Goal: Task Accomplishment & Management: Use online tool/utility

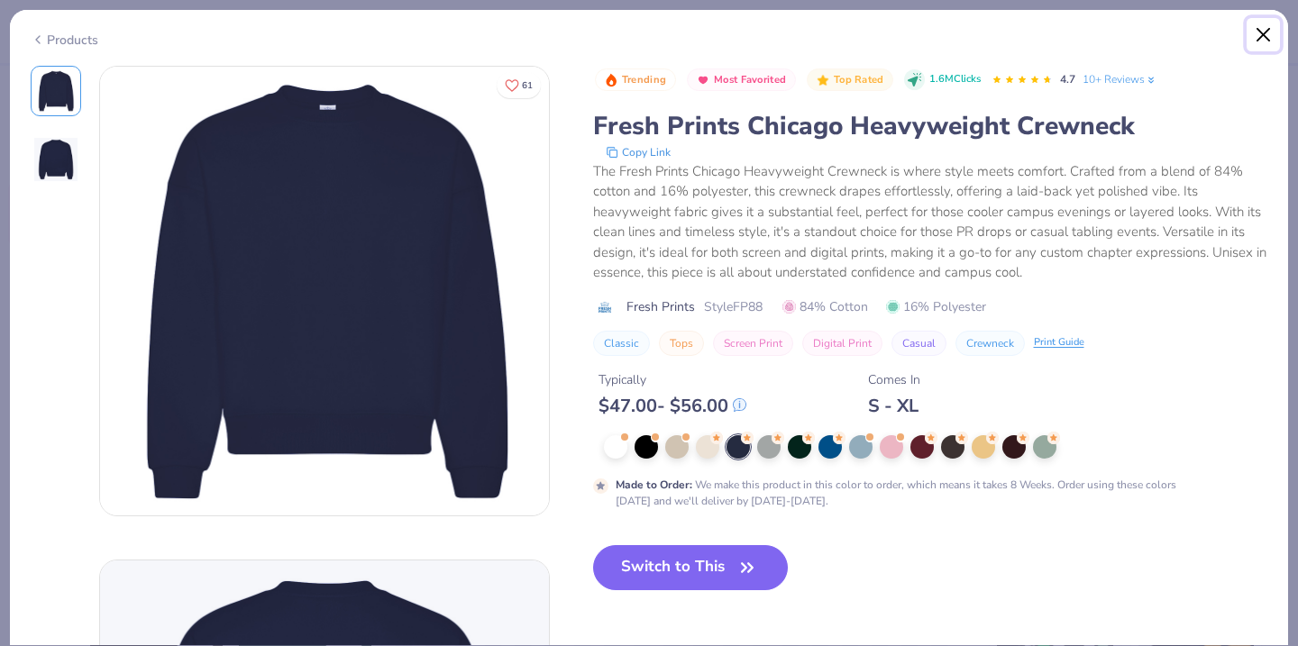
click at [1264, 32] on button "Close" at bounding box center [1263, 35] width 34 height 34
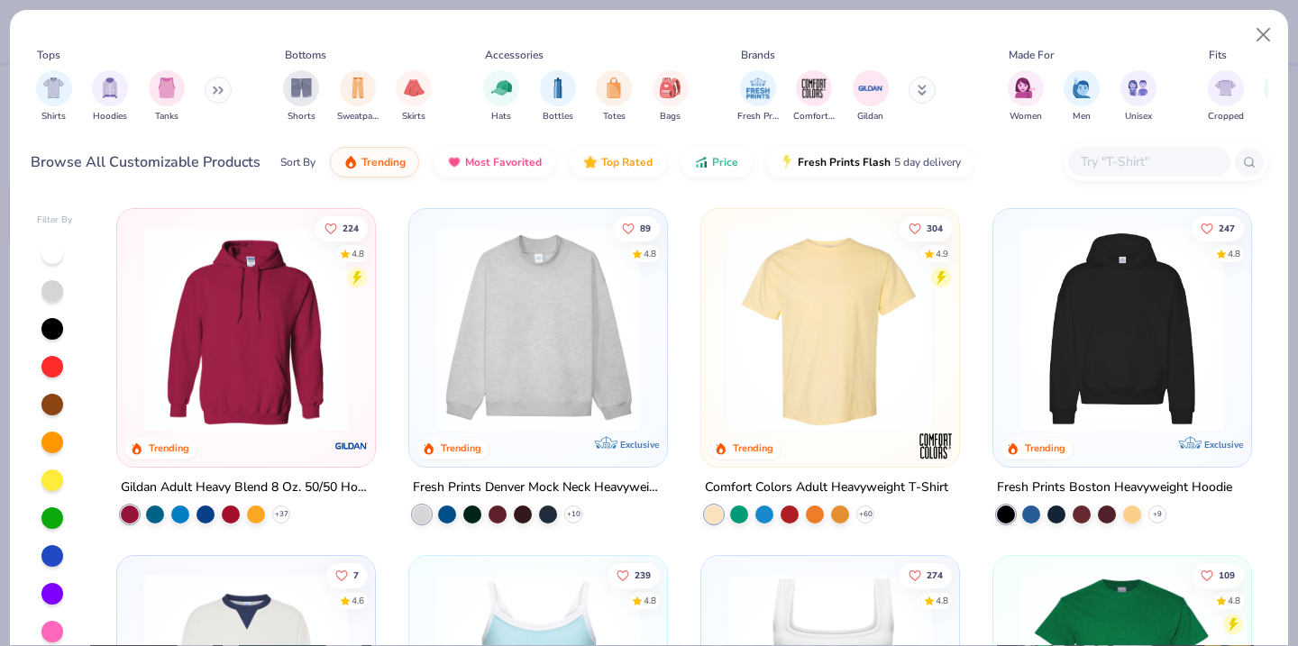
click at [1105, 160] on input "text" at bounding box center [1148, 161] width 139 height 21
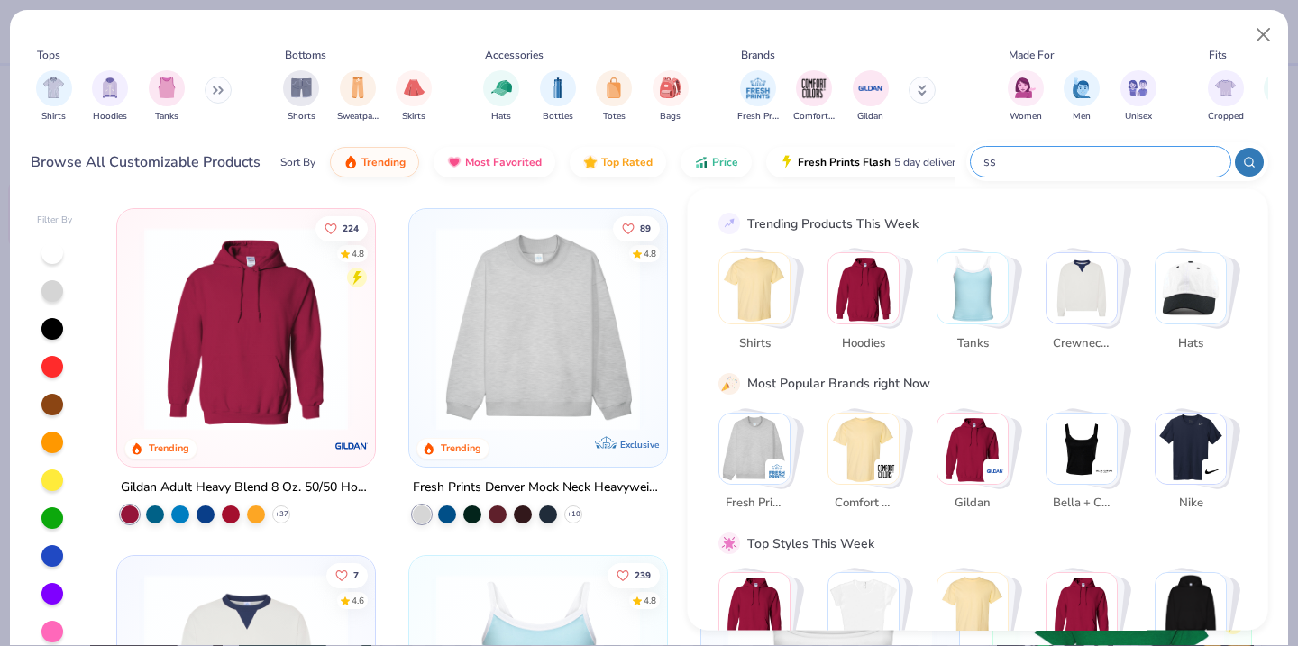
click at [1033, 160] on input "ss" at bounding box center [1099, 161] width 236 height 21
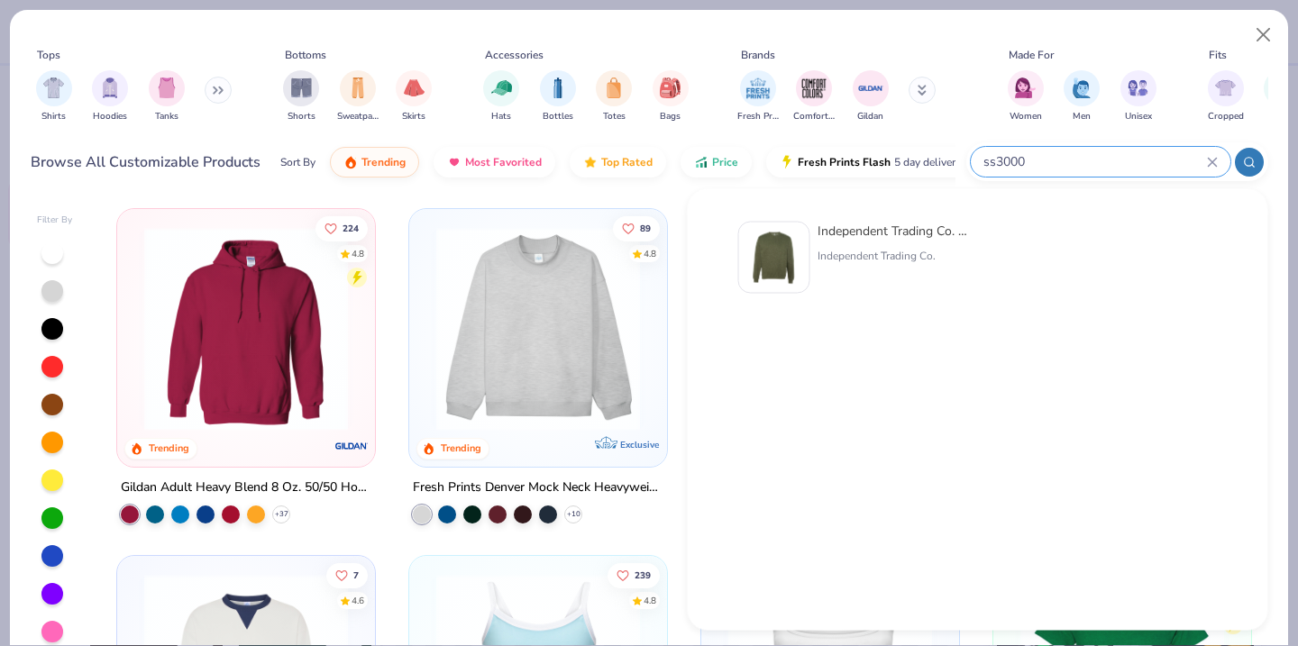
type input "ss3000"
click at [869, 224] on div "Independent Trading Co. Midweight Sweatshirt" at bounding box center [892, 231] width 151 height 19
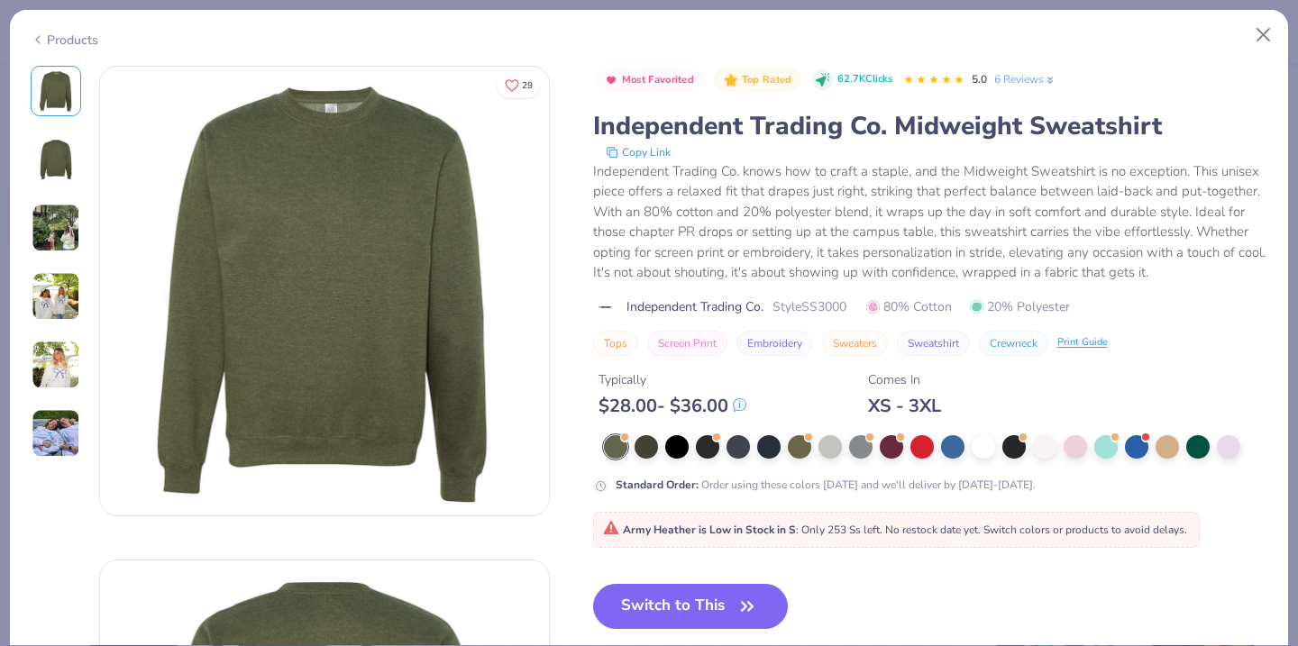
scroll to position [2, 0]
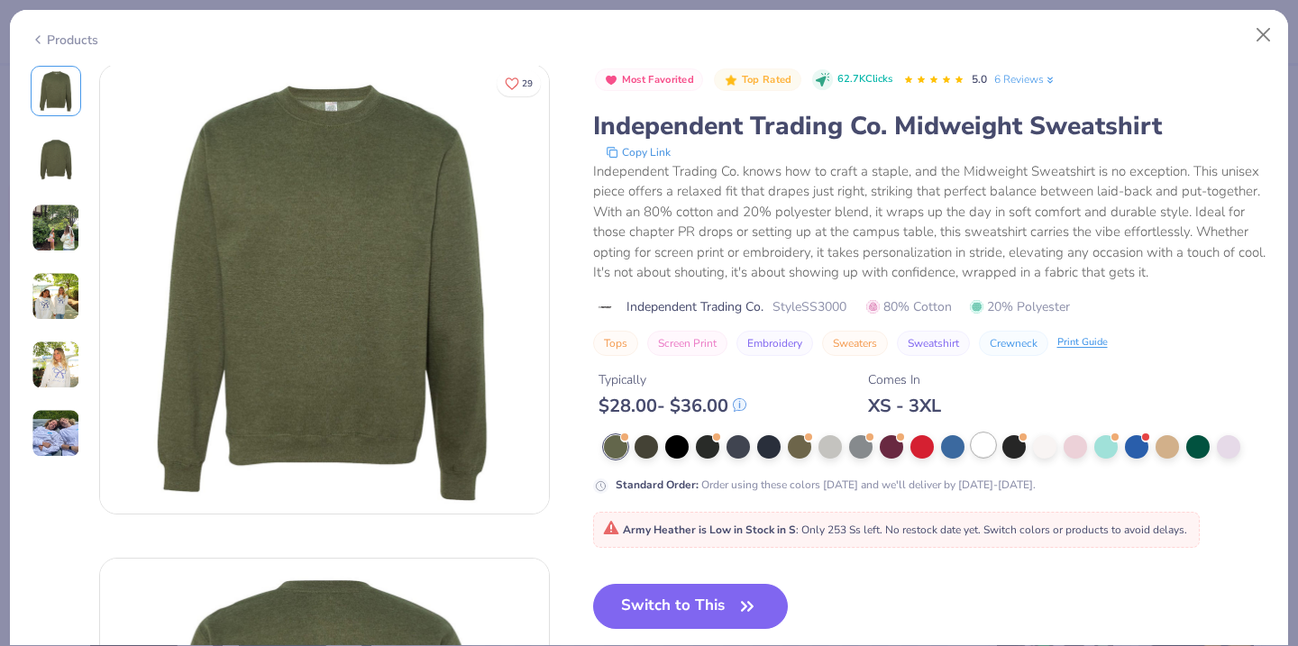
click at [991, 449] on div at bounding box center [983, 444] width 23 height 23
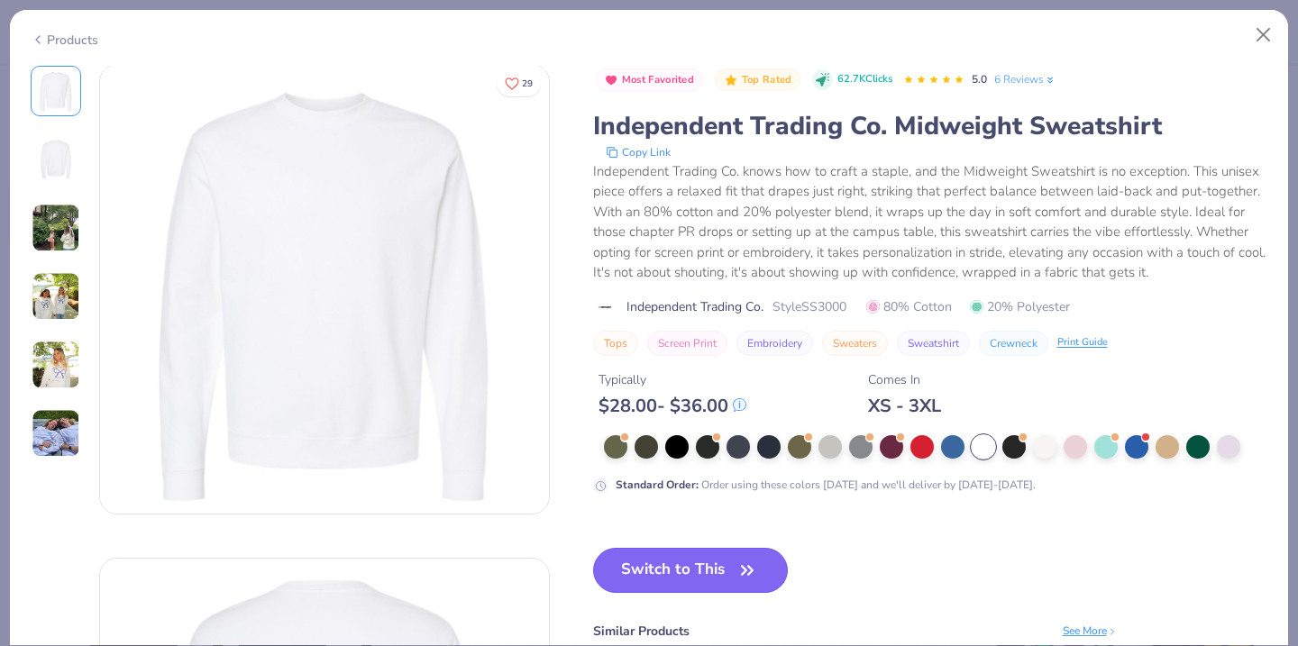
click at [724, 576] on button "Switch to This" at bounding box center [691, 570] width 196 height 45
click at [704, 579] on button "Switch to This" at bounding box center [691, 570] width 196 height 45
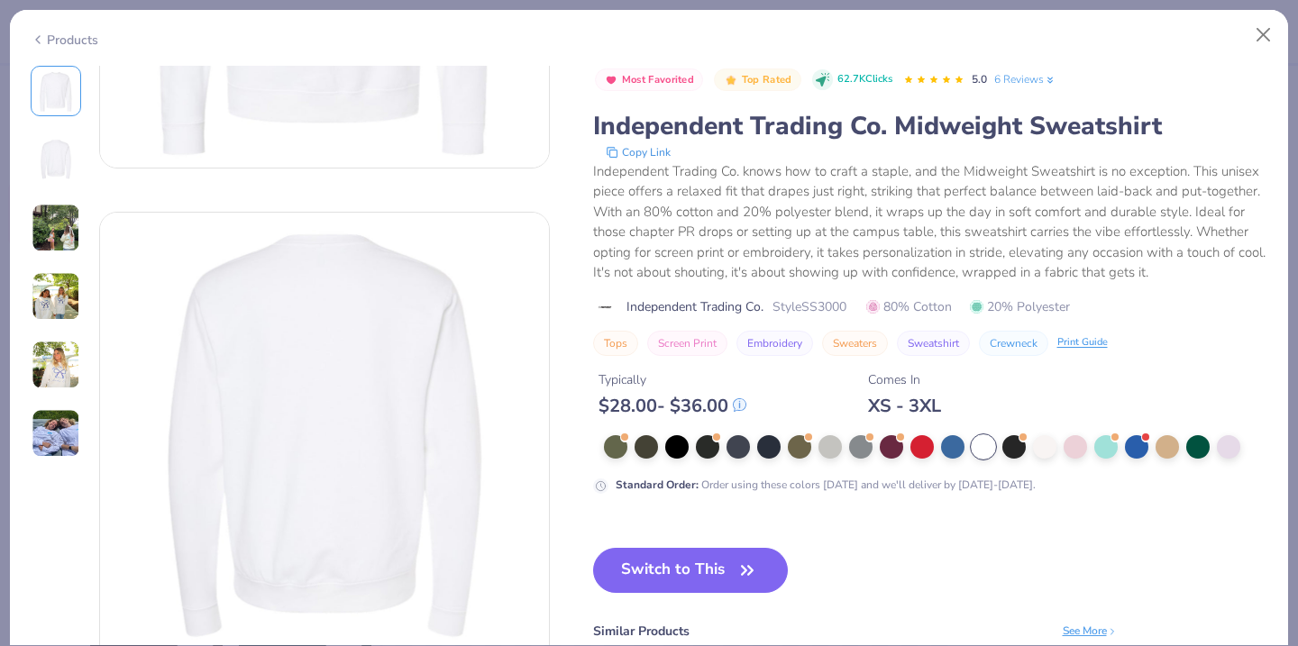
click at [688, 570] on button "Switch to This" at bounding box center [691, 570] width 196 height 45
click at [698, 570] on button "Switch to This" at bounding box center [691, 570] width 196 height 45
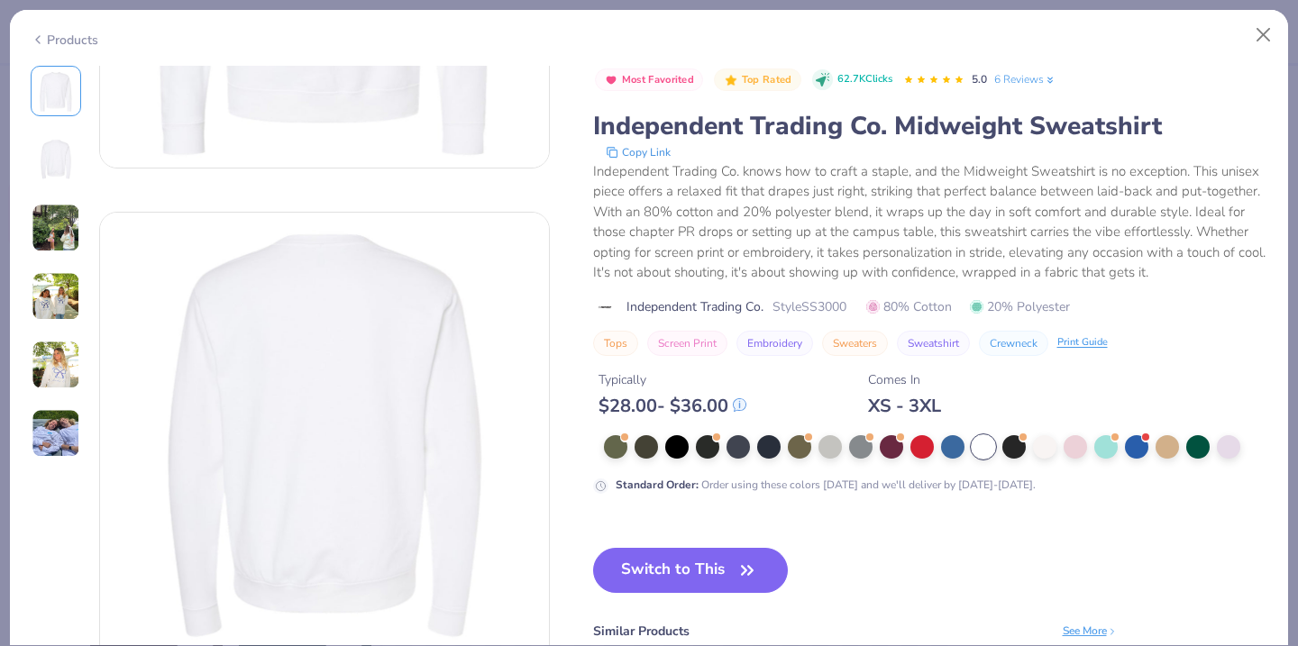
click at [698, 570] on button "Switch to This" at bounding box center [691, 570] width 196 height 45
click at [646, 579] on button "Switch to This" at bounding box center [691, 570] width 196 height 45
click at [665, 567] on button "Switch to This" at bounding box center [691, 570] width 196 height 45
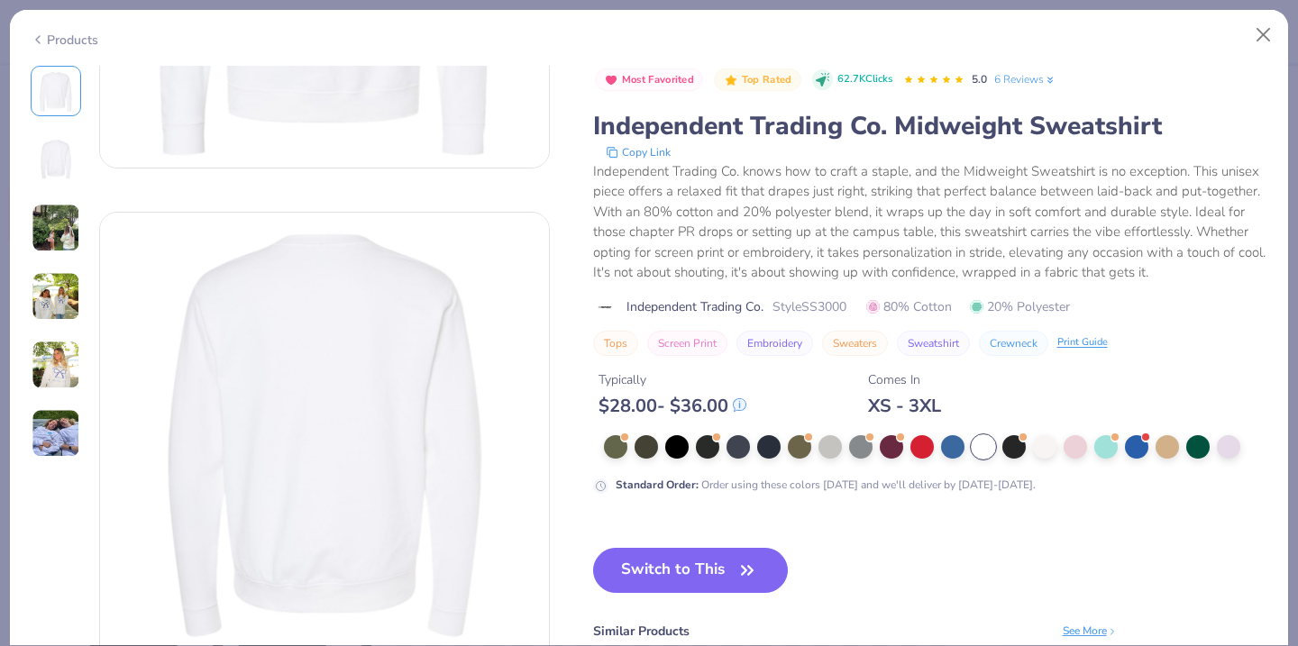
click at [665, 567] on button "Switch to This" at bounding box center [691, 570] width 196 height 45
click at [687, 558] on button "Switch to This" at bounding box center [691, 570] width 196 height 45
click at [750, 566] on icon "button" at bounding box center [747, 570] width 11 height 8
click at [750, 566] on icon "button" at bounding box center [746, 570] width 25 height 25
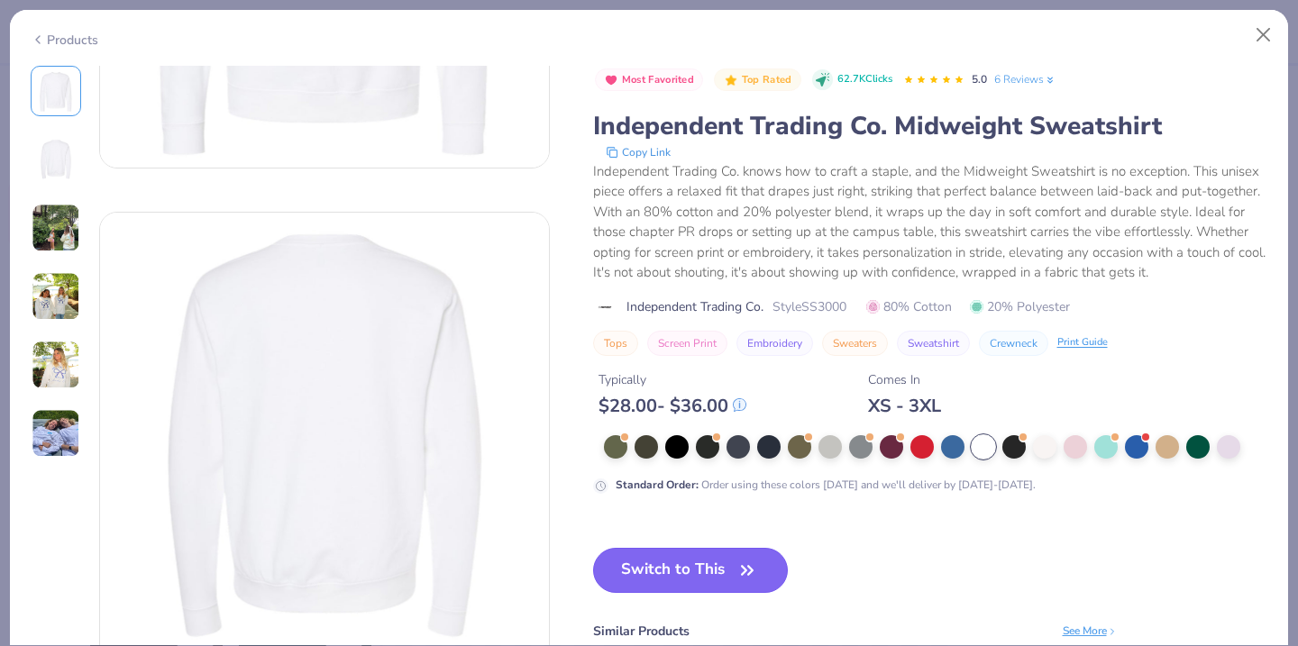
click at [750, 566] on icon "button" at bounding box center [746, 570] width 25 height 25
click at [750, 566] on icon "button" at bounding box center [747, 570] width 11 height 8
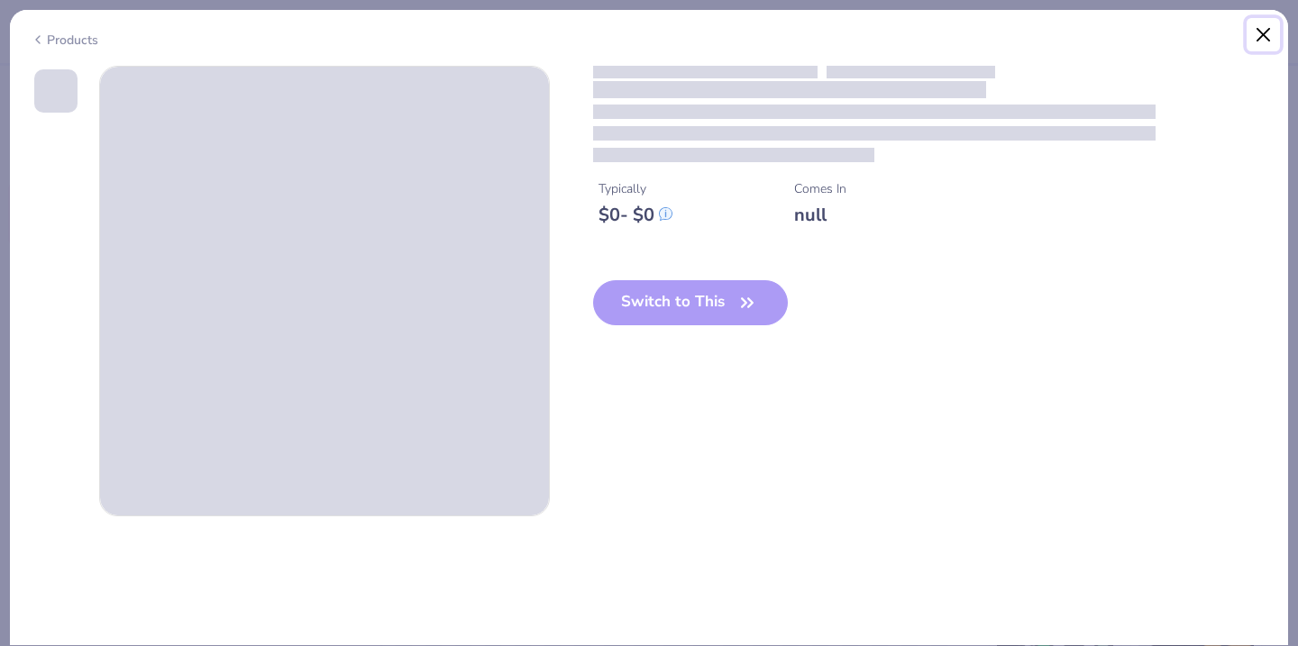
click at [1260, 30] on button "Close" at bounding box center [1263, 35] width 34 height 34
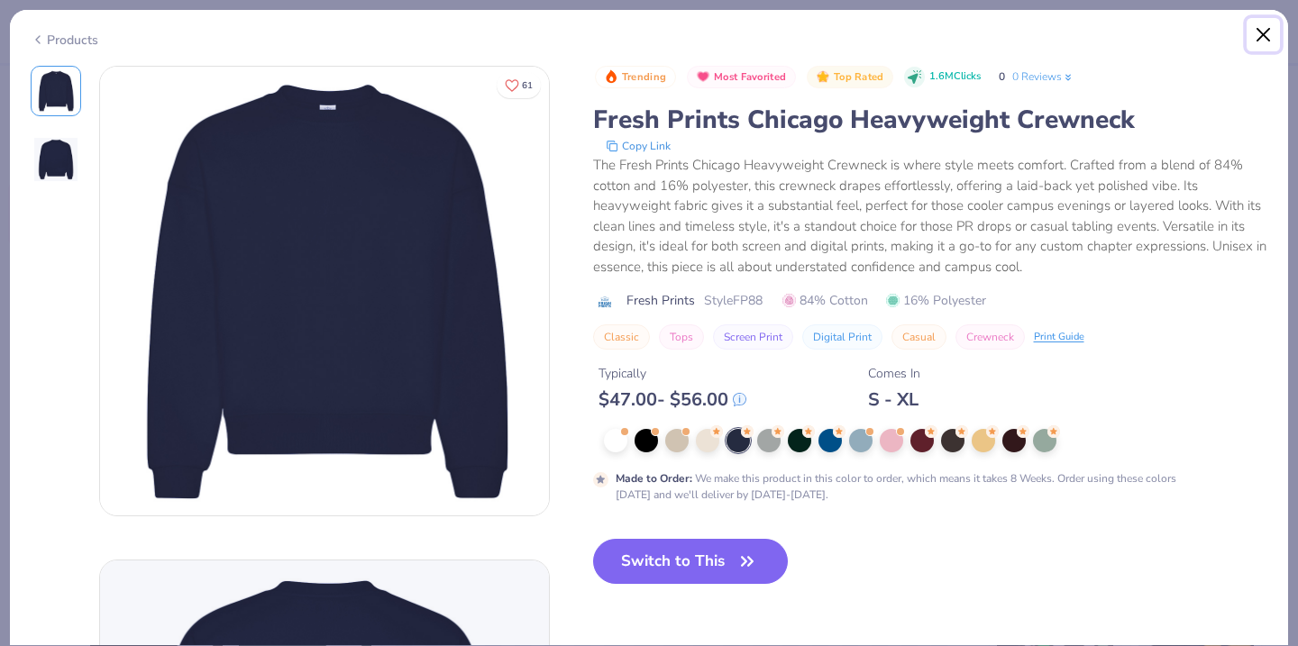
click at [1255, 32] on button "Close" at bounding box center [1263, 35] width 34 height 34
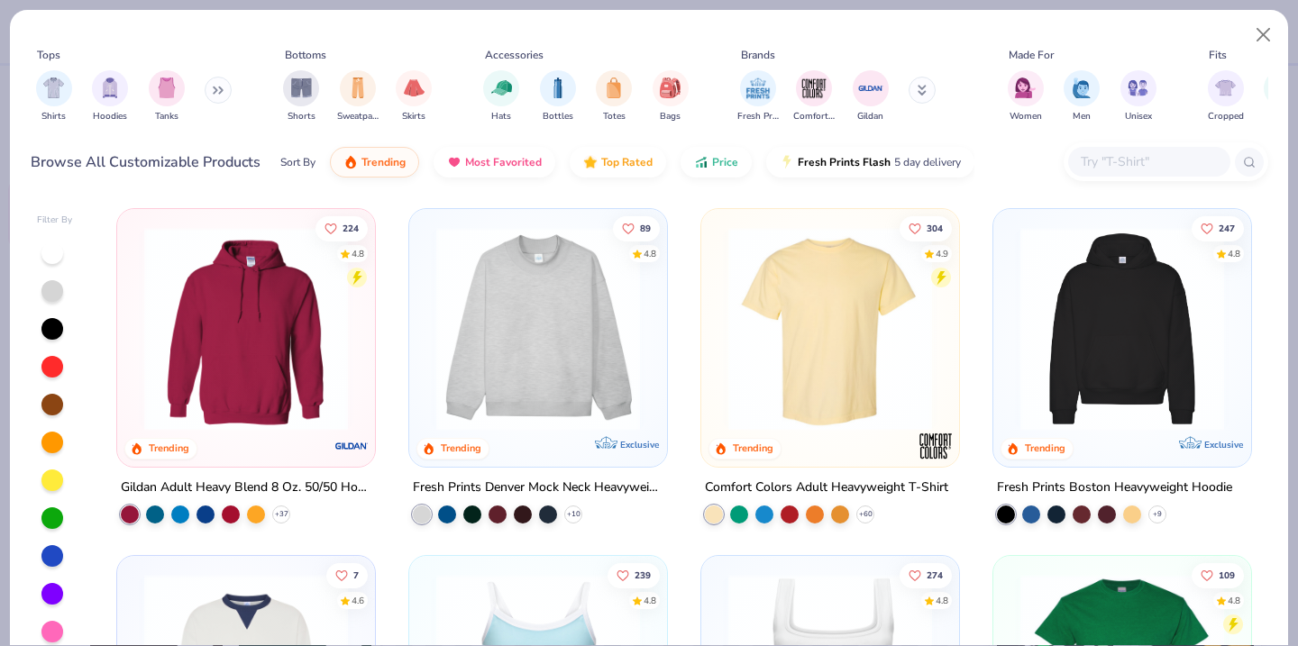
click at [1171, 161] on input "text" at bounding box center [1148, 161] width 139 height 21
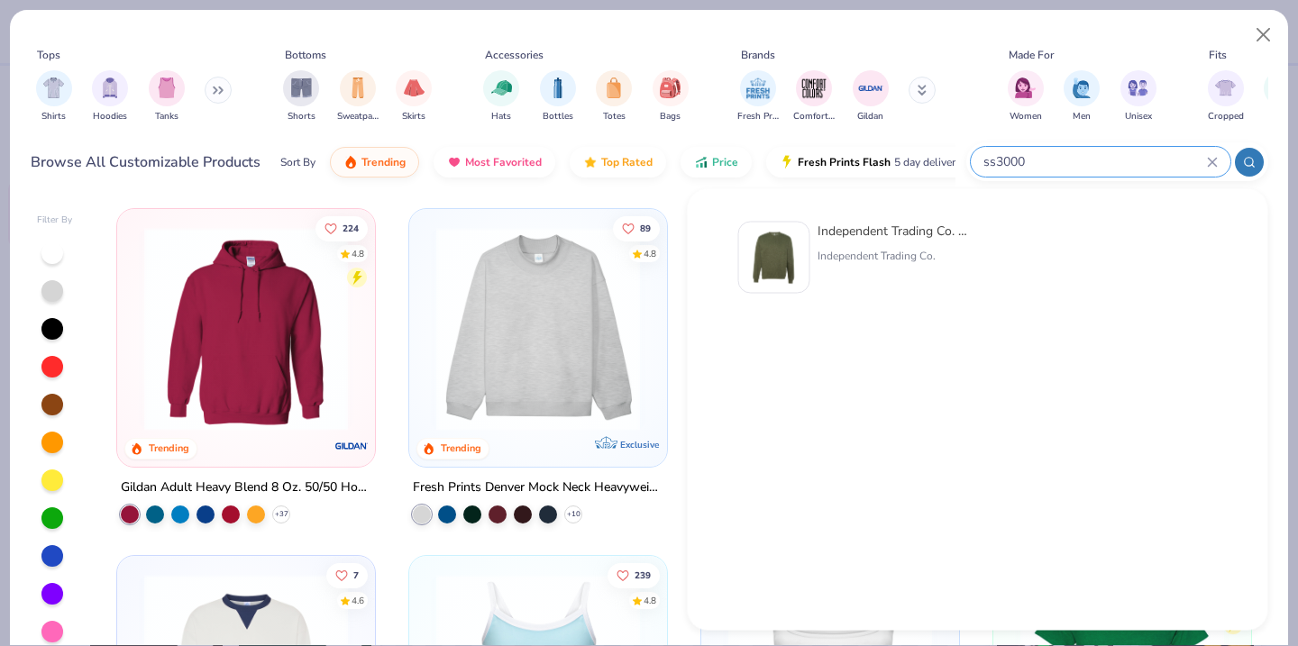
type input "ss3000"
click at [978, 224] on div "Independent Trading Co. Midweight Sweatshirt Independent Trading Co." at bounding box center [977, 267] width 479 height 90
click at [799, 242] on img at bounding box center [774, 258] width 56 height 56
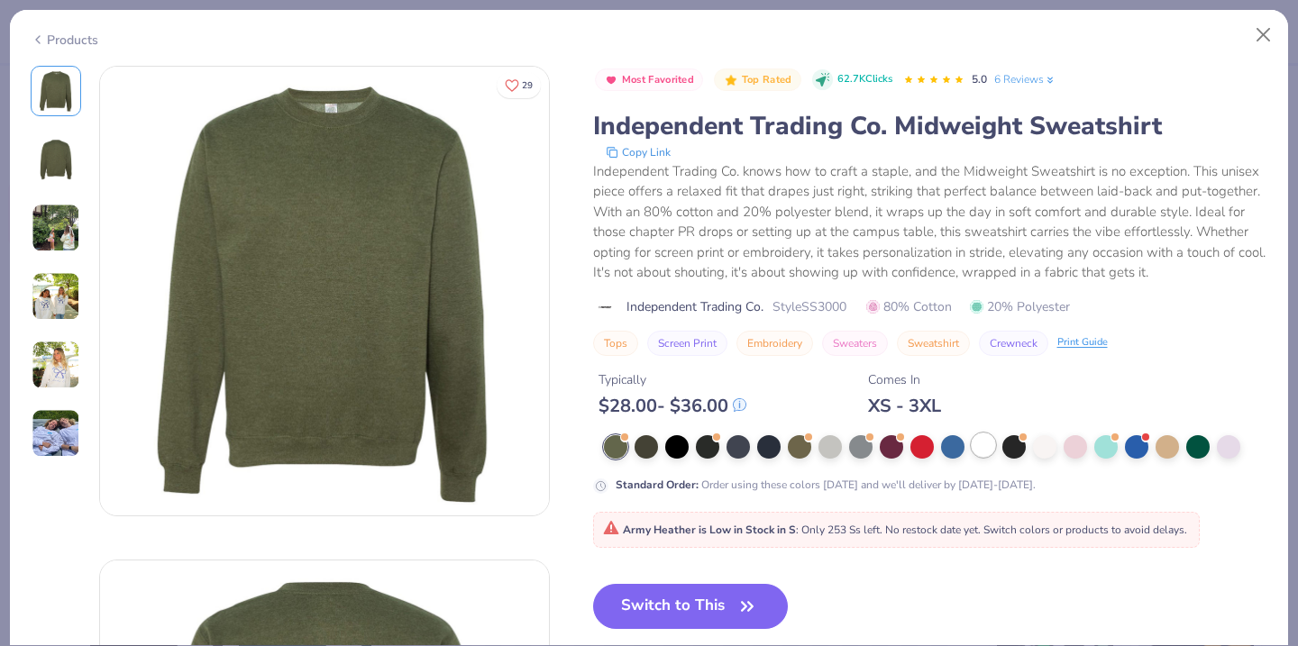
click at [981, 443] on div at bounding box center [983, 444] width 23 height 23
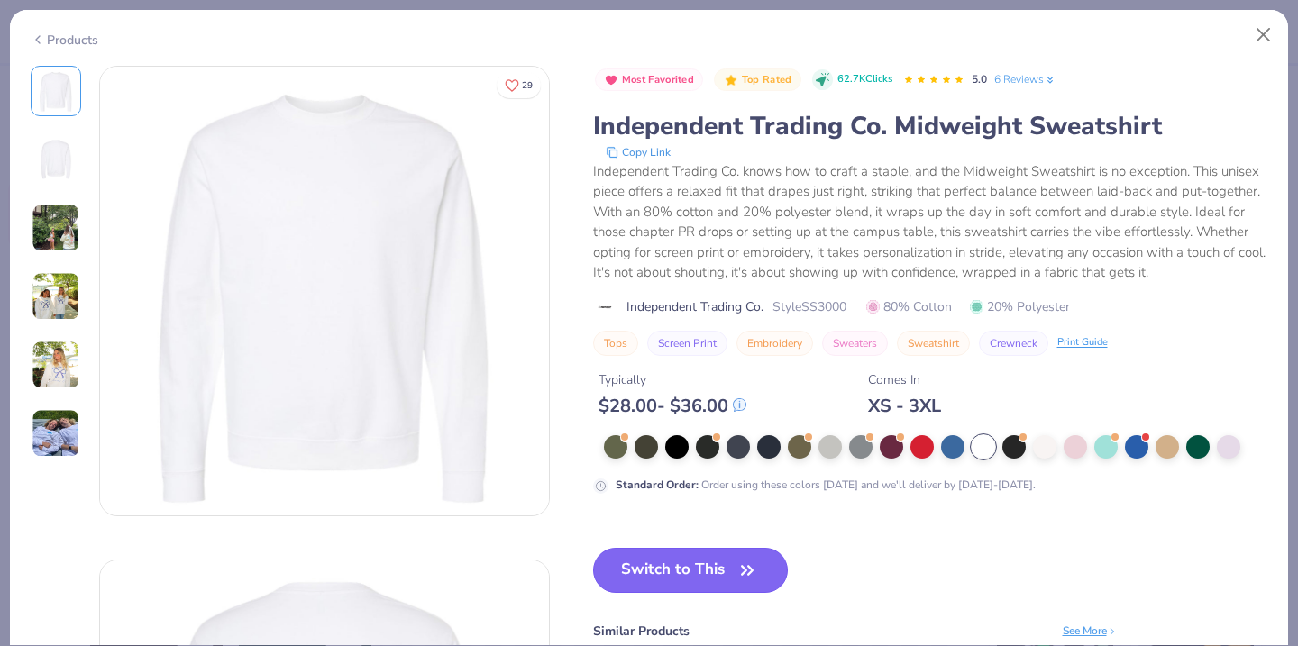
click at [687, 565] on button "Switch to This" at bounding box center [691, 570] width 196 height 45
click at [722, 585] on button "Switch to This" at bounding box center [691, 570] width 196 height 45
click at [726, 560] on button "Switch to This" at bounding box center [691, 570] width 196 height 45
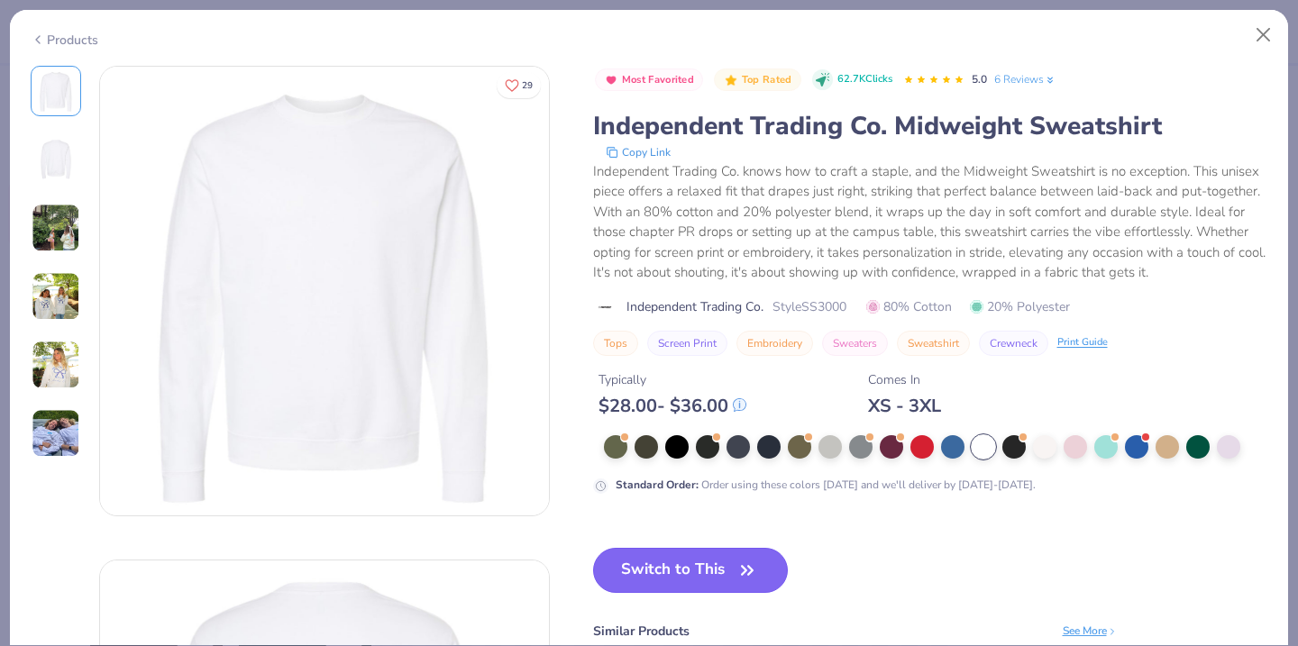
click at [726, 561] on button "Switch to This" at bounding box center [691, 570] width 196 height 45
click at [725, 561] on button "Switch to This" at bounding box center [691, 570] width 196 height 45
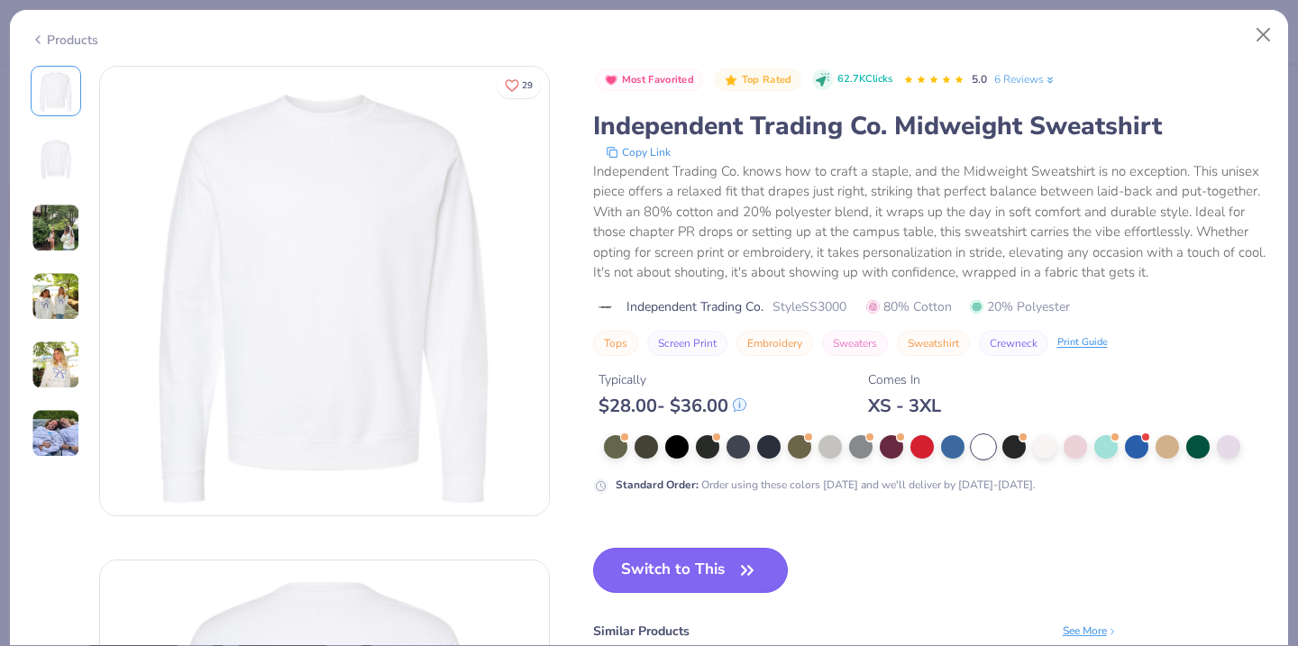
click at [741, 552] on button "Switch to This" at bounding box center [691, 570] width 196 height 45
click at [640, 581] on button "Switch to This" at bounding box center [691, 570] width 196 height 45
click at [638, 581] on button "Switch to This" at bounding box center [691, 570] width 196 height 45
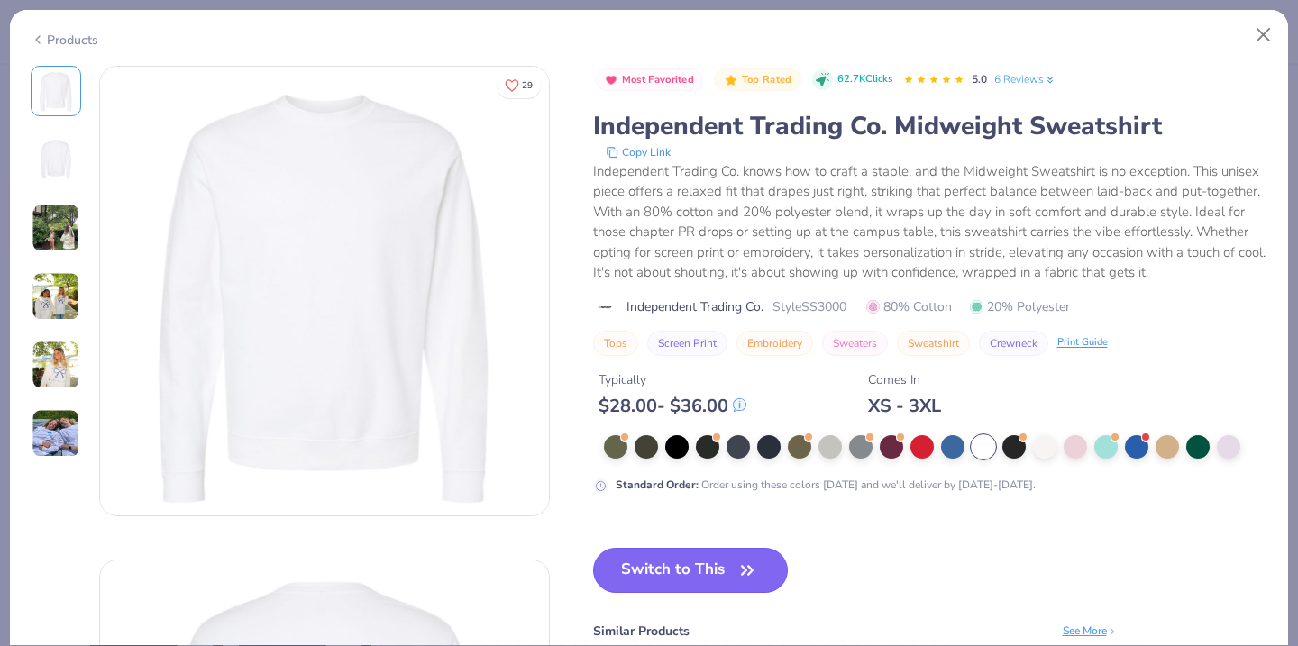
click at [638, 581] on button "Switch to This" at bounding box center [691, 570] width 196 height 45
click at [723, 579] on button "Switch to This" at bounding box center [691, 570] width 196 height 45
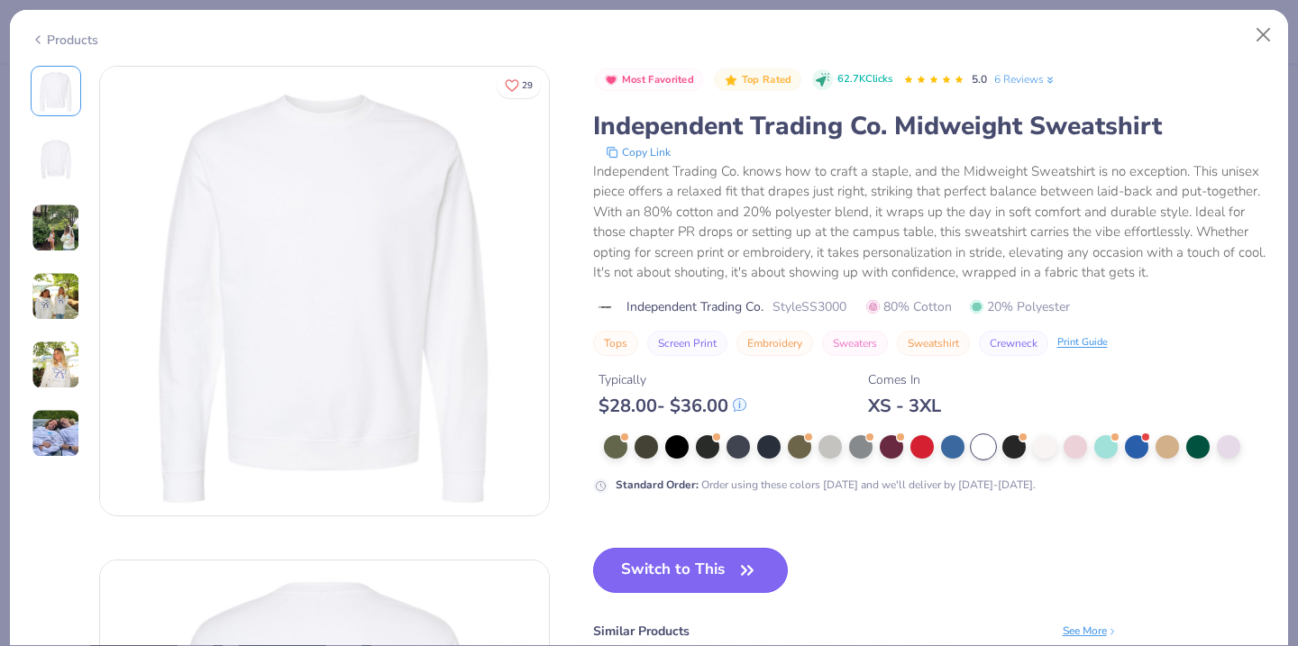
click at [720, 575] on button "Switch to This" at bounding box center [691, 570] width 196 height 45
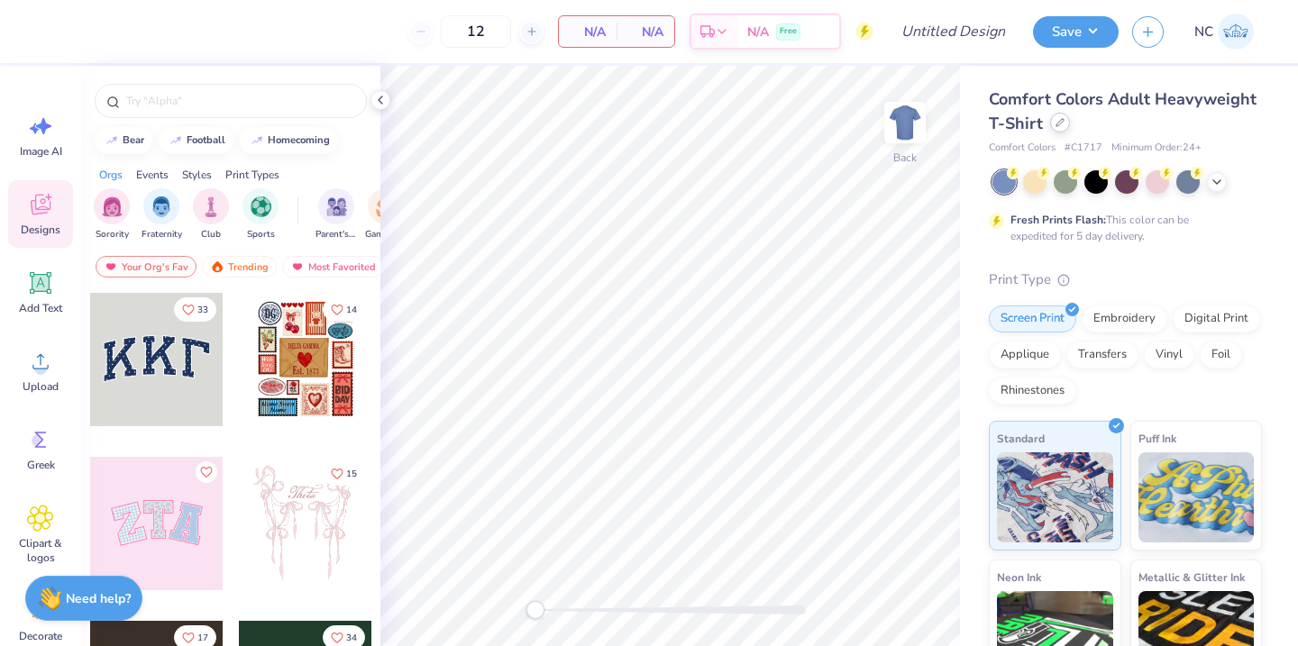
click at [1057, 126] on icon at bounding box center [1059, 122] width 9 height 9
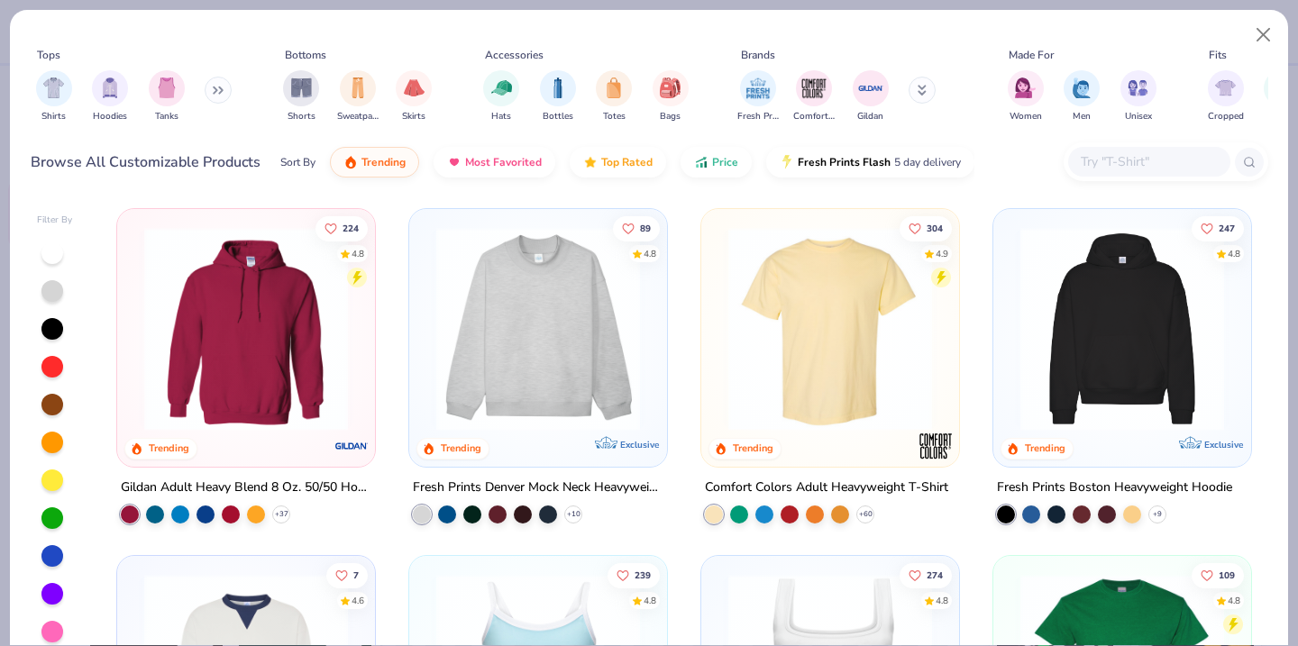
click at [1109, 155] on input "text" at bounding box center [1148, 161] width 139 height 21
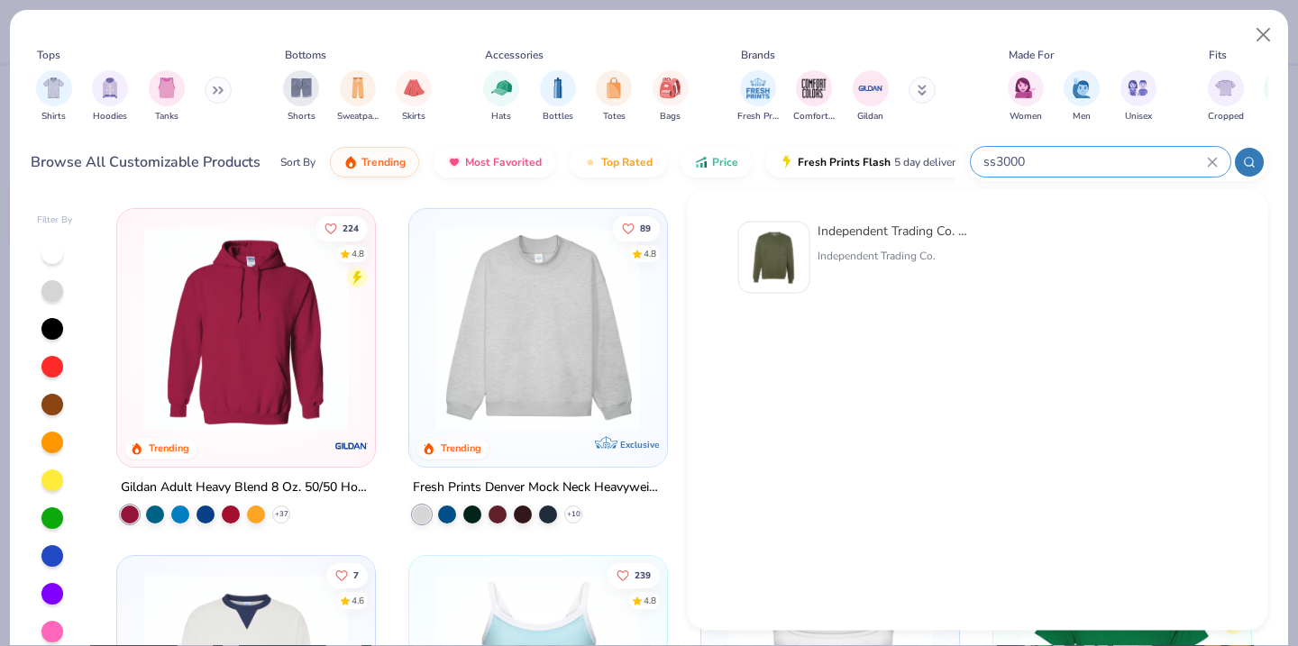
type input "ss3000"
click at [820, 248] on div "Independent Trading Co." at bounding box center [892, 256] width 151 height 16
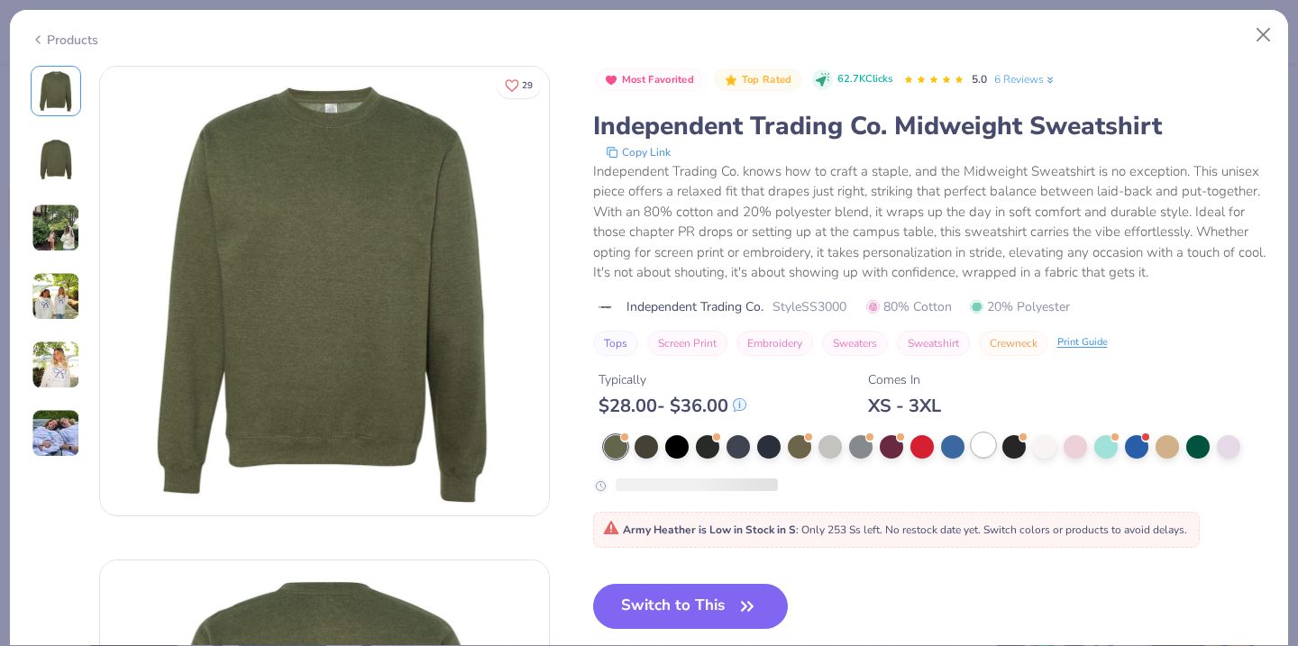
click at [983, 437] on div at bounding box center [983, 444] width 23 height 23
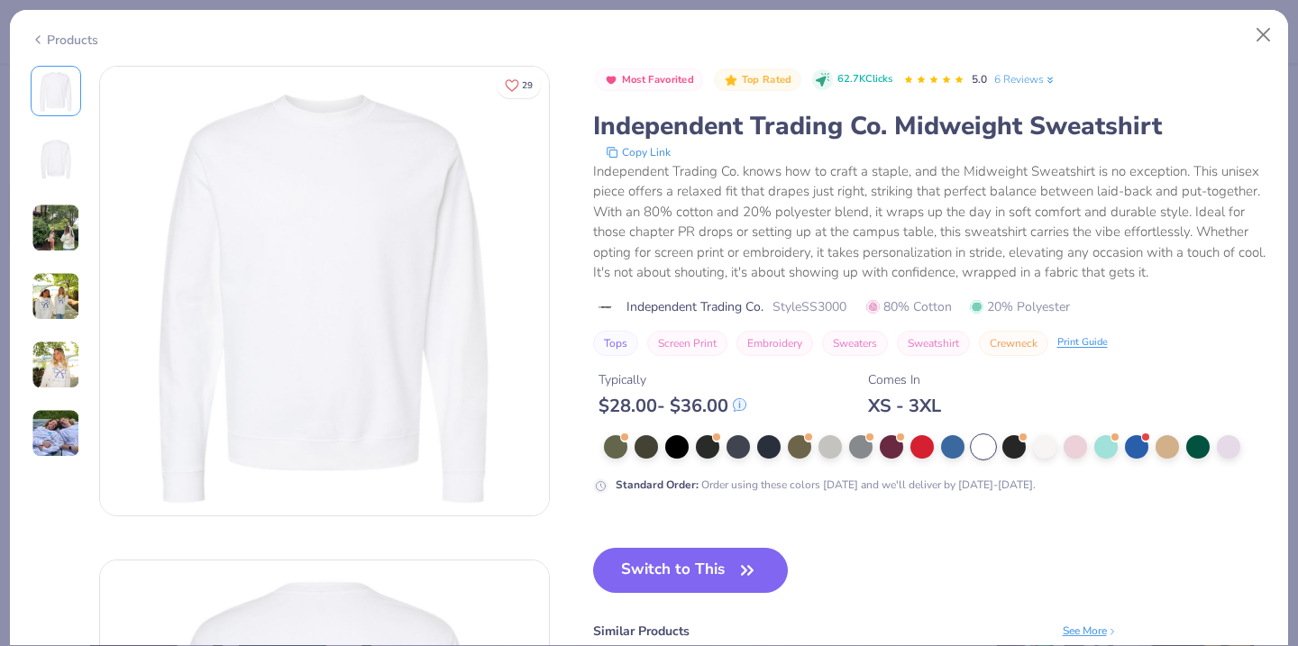
click at [709, 573] on button "Switch to This" at bounding box center [691, 570] width 196 height 45
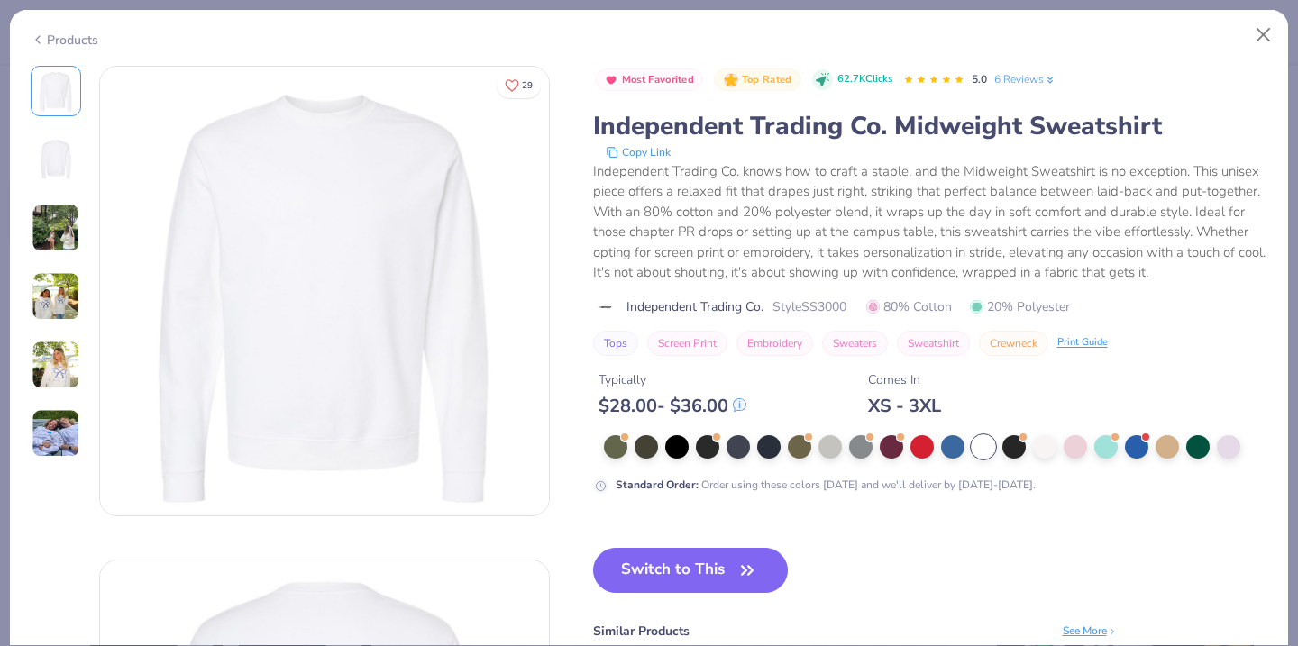
click at [709, 573] on button "Switch to This" at bounding box center [691, 570] width 196 height 45
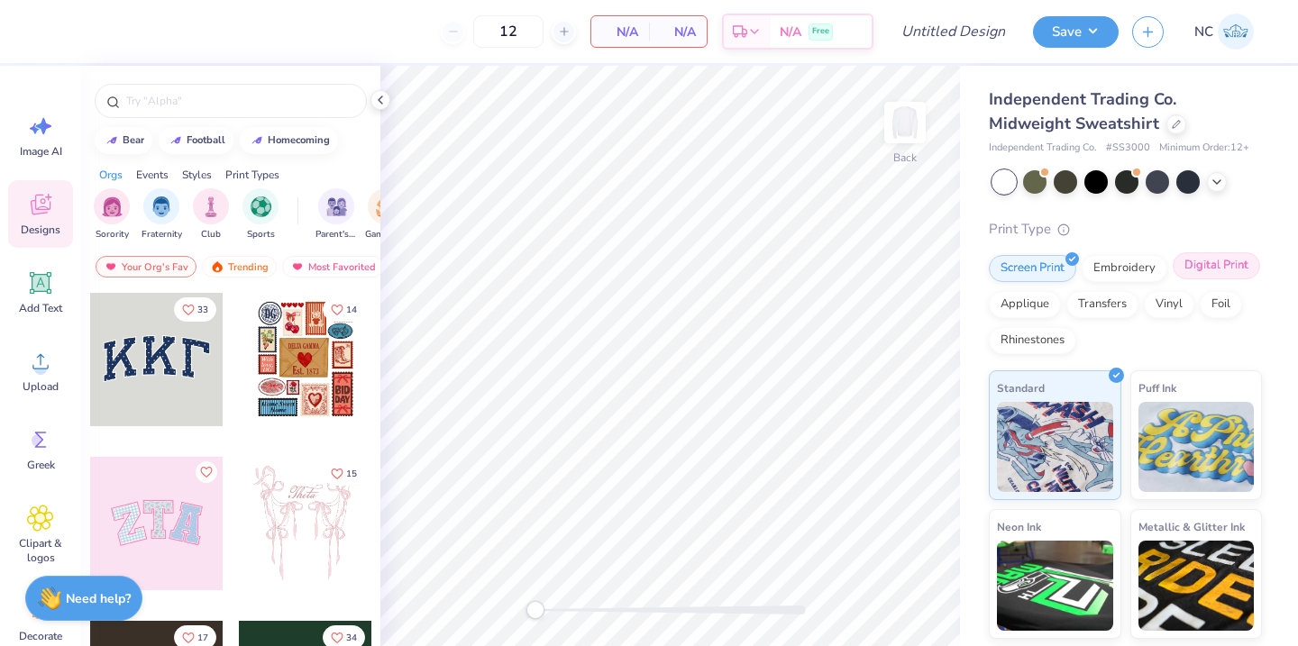
click at [1215, 260] on div "Digital Print" at bounding box center [1215, 265] width 87 height 27
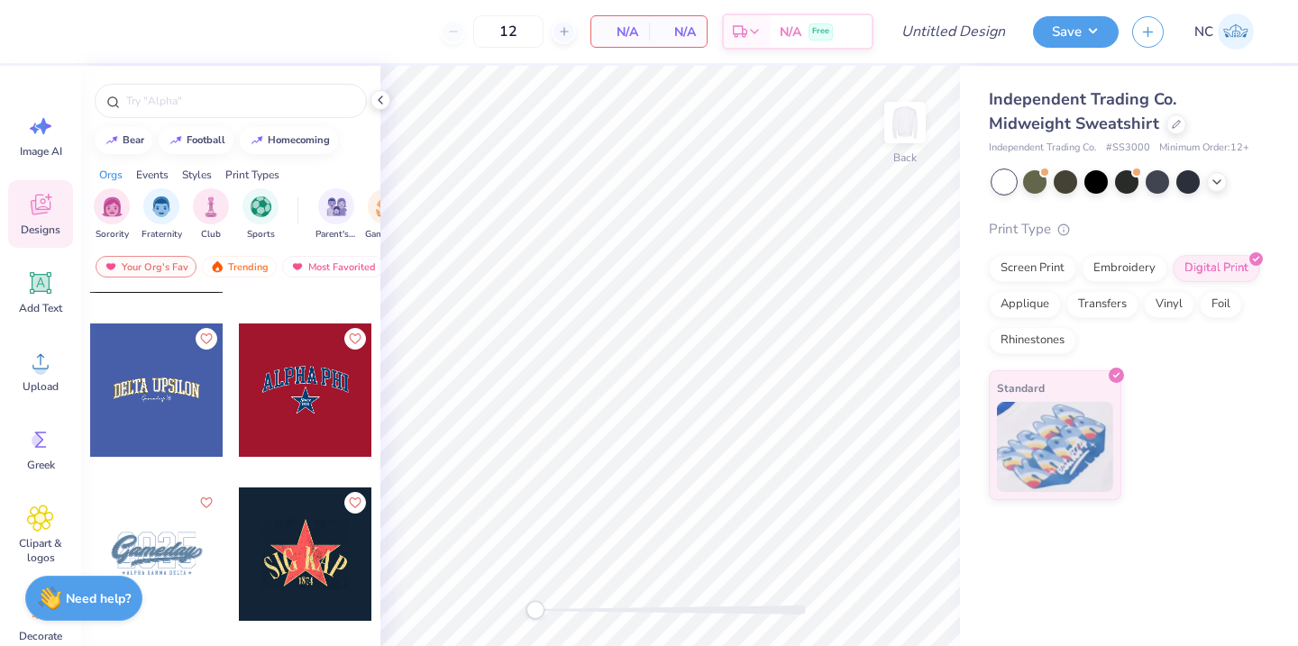
scroll to position [6370, 0]
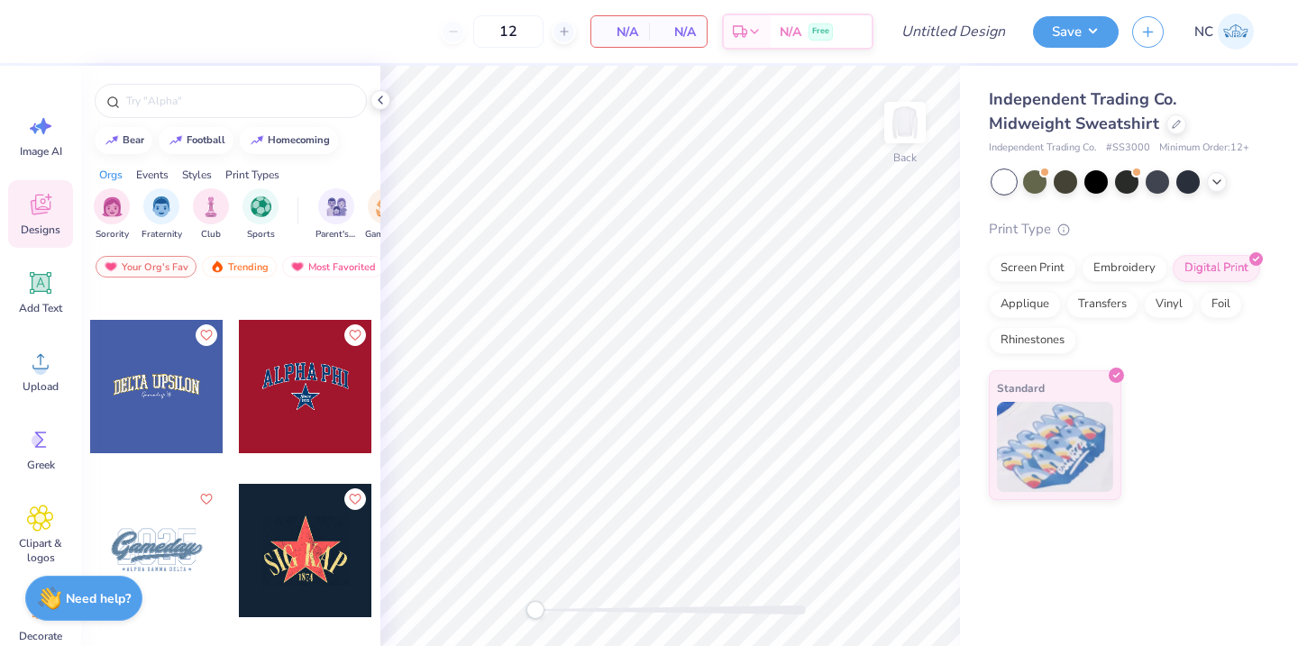
click at [308, 411] on div at bounding box center [305, 386] width 133 height 133
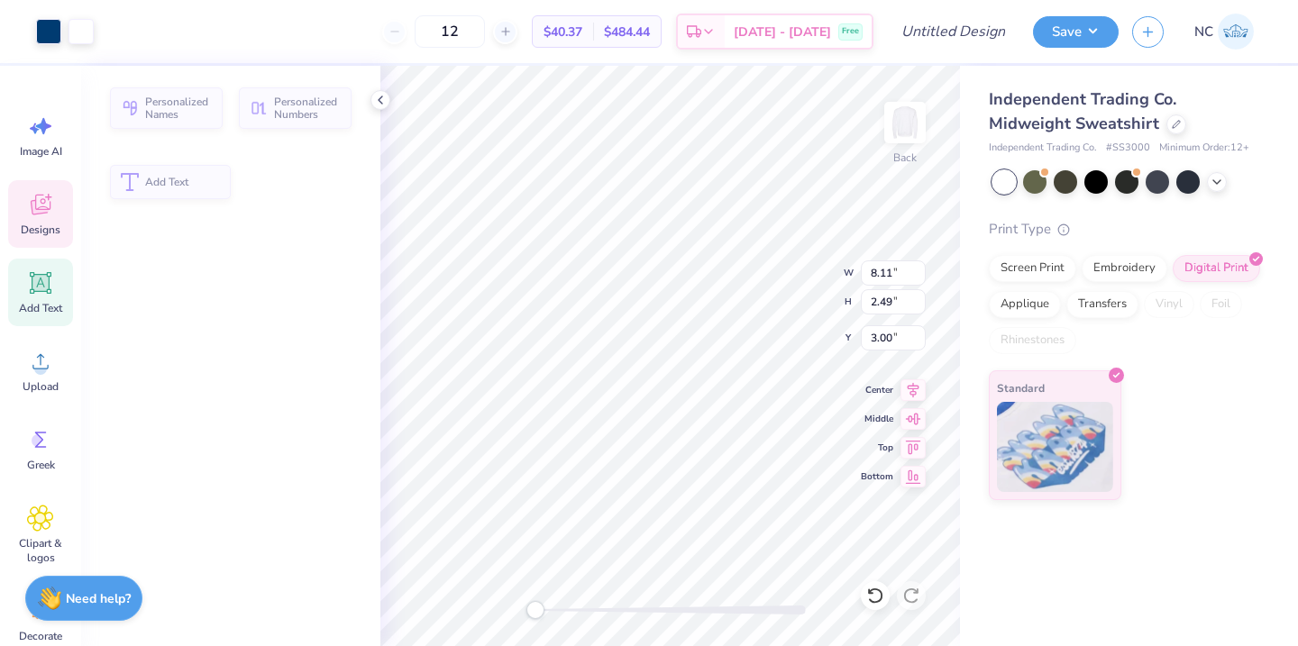
type input "2.49"
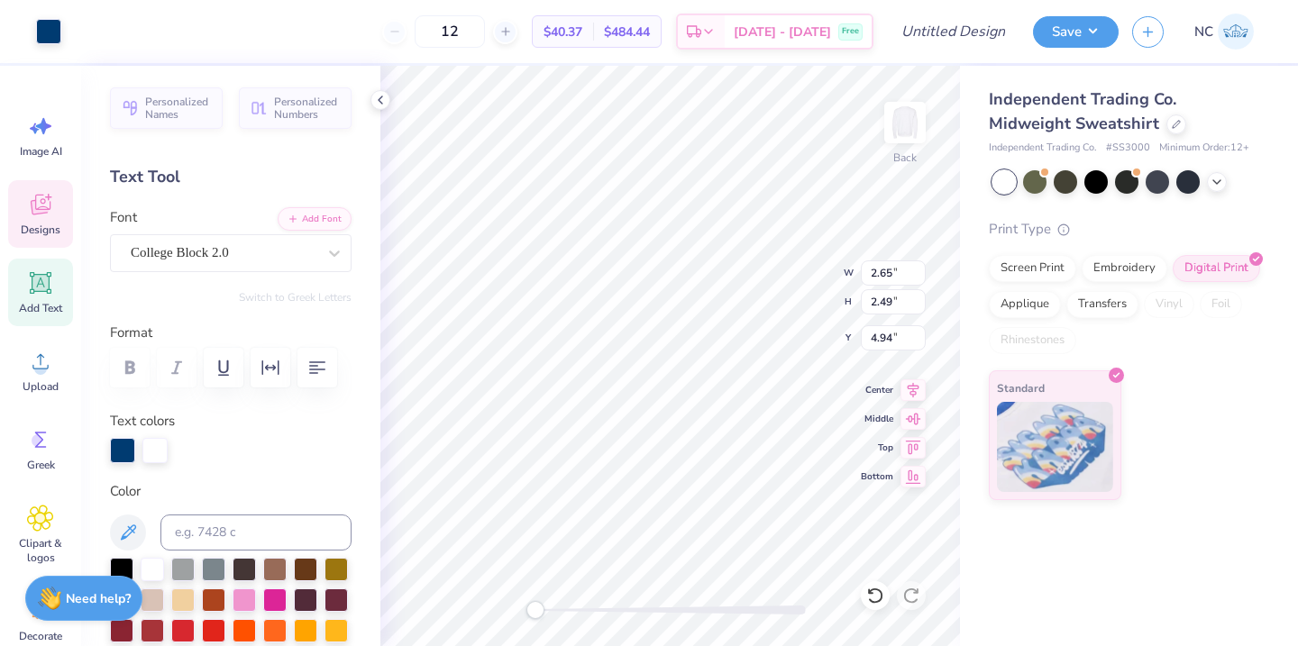
type input "2.65"
type input "2.54"
type input "4.94"
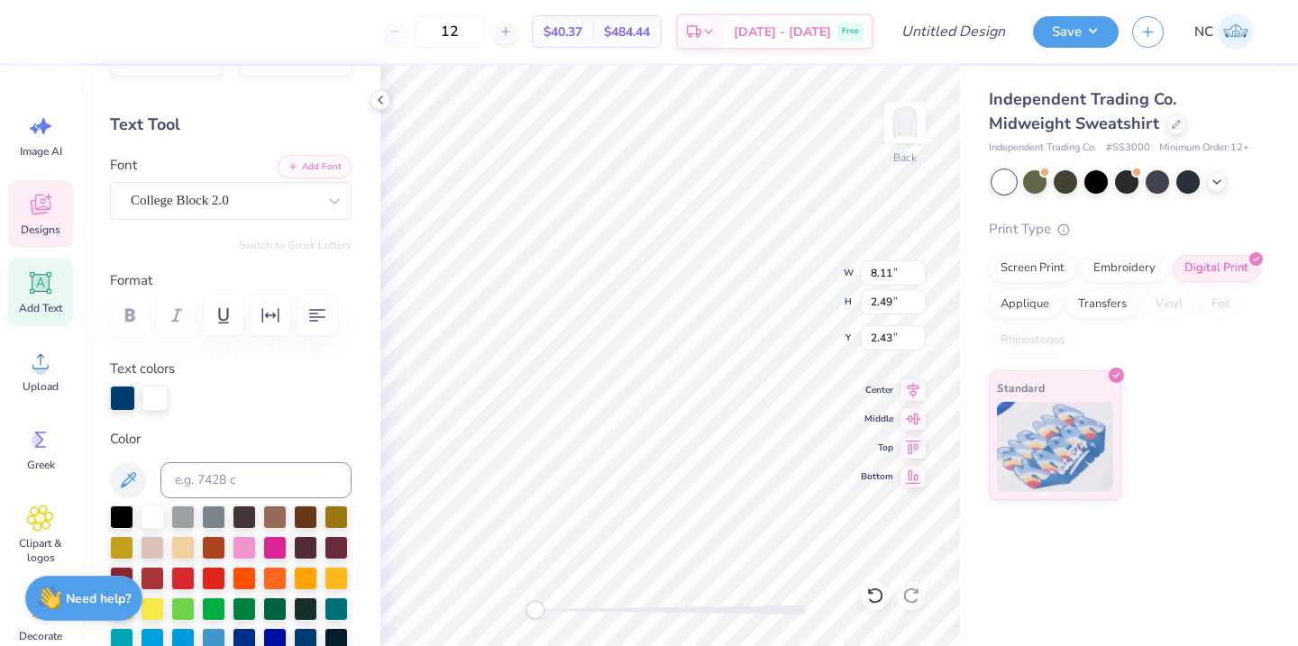
scroll to position [73, 0]
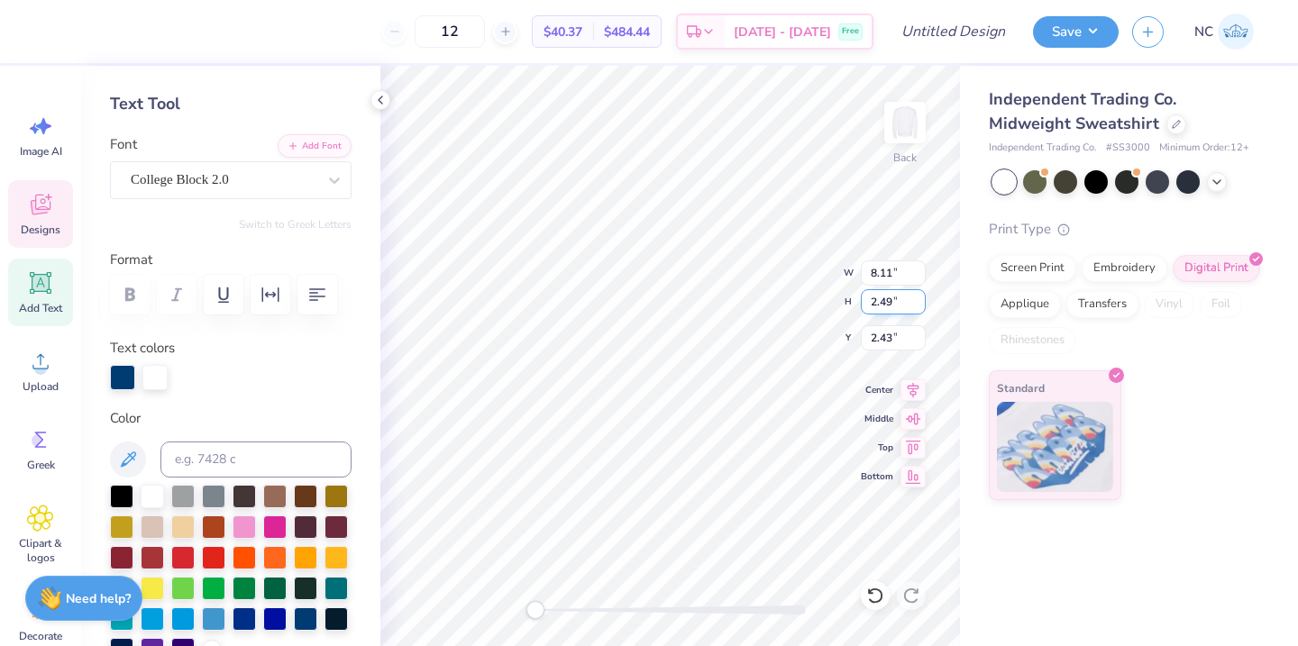
click at [761, 303] on div "Back W 8.11 8.11 " H 2.49 2.49 " Y 2.43 2.43 " Center Middle Top Bottom" at bounding box center [669, 356] width 579 height 580
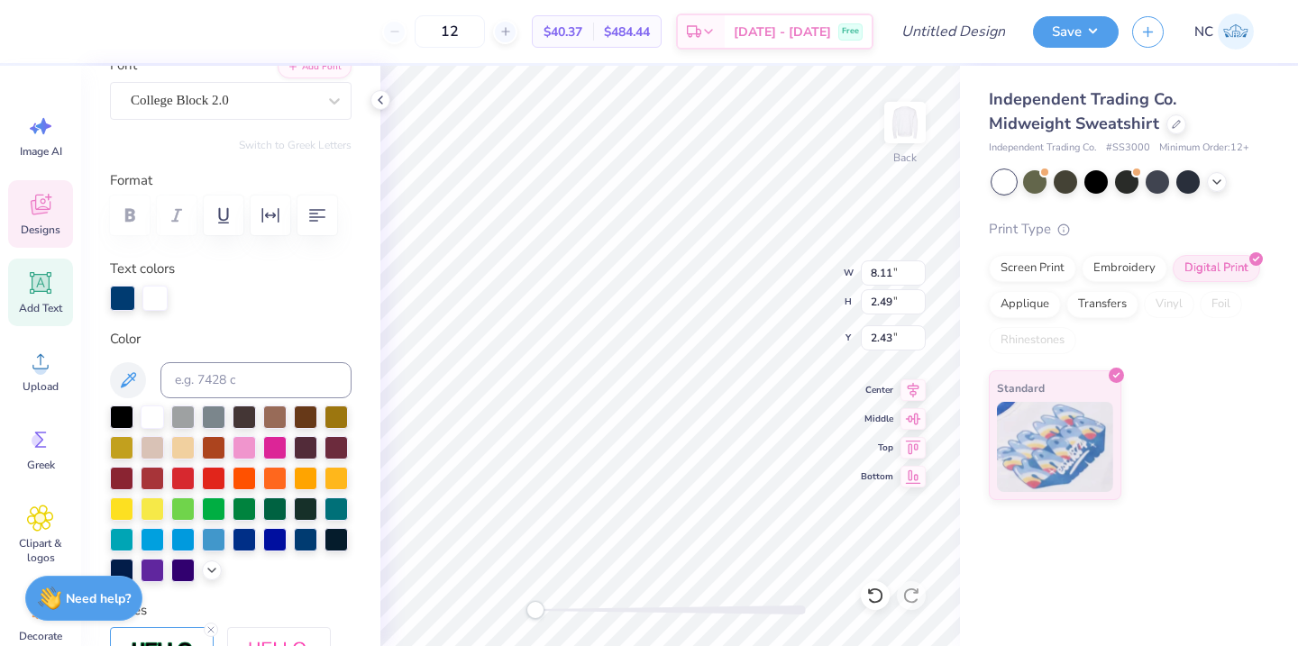
scroll to position [123, 0]
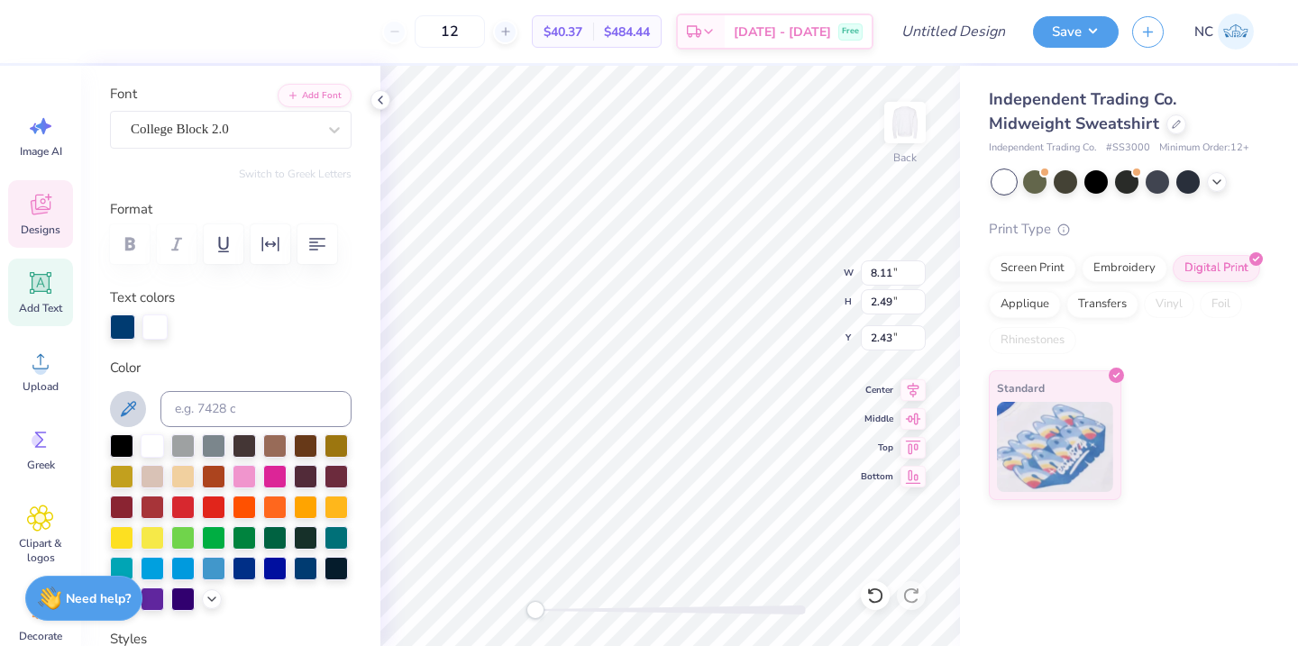
click at [135, 404] on icon at bounding box center [128, 408] width 15 height 15
click at [181, 502] on div at bounding box center [182, 505] width 23 height 23
click at [213, 506] on div at bounding box center [213, 505] width 23 height 23
click at [151, 501] on div at bounding box center [152, 505] width 23 height 23
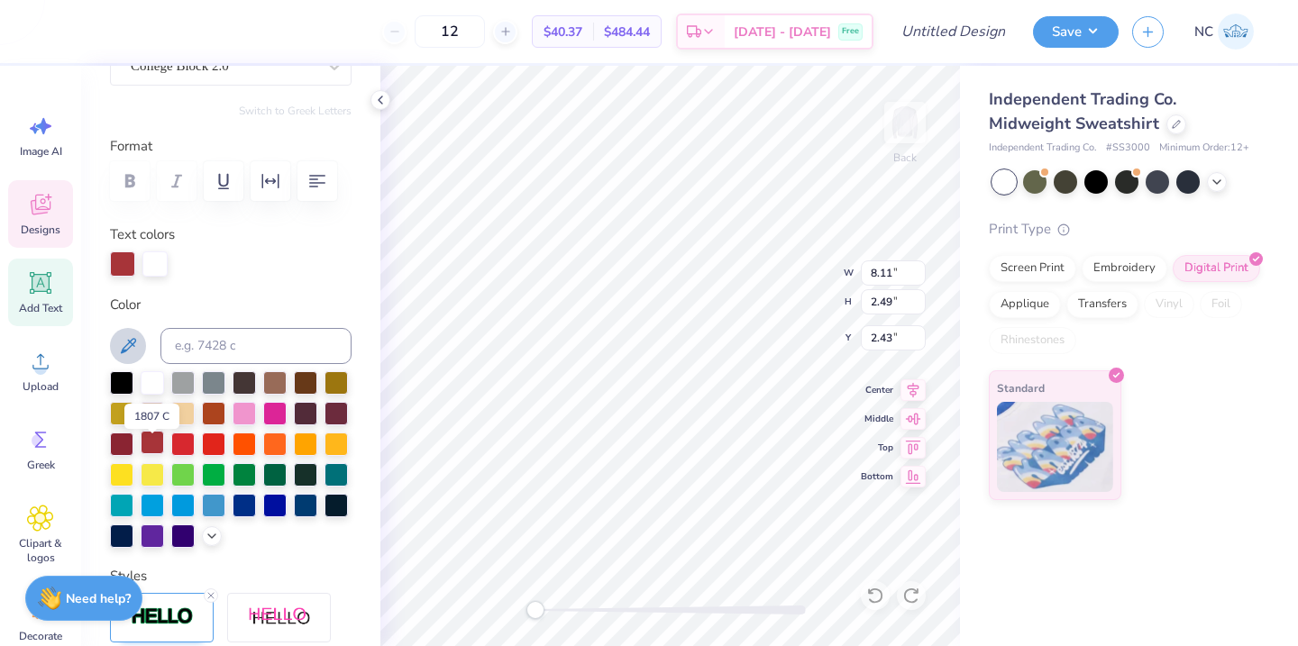
scroll to position [193, 0]
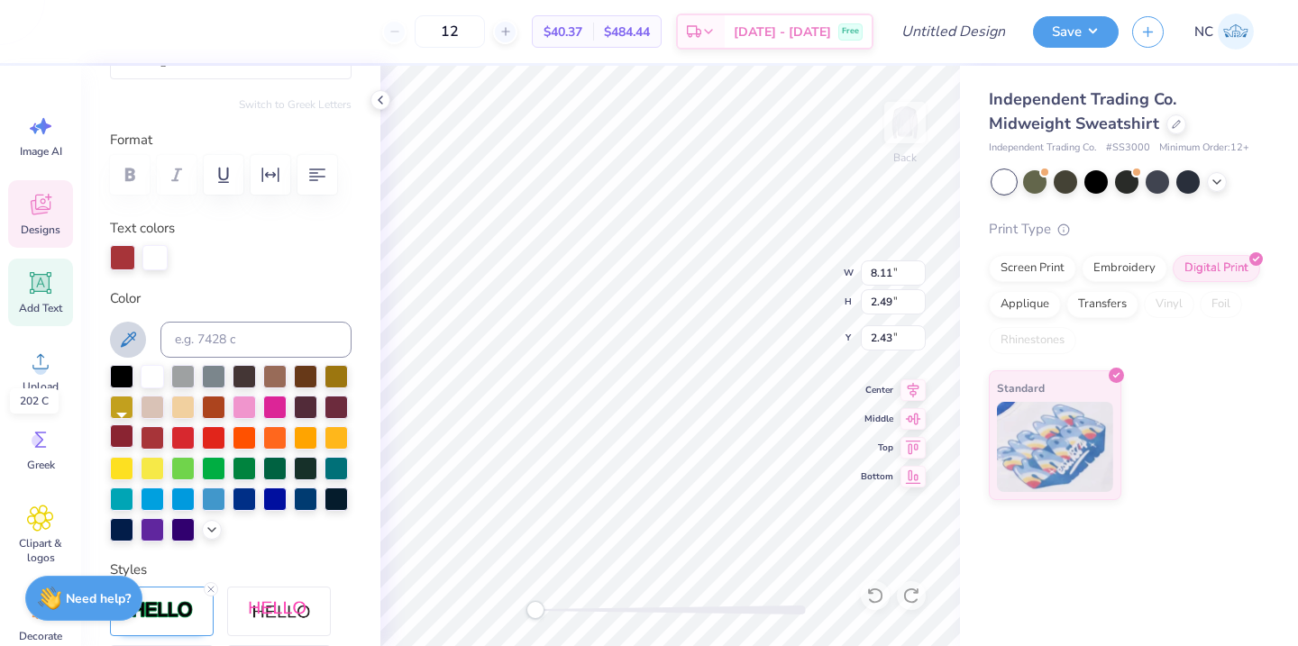
click at [123, 433] on div at bounding box center [121, 435] width 23 height 23
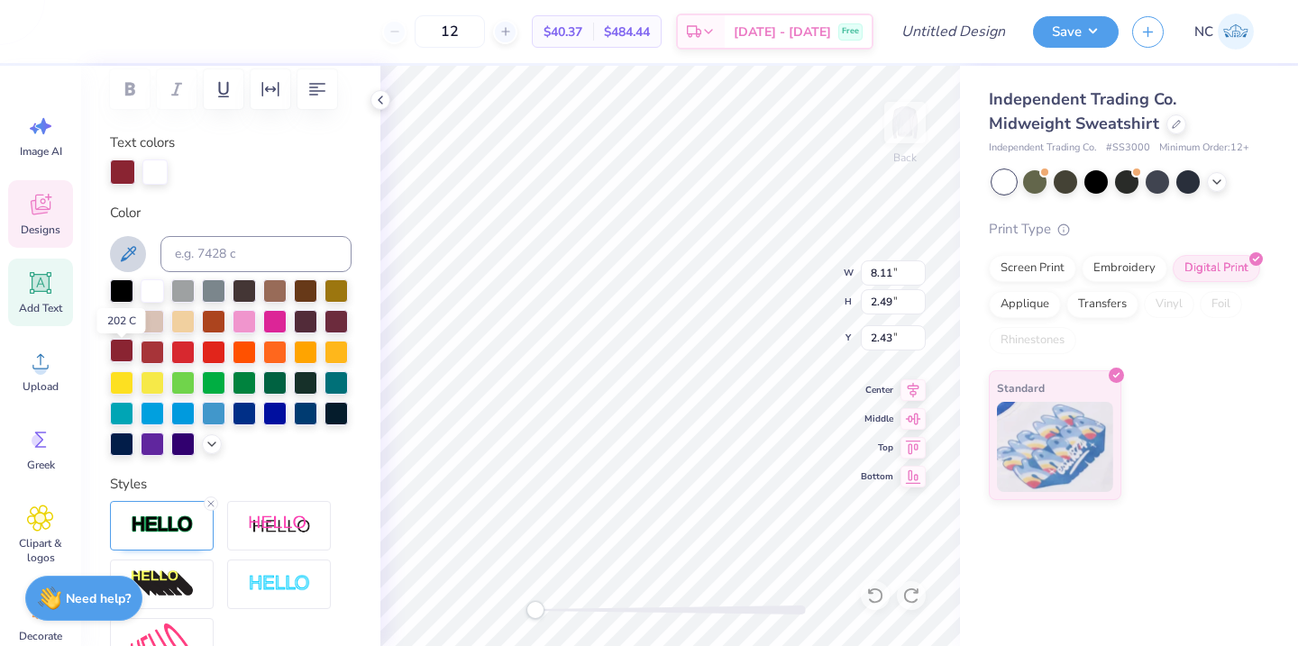
scroll to position [293, 0]
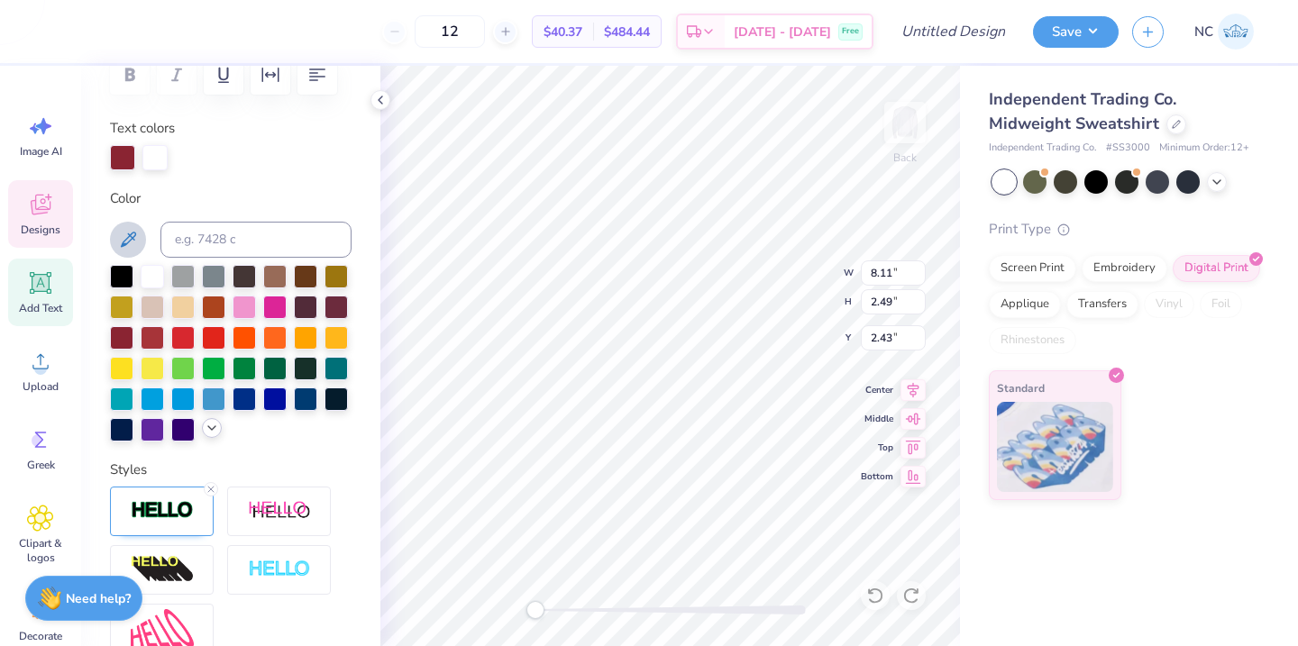
click at [209, 425] on icon at bounding box center [212, 428] width 14 height 14
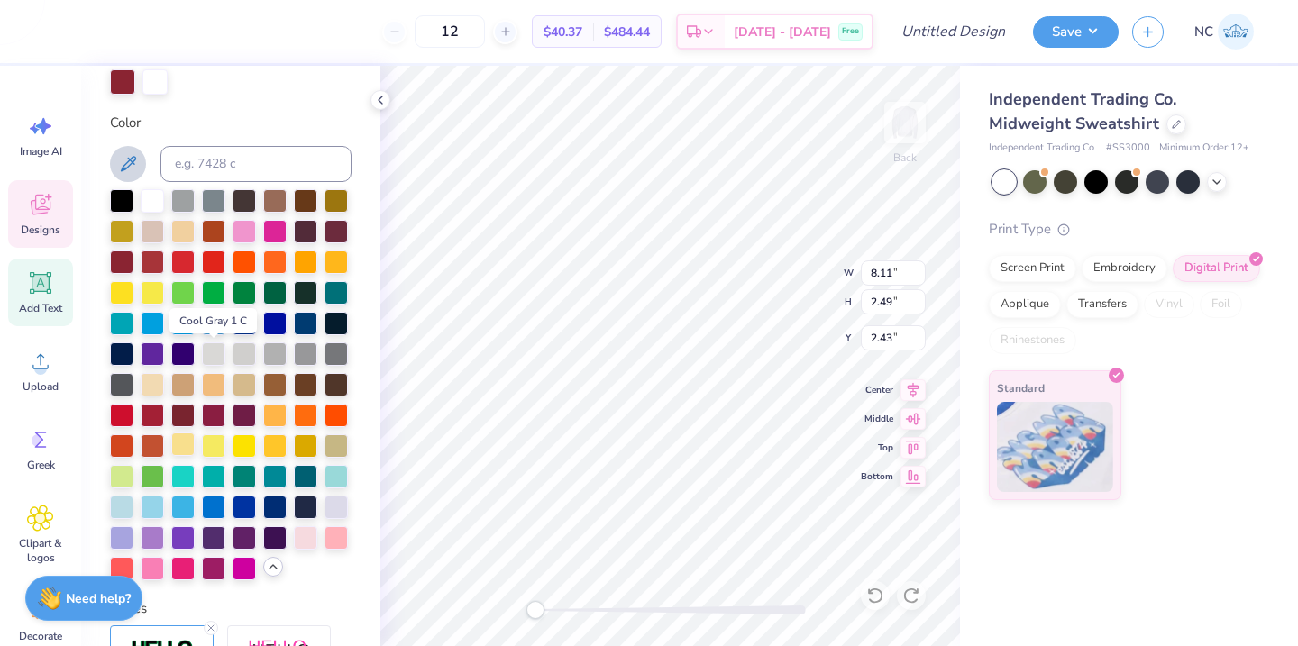
scroll to position [385, 0]
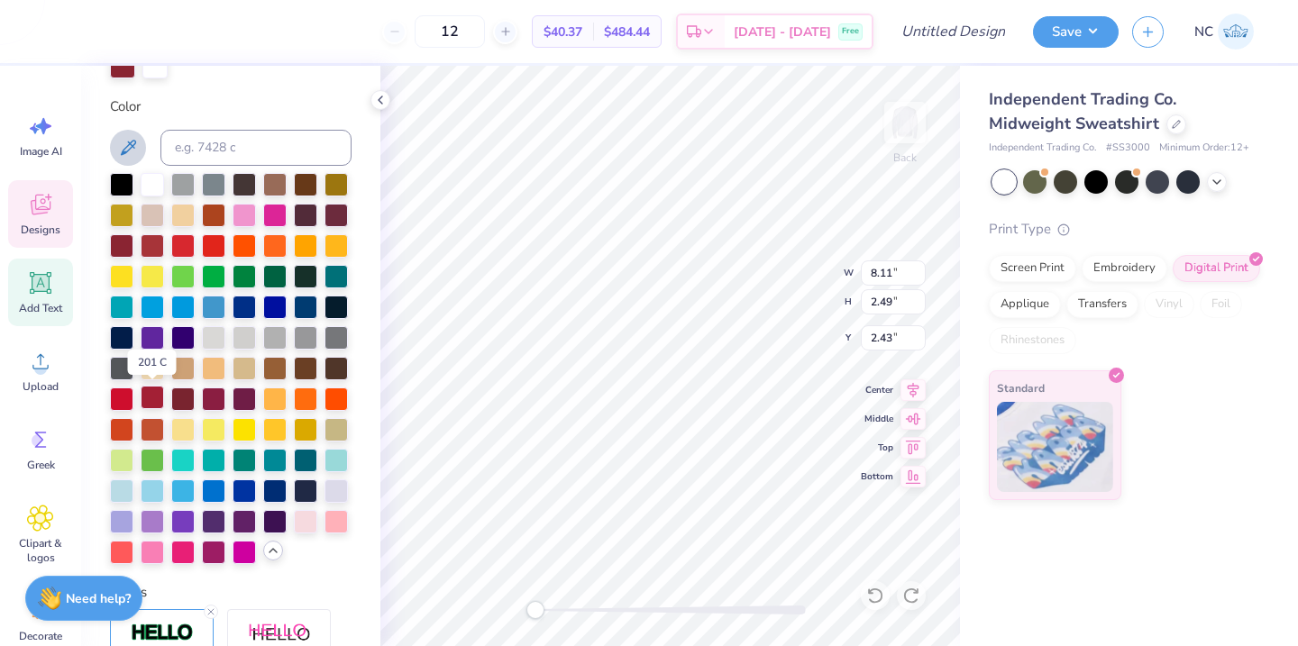
click at [155, 395] on div at bounding box center [152, 397] width 23 height 23
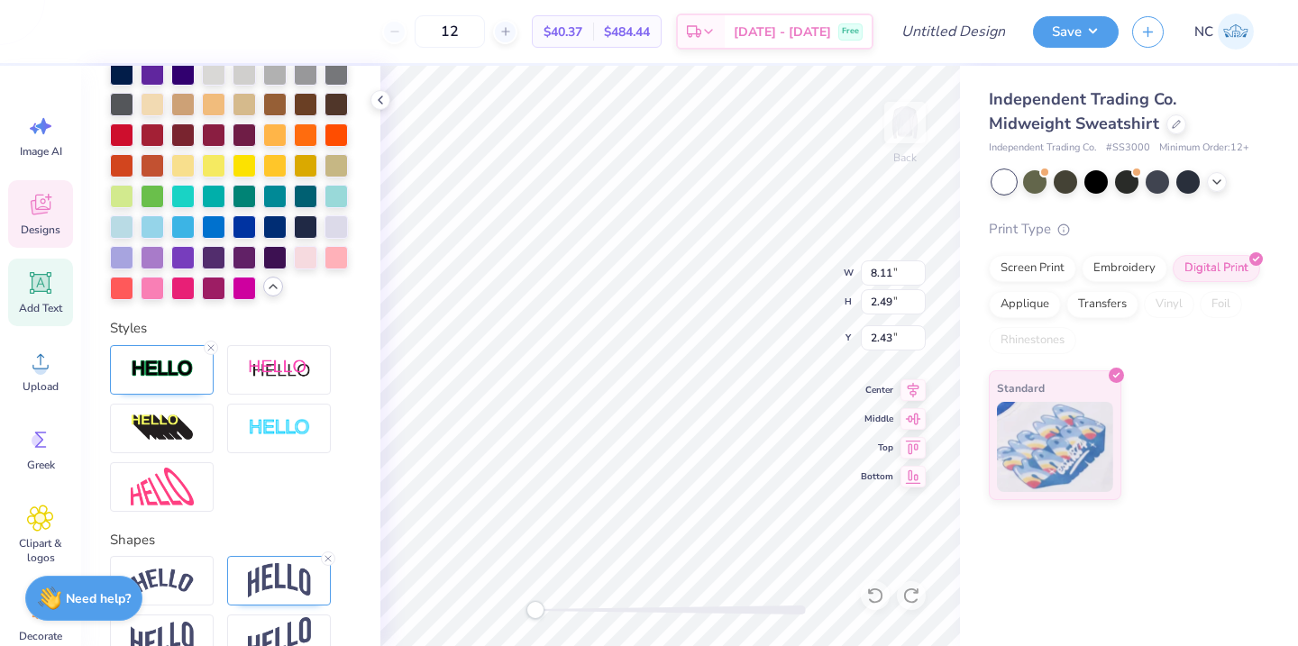
scroll to position [652, 0]
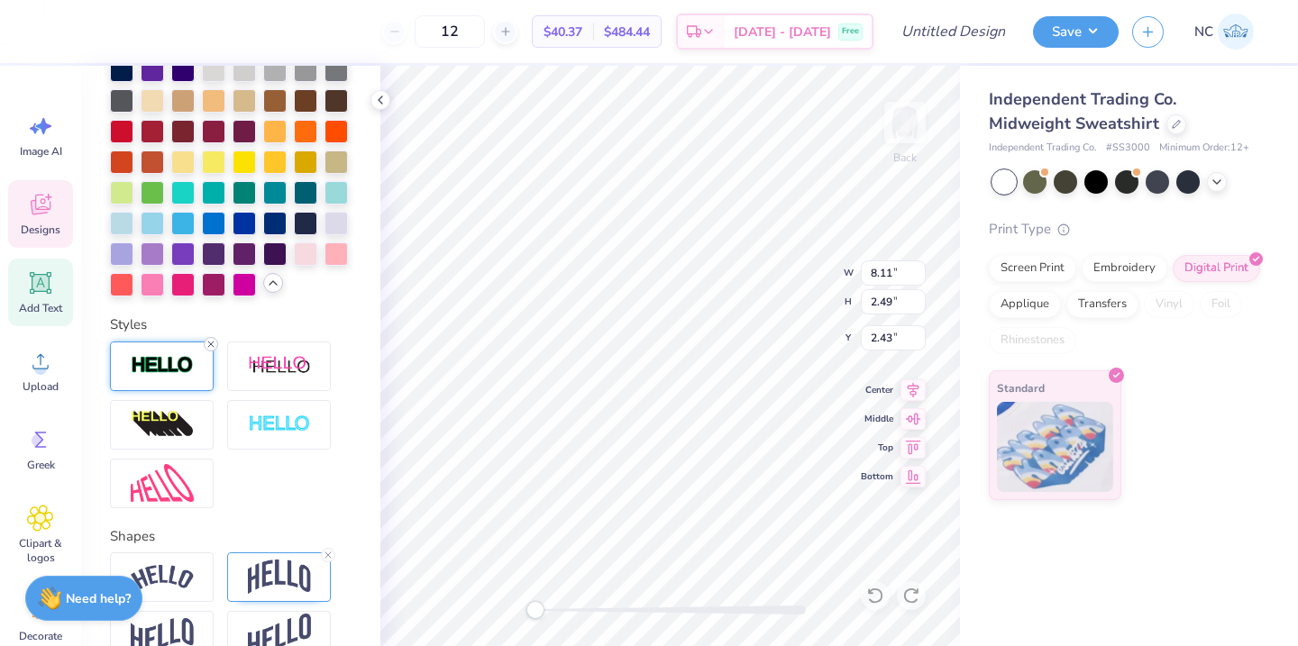
click at [210, 340] on icon at bounding box center [210, 344] width 11 height 11
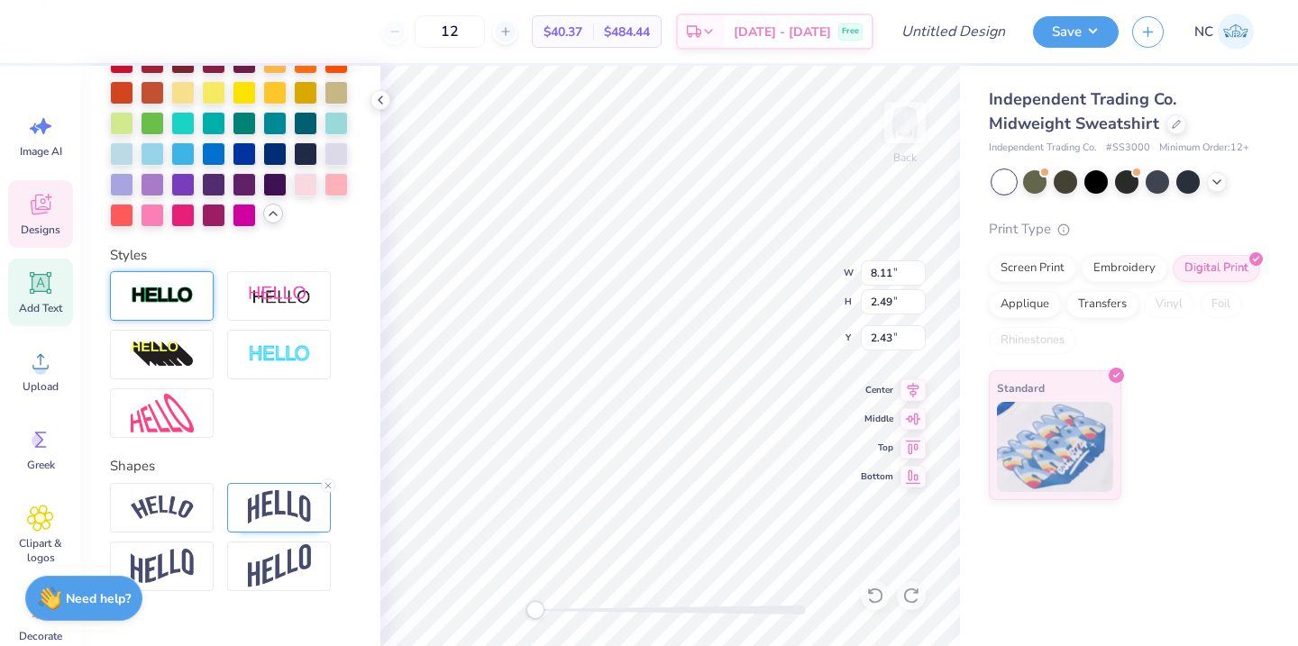
scroll to position [582, 0]
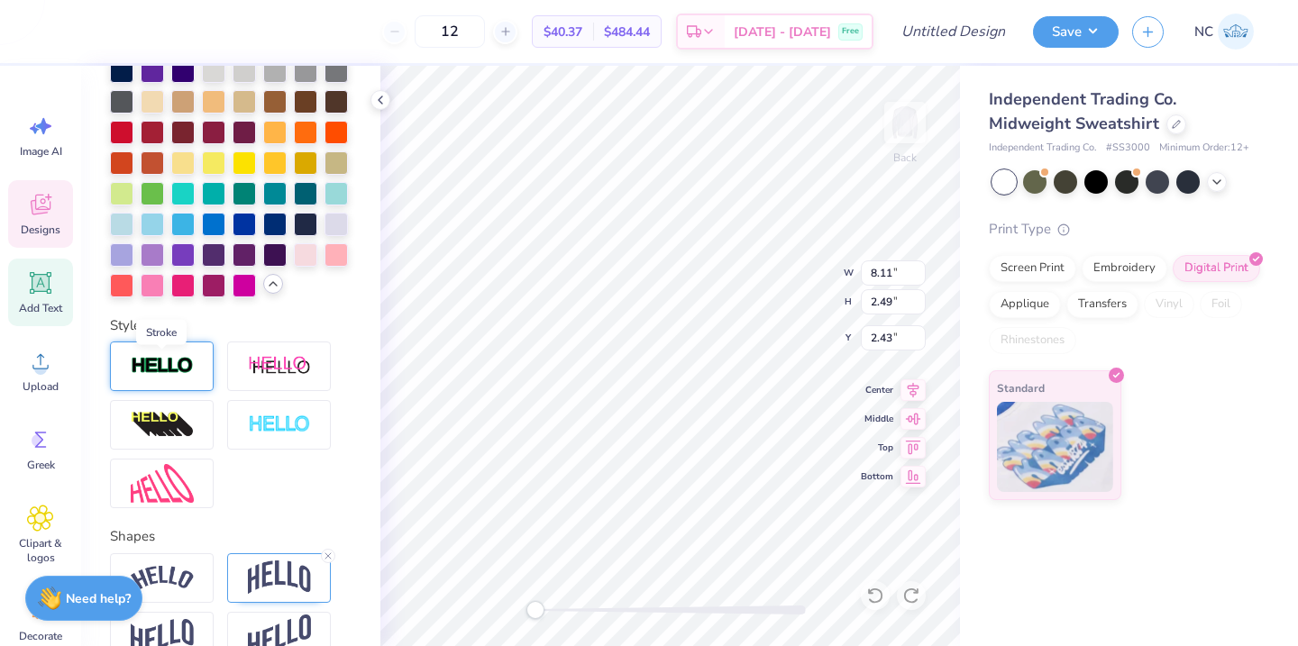
click at [178, 369] on img at bounding box center [162, 366] width 63 height 21
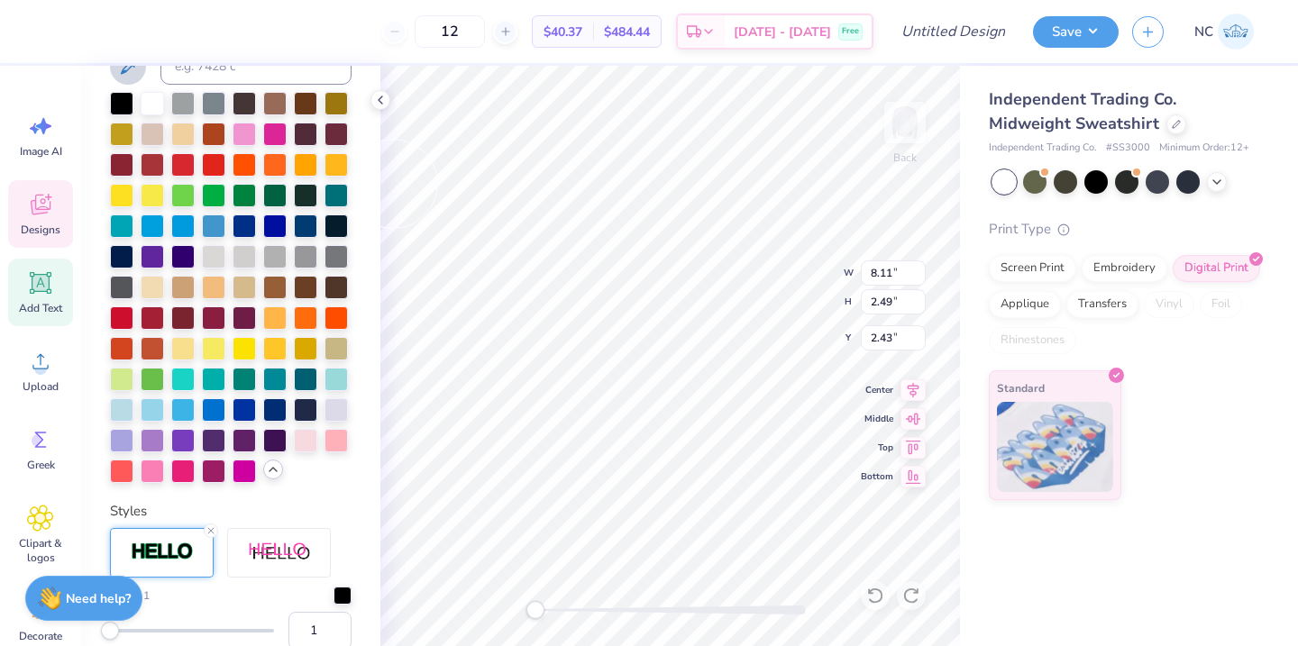
scroll to position [467, 0]
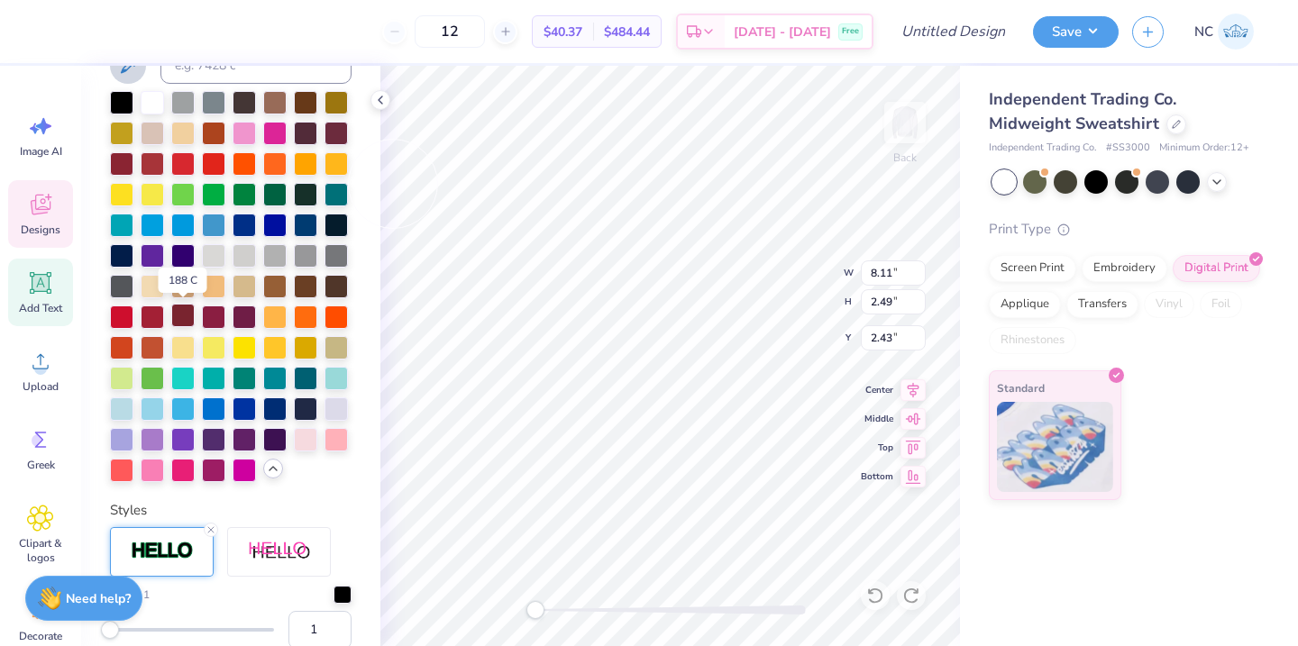
click at [178, 312] on div at bounding box center [182, 315] width 23 height 23
click at [153, 311] on div at bounding box center [152, 315] width 23 height 23
click at [119, 313] on div at bounding box center [121, 315] width 23 height 23
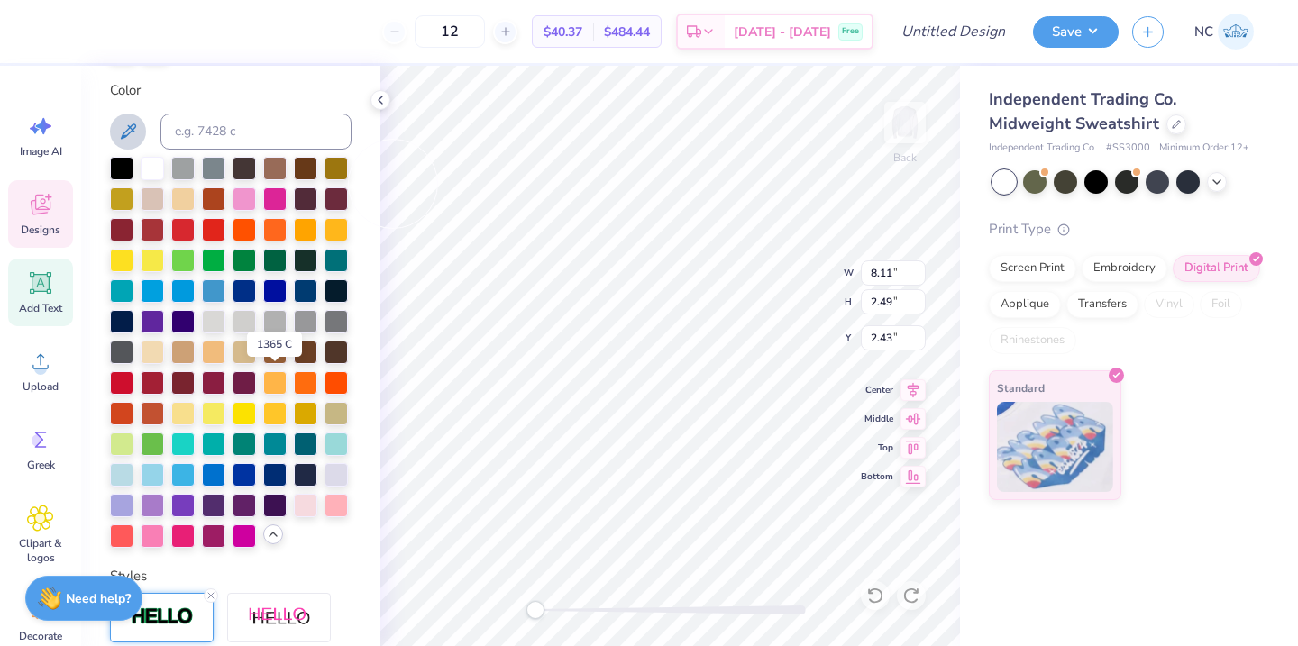
scroll to position [406, 0]
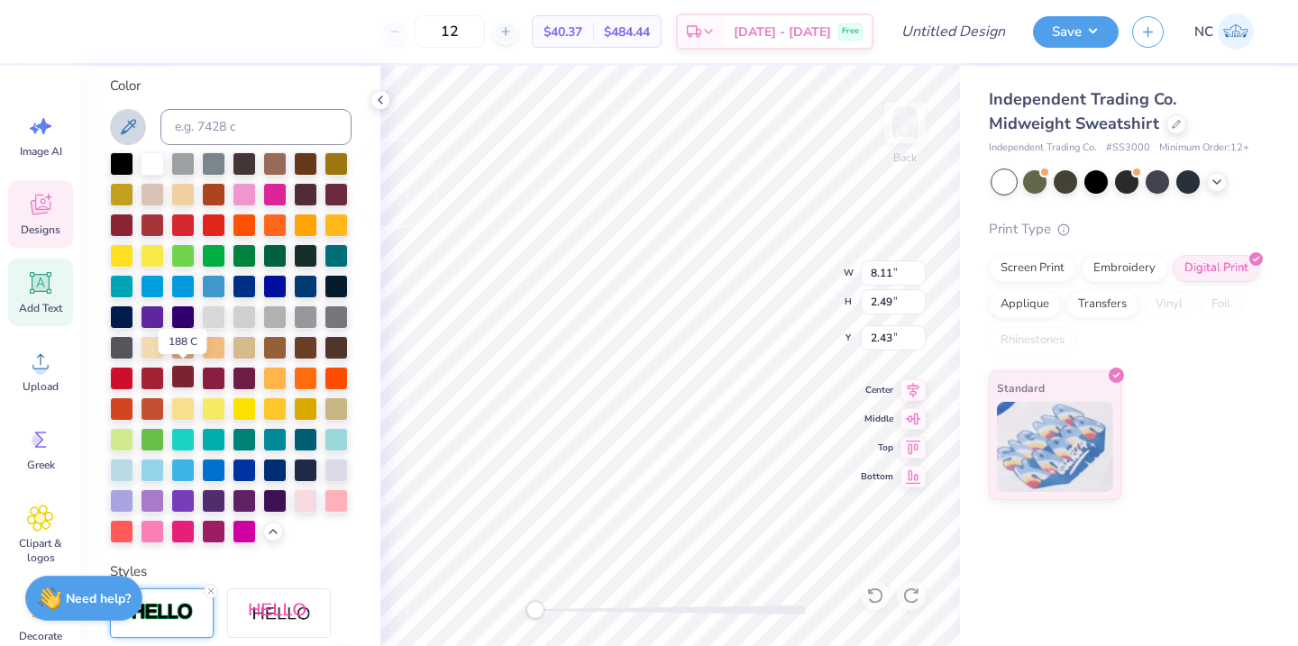
click at [184, 370] on div at bounding box center [182, 376] width 23 height 23
click at [141, 367] on div at bounding box center [152, 376] width 23 height 23
click at [110, 372] on div at bounding box center [121, 376] width 23 height 23
click at [272, 533] on icon at bounding box center [273, 530] width 14 height 14
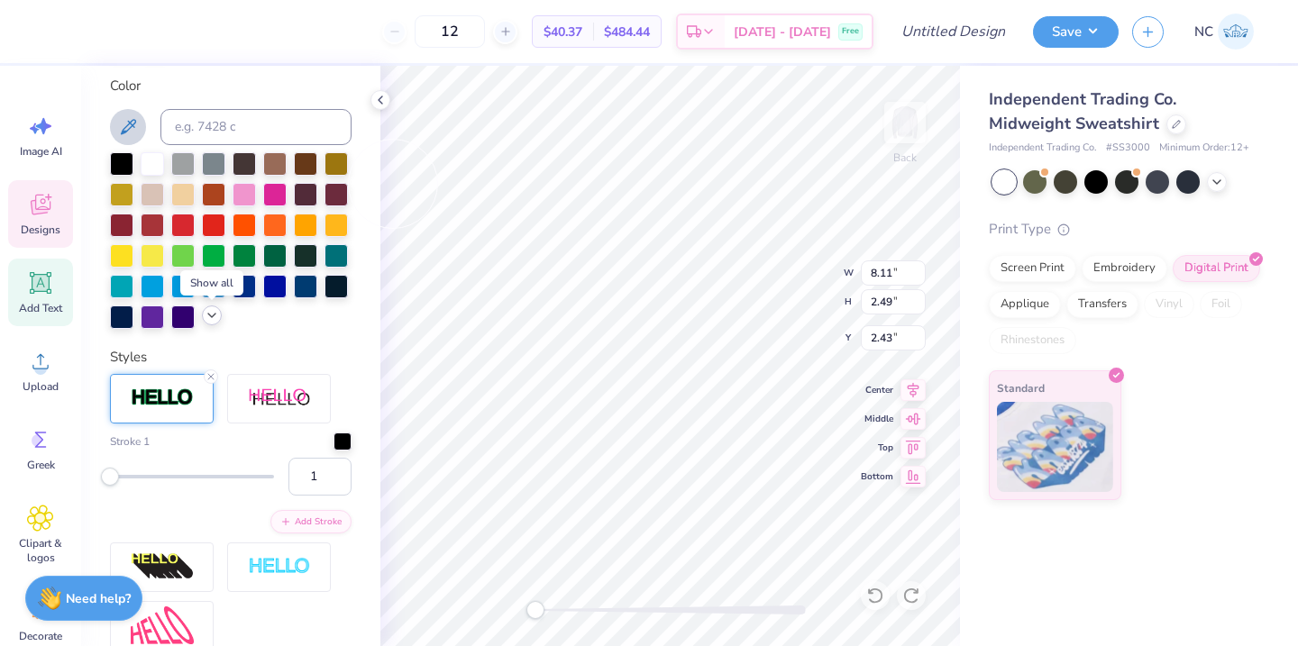
click at [215, 326] on div at bounding box center [231, 240] width 242 height 177
click at [213, 314] on icon at bounding box center [212, 315] width 14 height 14
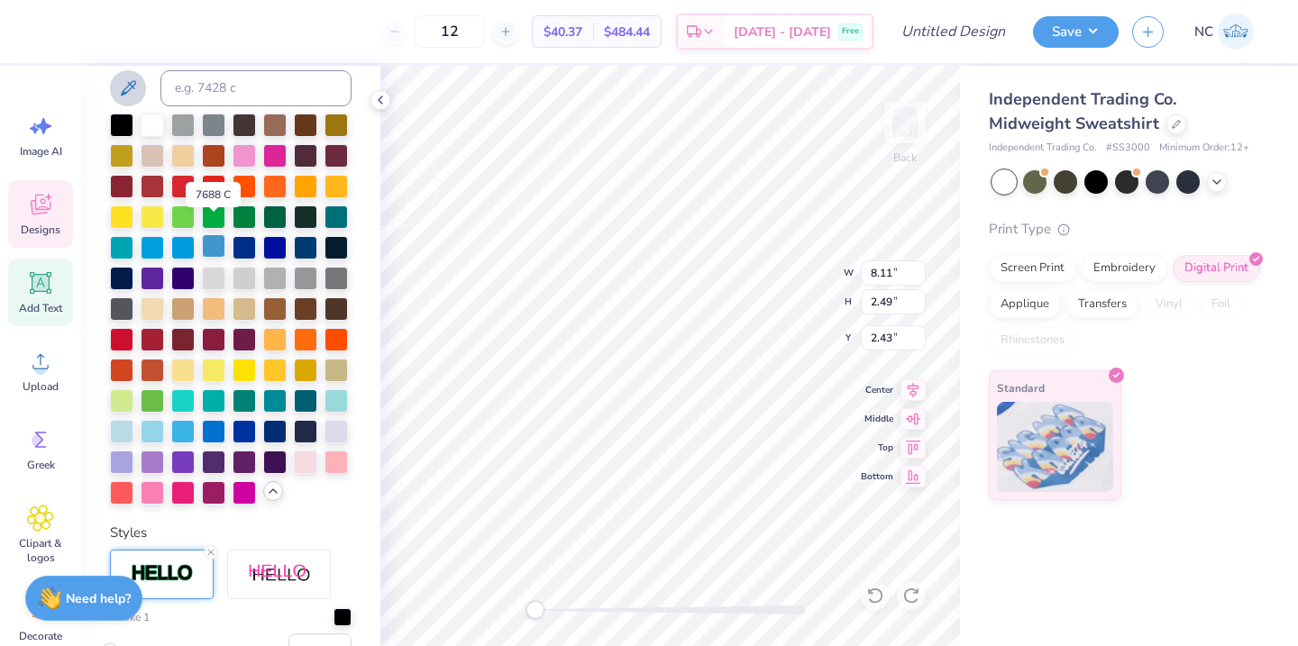
scroll to position [464, 0]
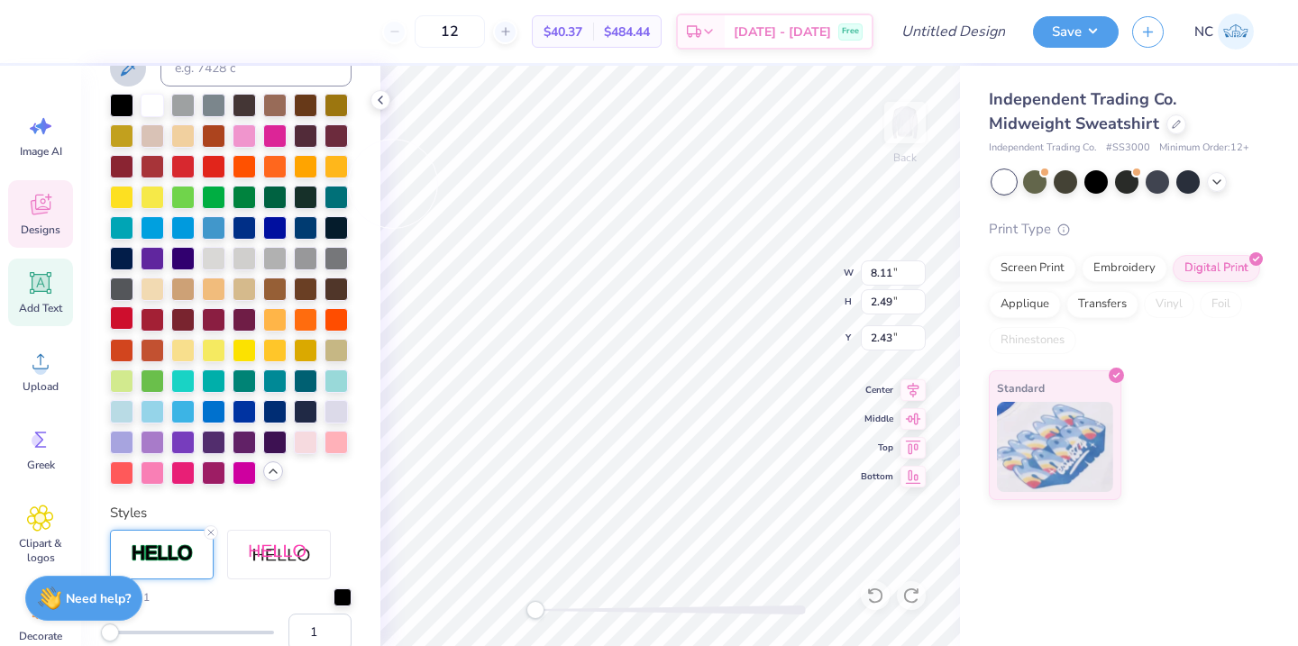
click at [123, 322] on div at bounding box center [121, 317] width 23 height 23
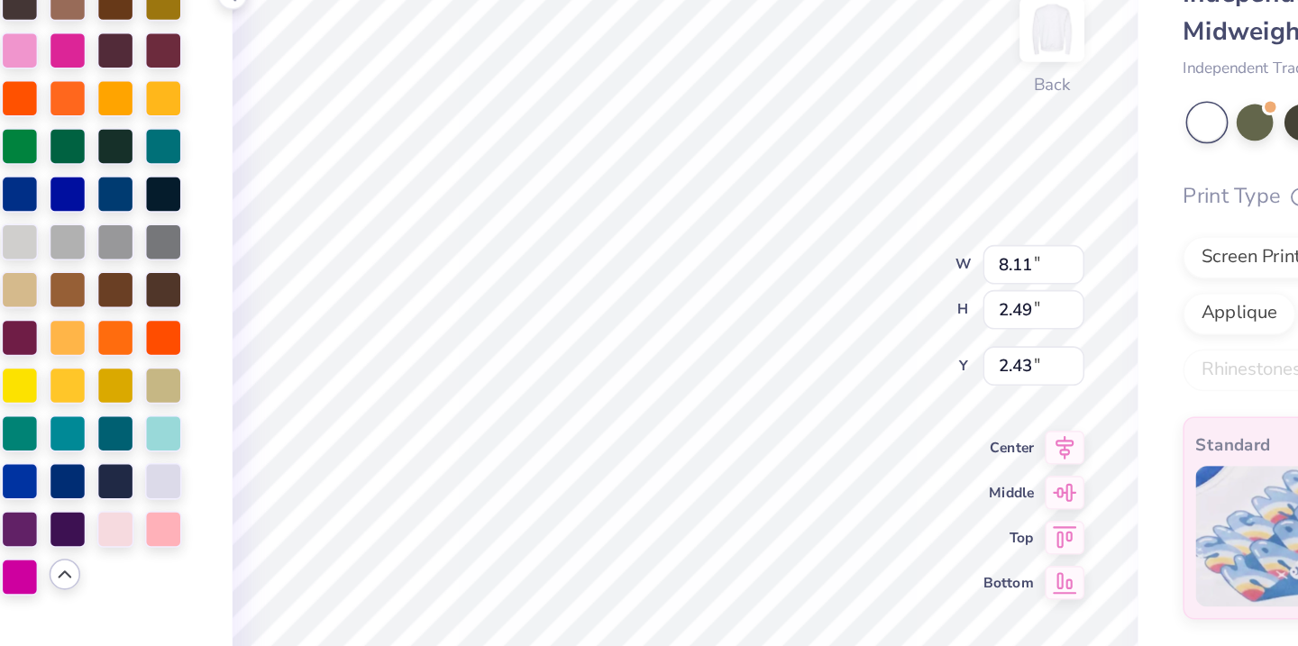
scroll to position [0, 0]
type textarea "ASA Pepperdine"
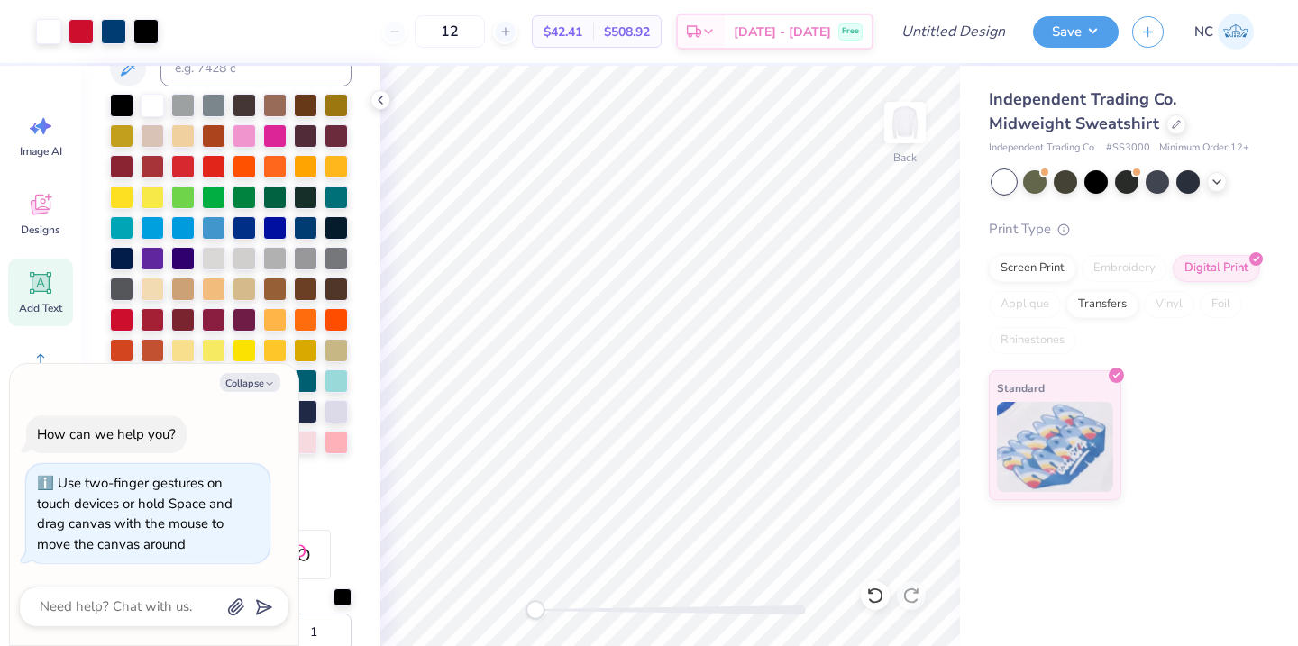
click at [483, 606] on div "Back" at bounding box center [669, 356] width 579 height 580
drag, startPoint x: 653, startPoint y: 607, endPoint x: 708, endPoint y: 612, distance: 55.2
click at [708, 612] on div "Accessibility label" at bounding box center [708, 610] width 18 height 18
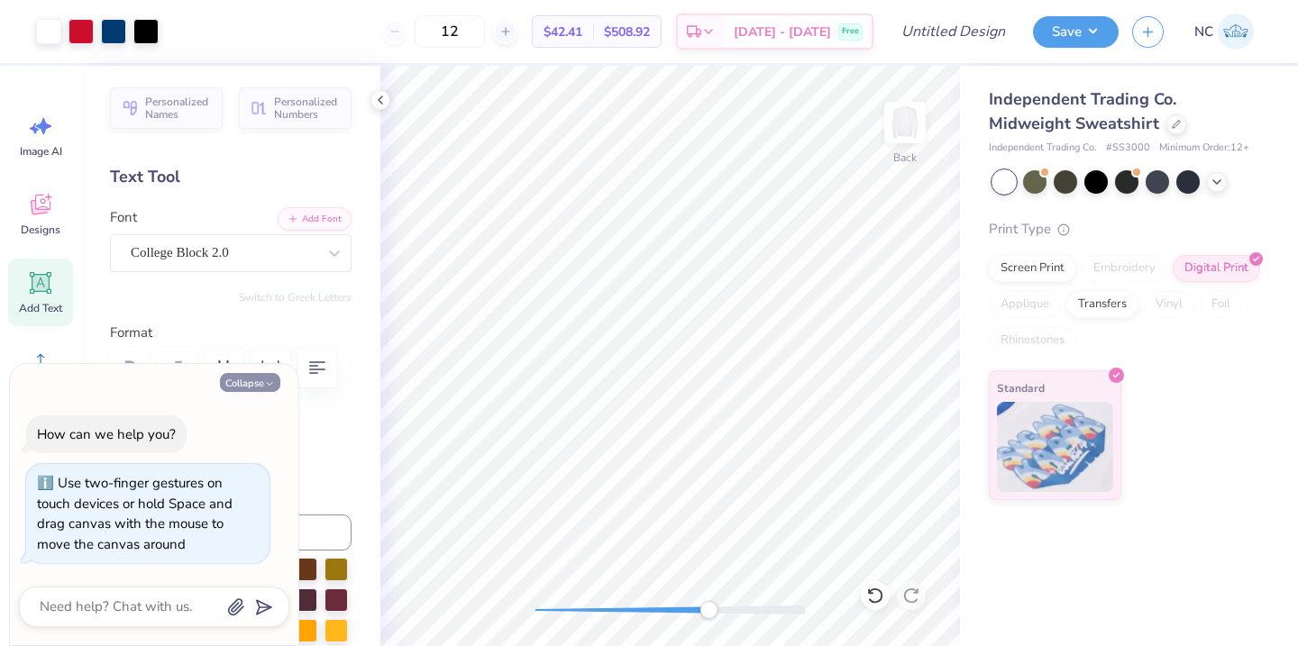
click at [256, 374] on button "Collapse" at bounding box center [250, 382] width 60 height 19
type textarea "x"
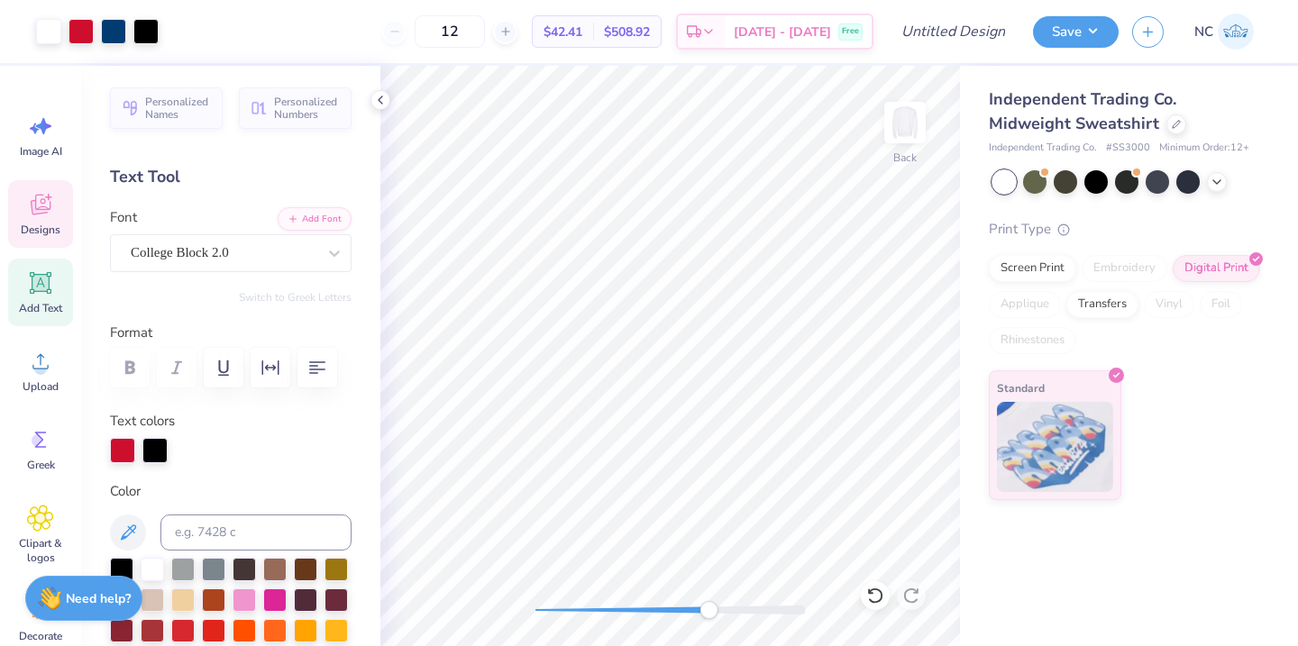
click at [39, 214] on icon at bounding box center [41, 205] width 20 height 21
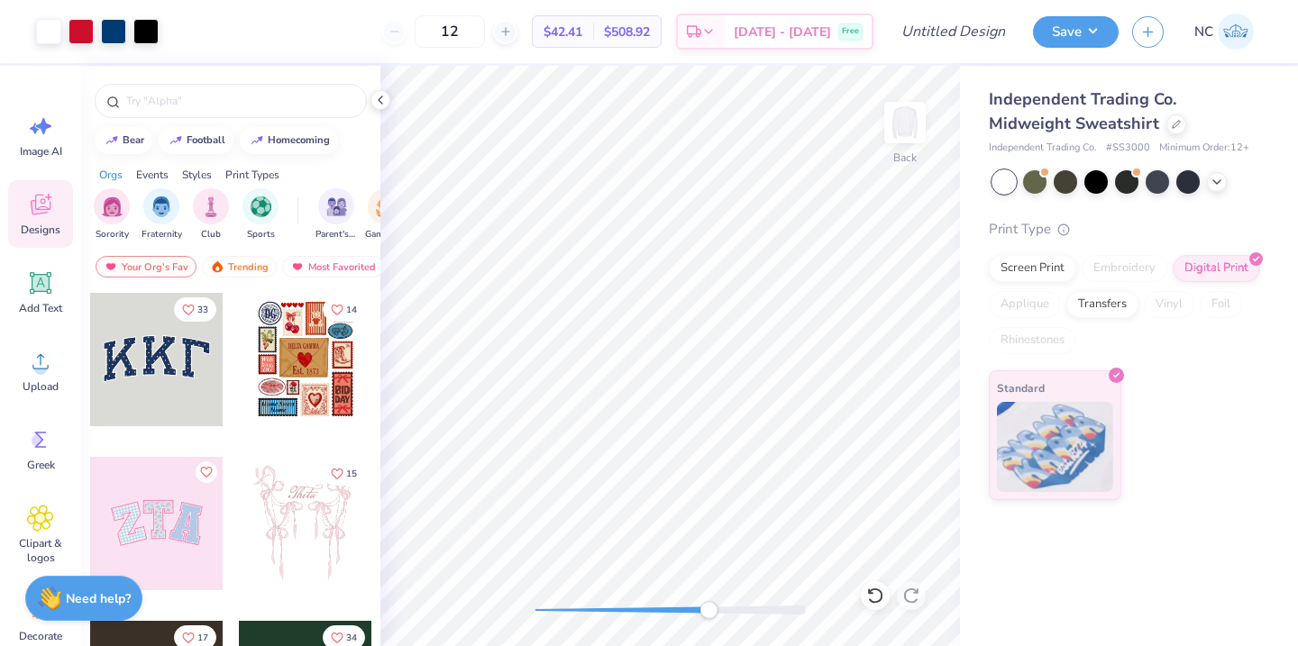
click at [152, 557] on div at bounding box center [156, 523] width 133 height 133
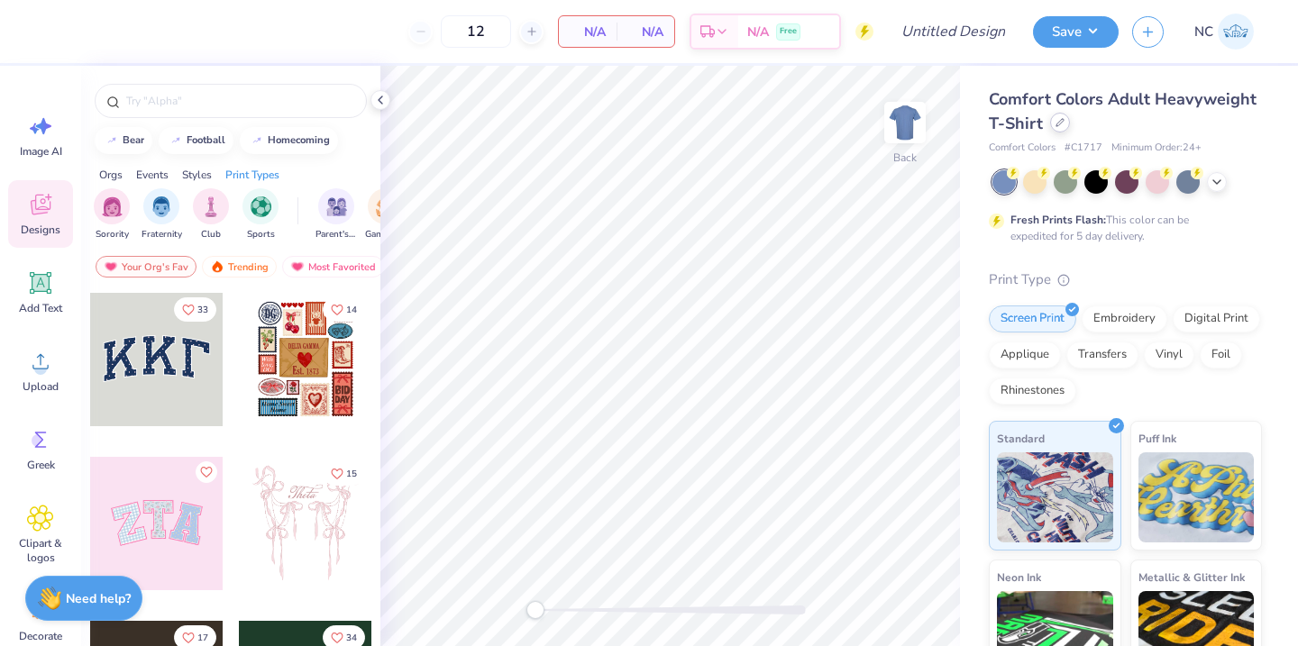
click at [1061, 123] on icon at bounding box center [1059, 122] width 9 height 9
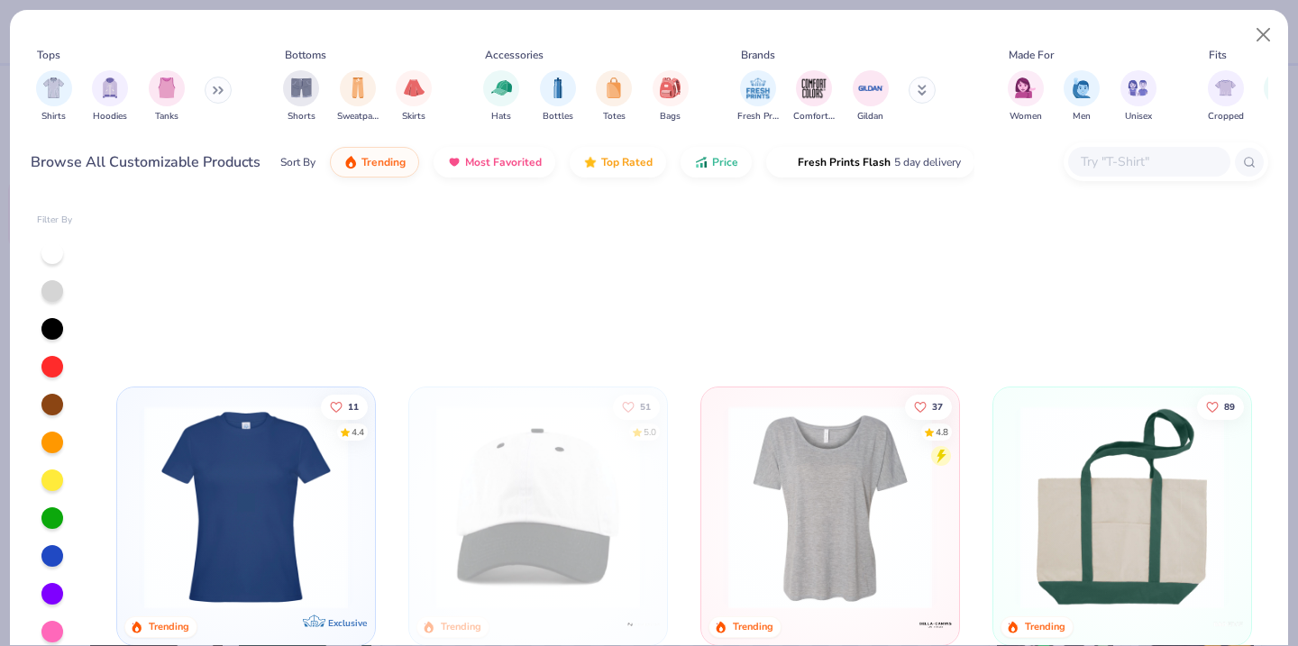
scroll to position [2967, 0]
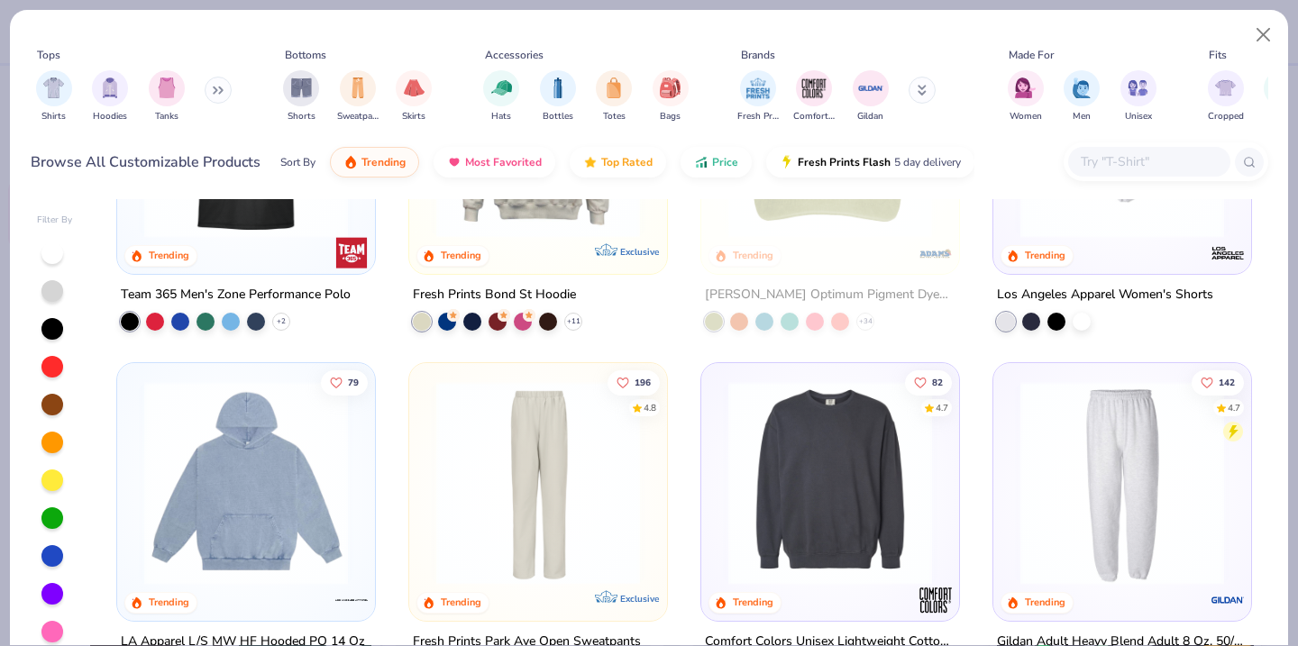
click at [799, 511] on img at bounding box center [830, 483] width 222 height 204
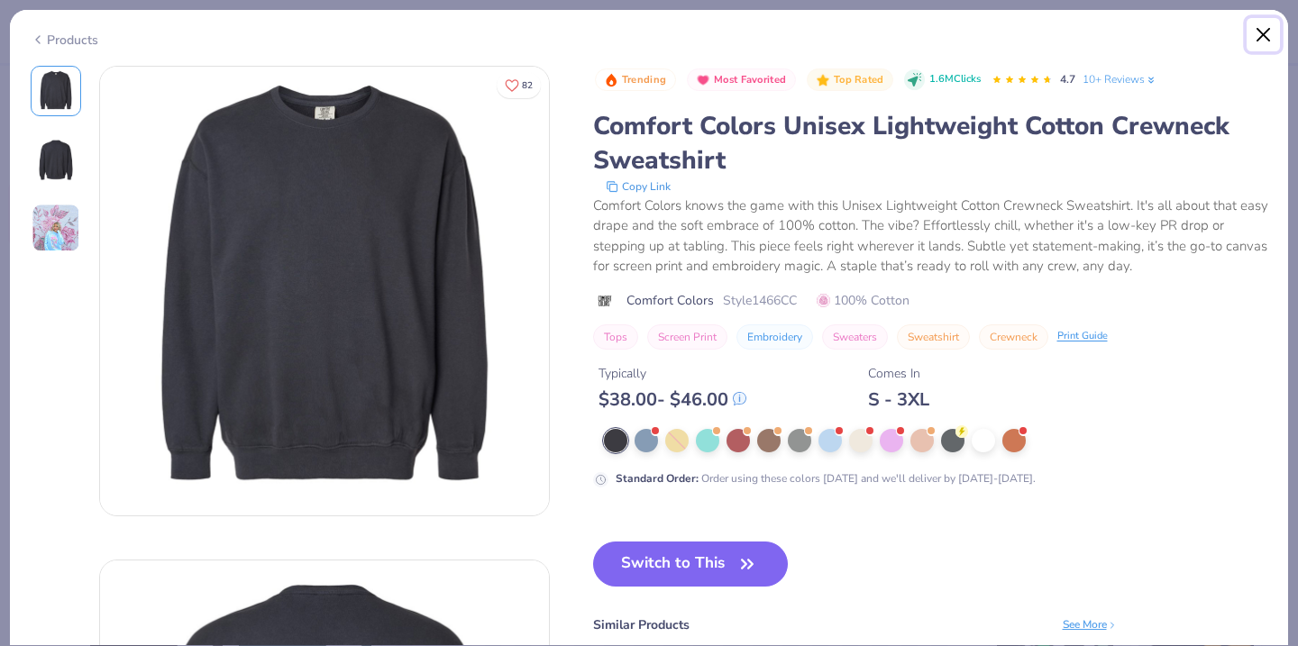
click at [1264, 38] on button "Close" at bounding box center [1263, 35] width 34 height 34
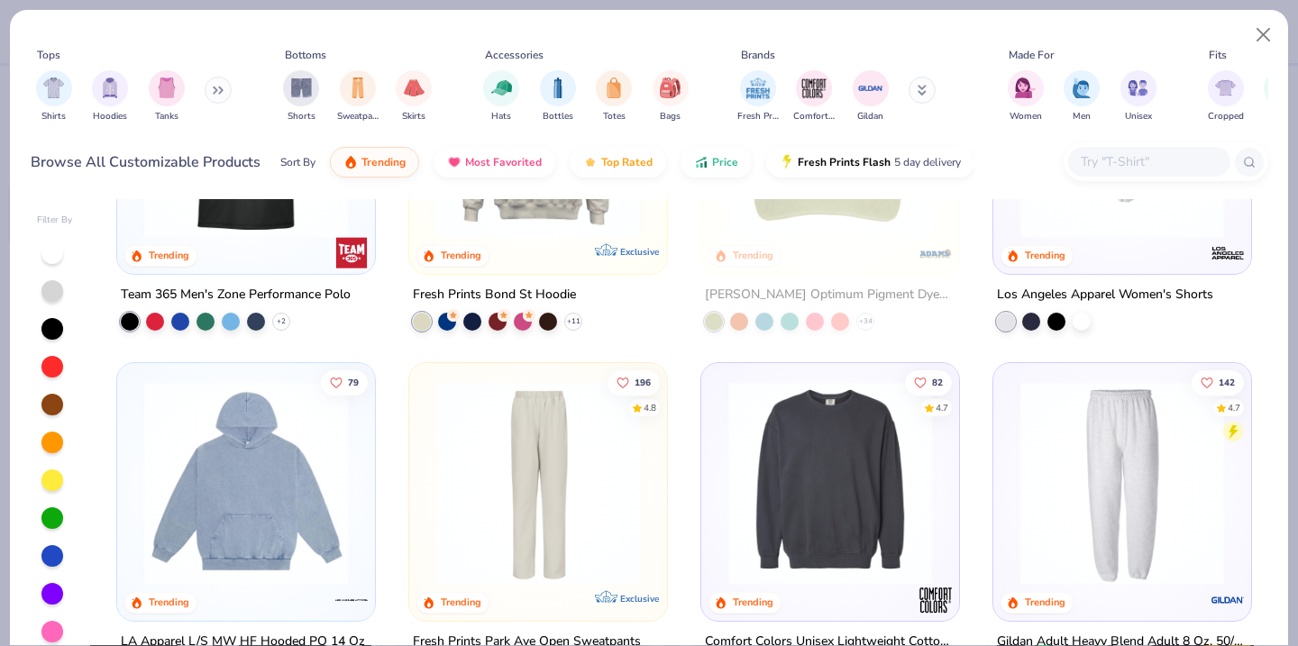
click at [1136, 161] on input "text" at bounding box center [1148, 161] width 139 height 21
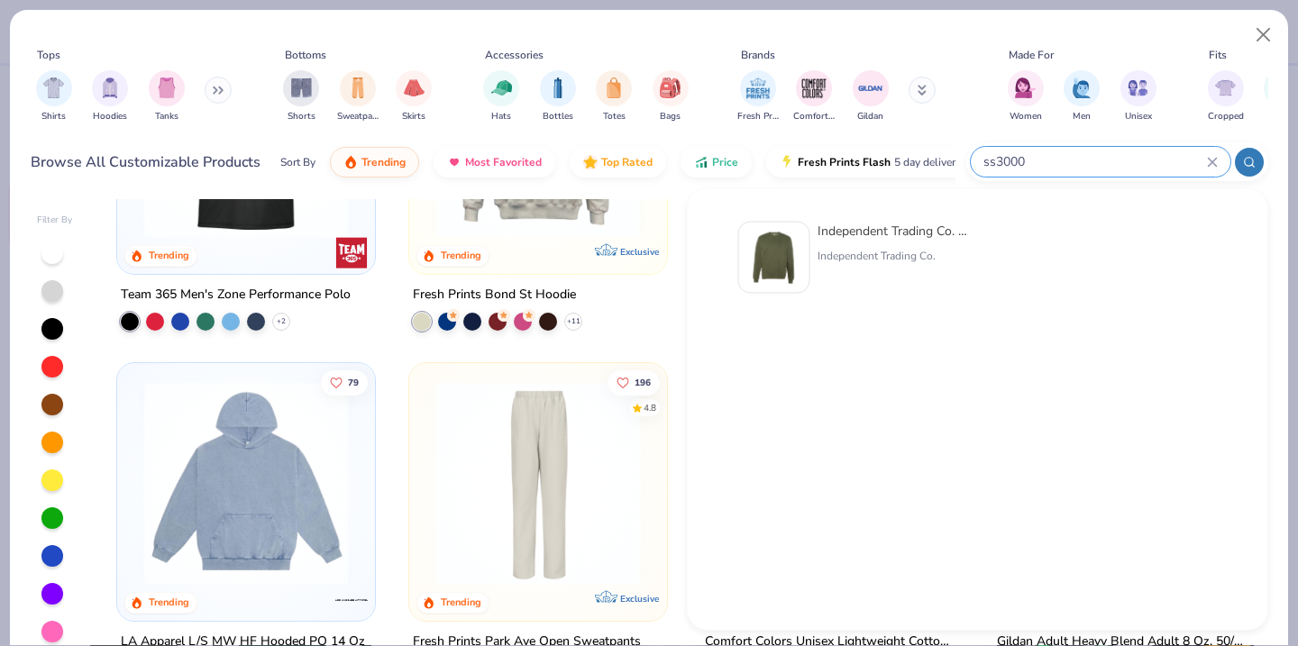
type input "ss3000"
click at [944, 238] on div "Independent Trading Co. Midweight Sweatshirt" at bounding box center [892, 231] width 151 height 19
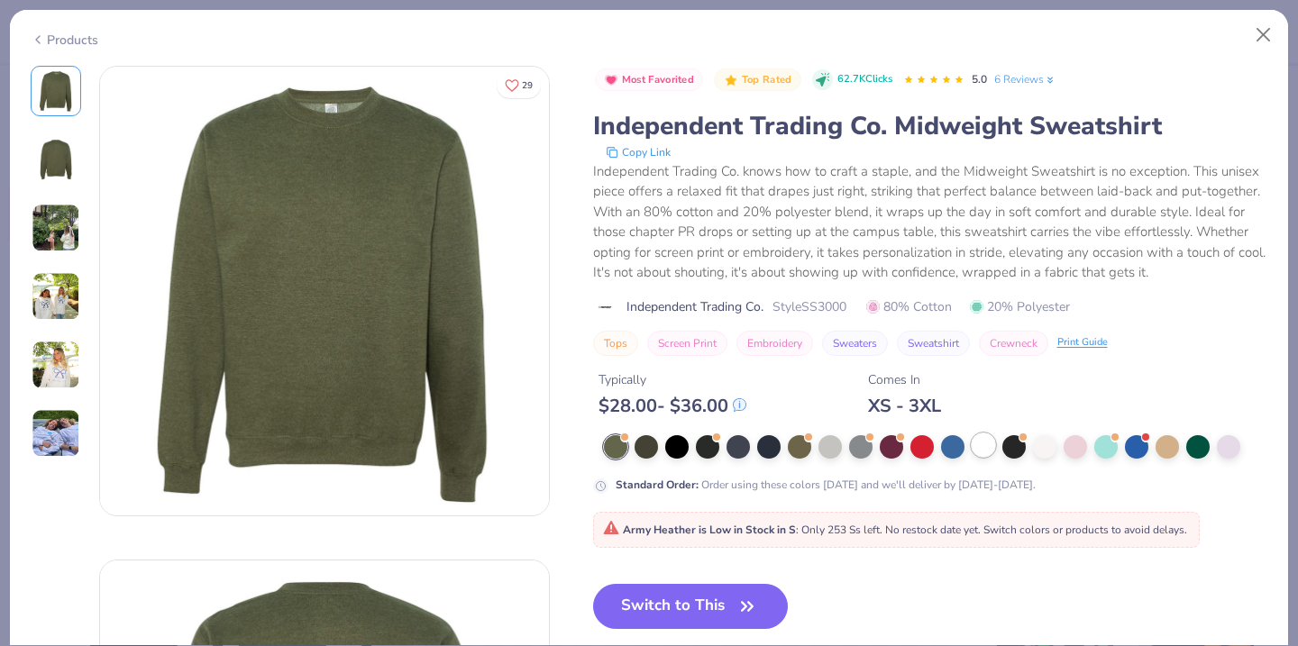
click at [987, 440] on div at bounding box center [983, 444] width 23 height 23
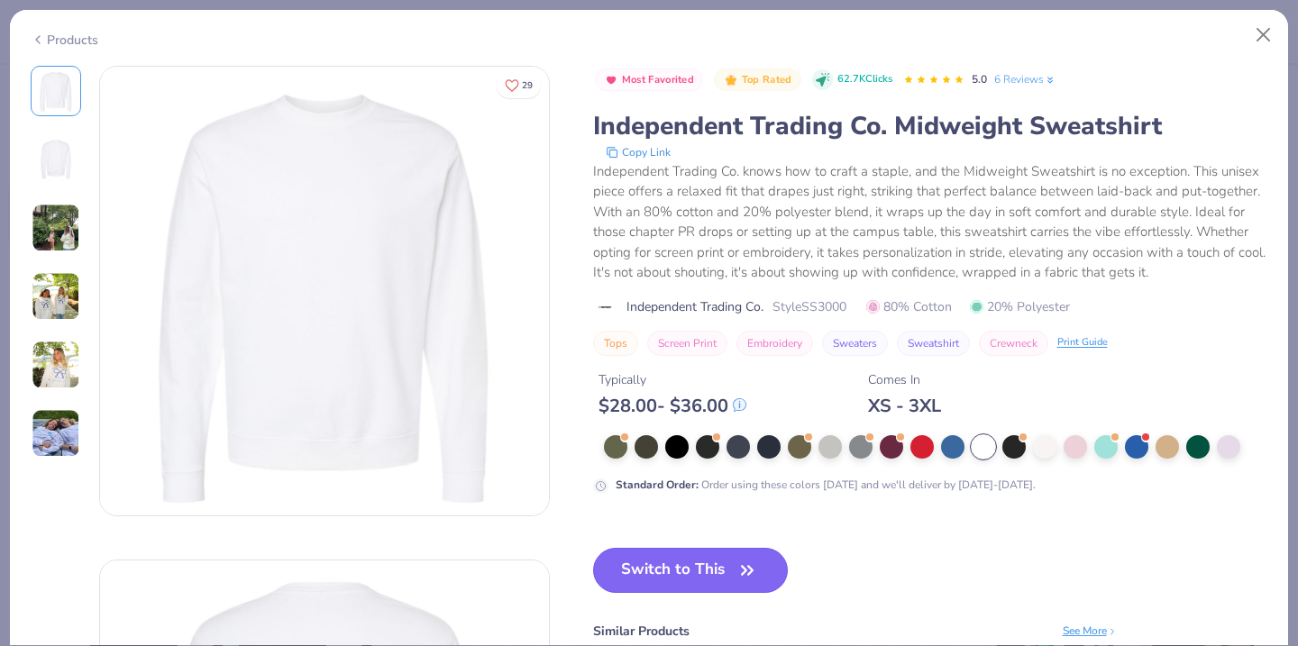
click at [691, 568] on button "Switch to This" at bounding box center [691, 570] width 196 height 45
click at [692, 561] on button "Switch to This" at bounding box center [691, 570] width 196 height 45
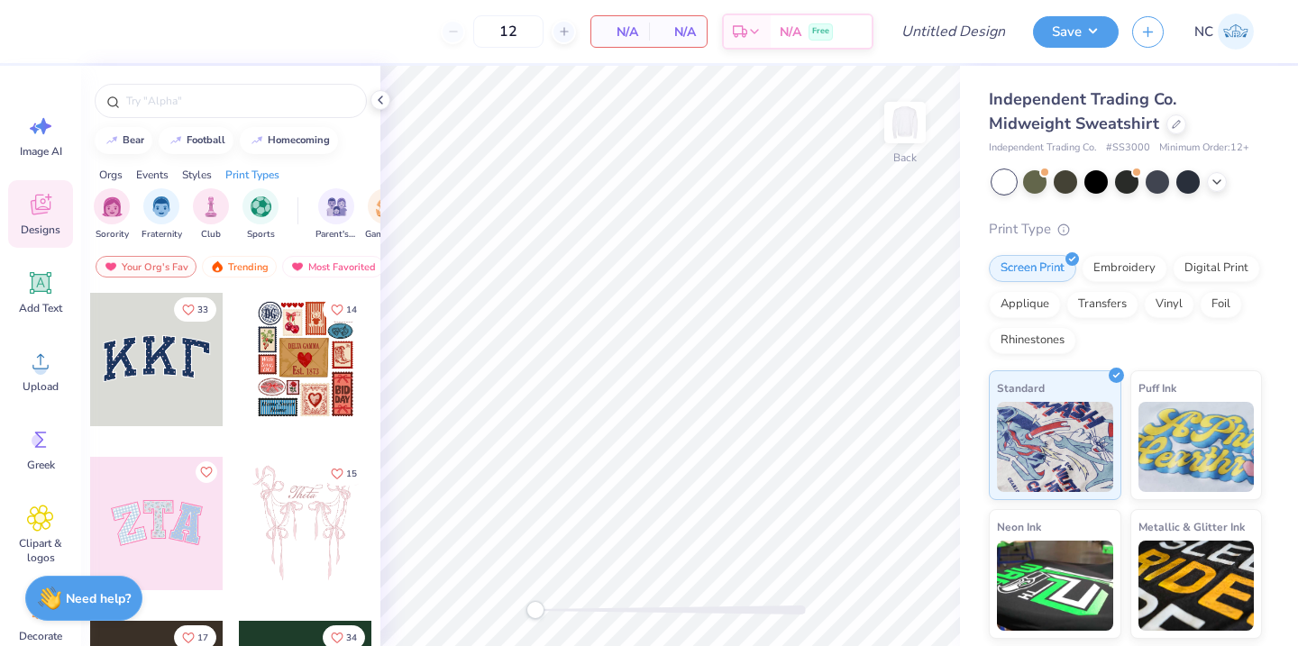
click at [145, 525] on div at bounding box center [156, 523] width 133 height 133
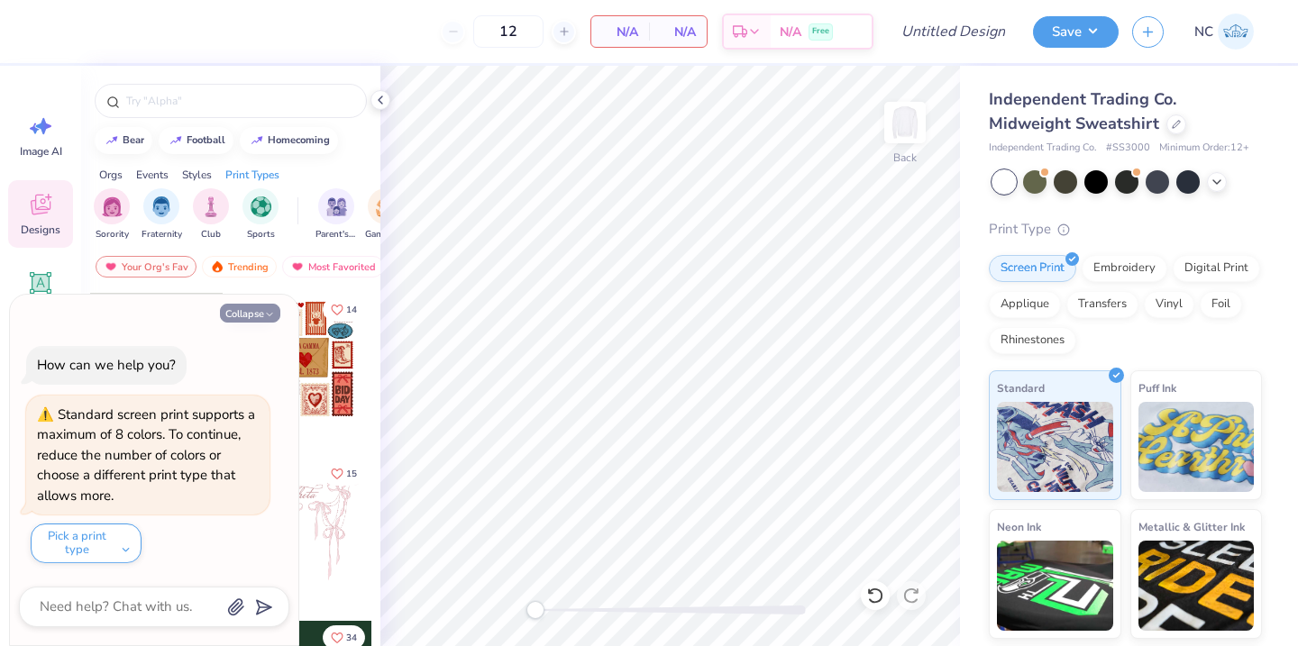
click at [273, 309] on icon "button" at bounding box center [269, 314] width 11 height 11
type textarea "x"
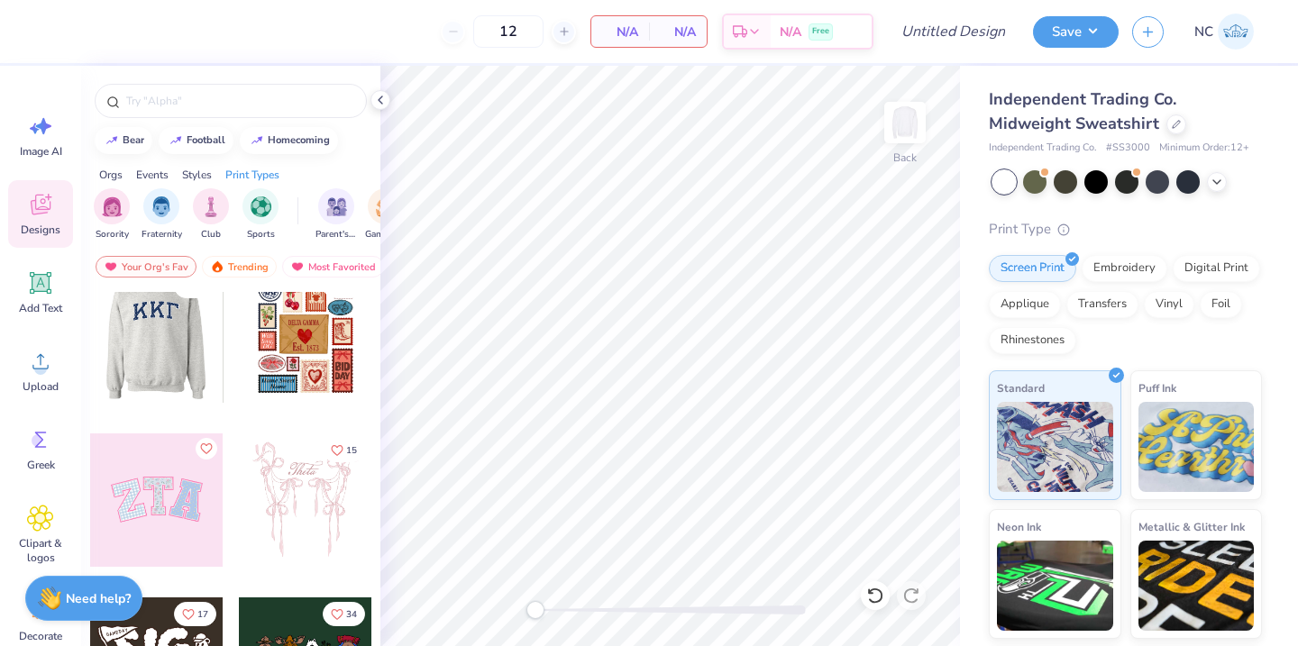
scroll to position [17, 0]
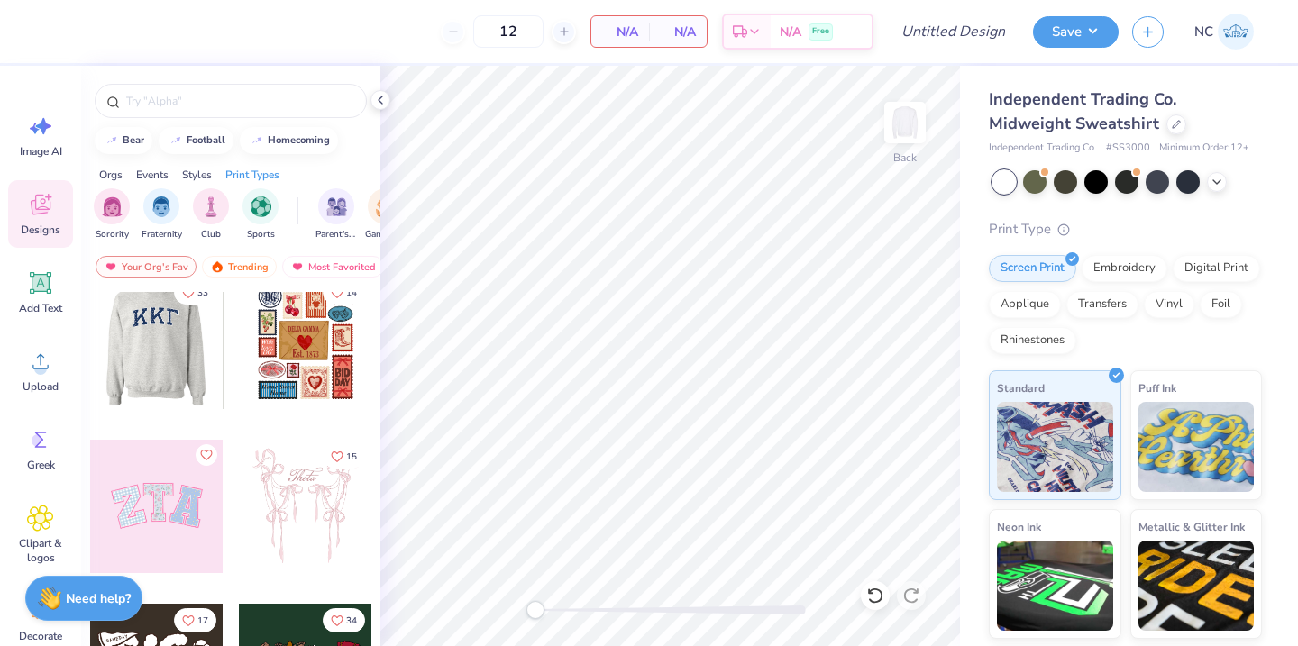
click at [181, 361] on div at bounding box center [155, 342] width 133 height 133
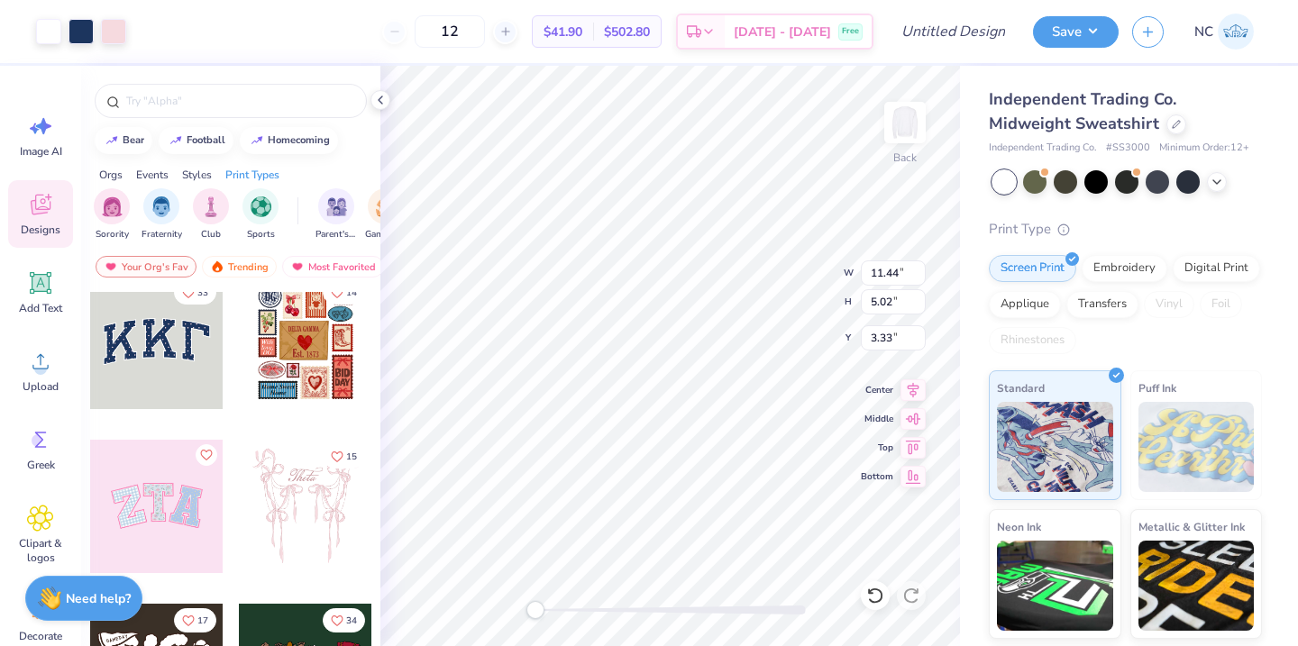
type input "3.33"
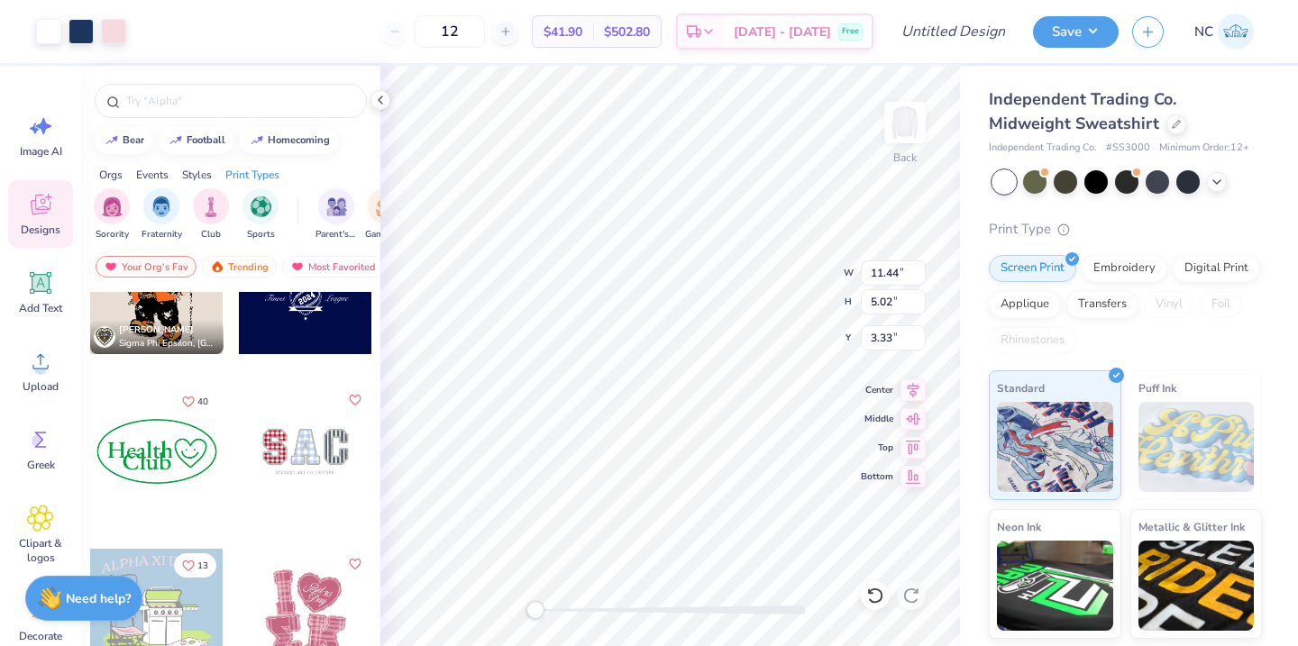
scroll to position [4075, 0]
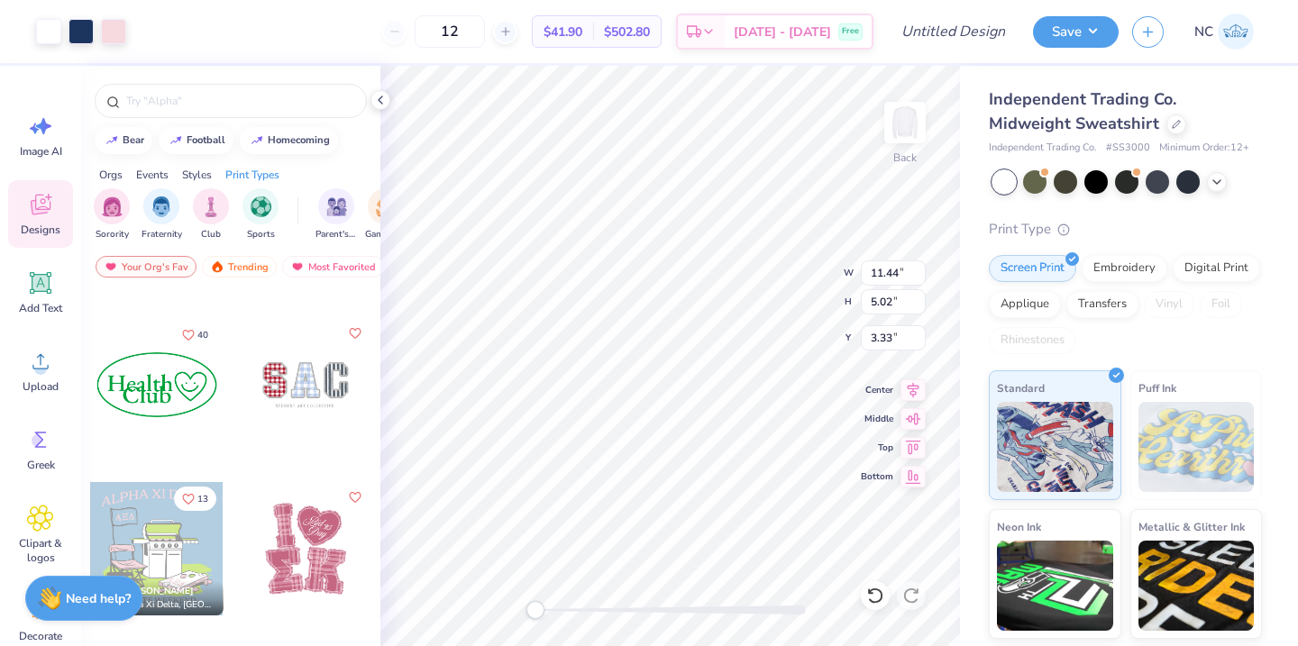
click at [311, 381] on div at bounding box center [305, 384] width 133 height 133
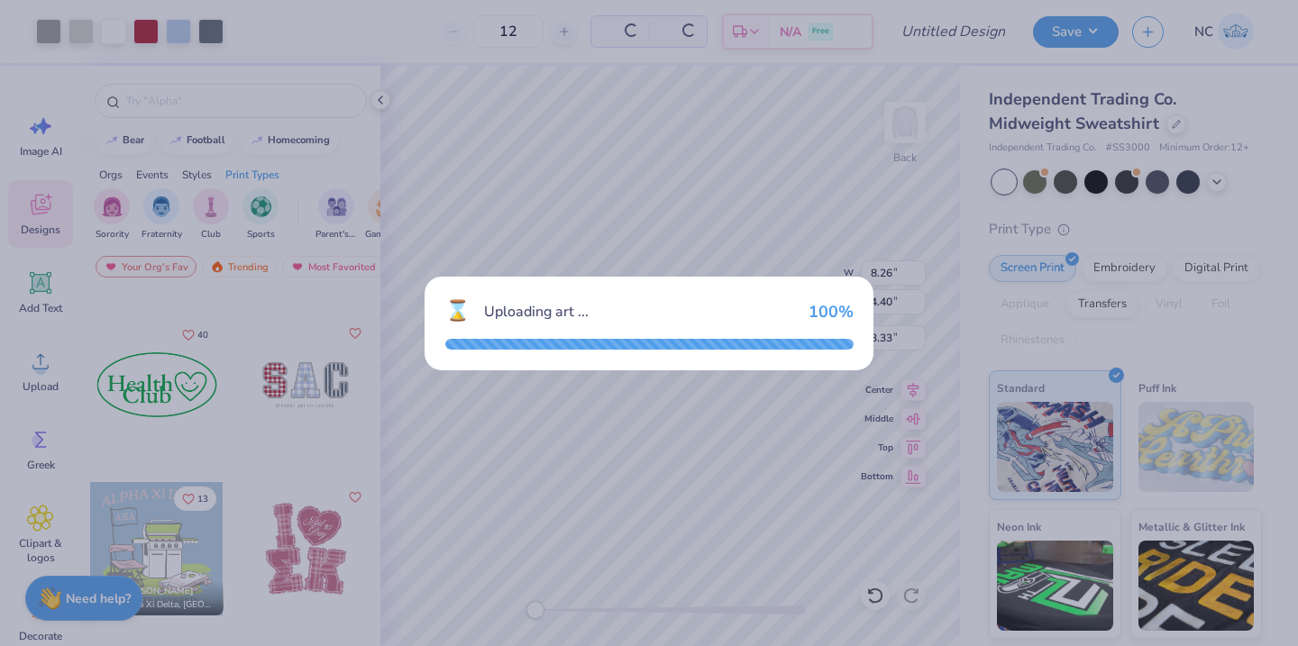
type input "8.26"
type input "4.40"
type input "3.00"
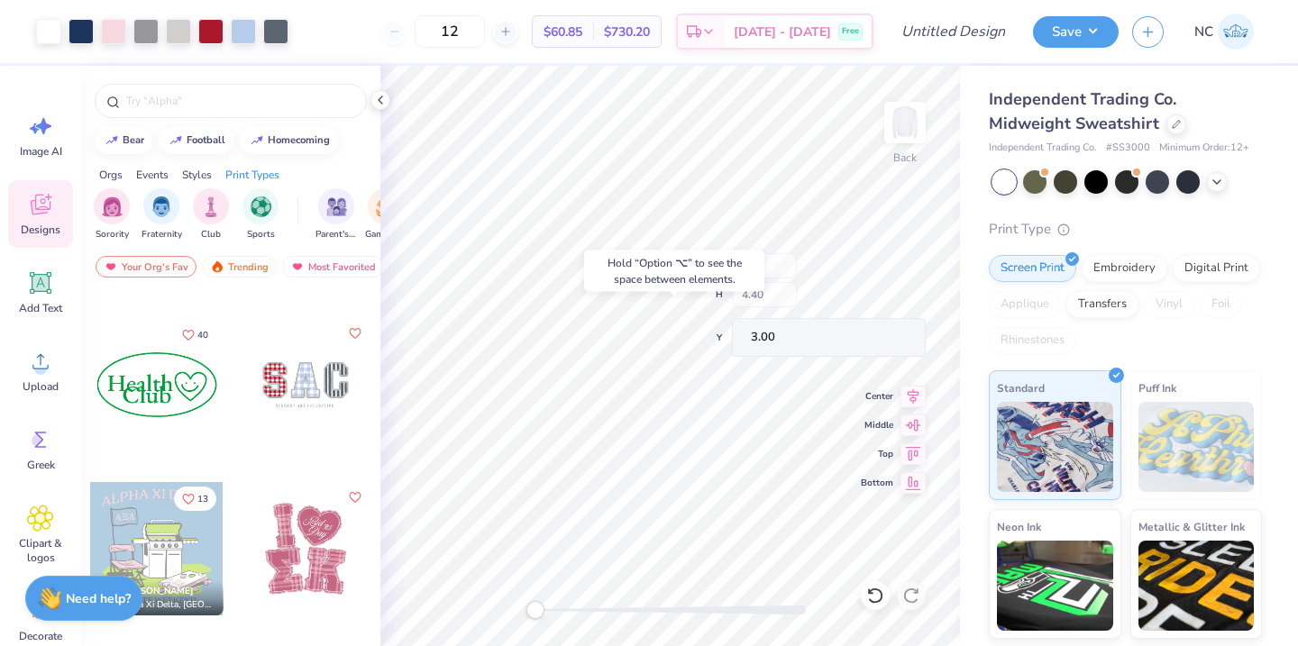
type input "11.44"
type input "5.02"
type input "3.33"
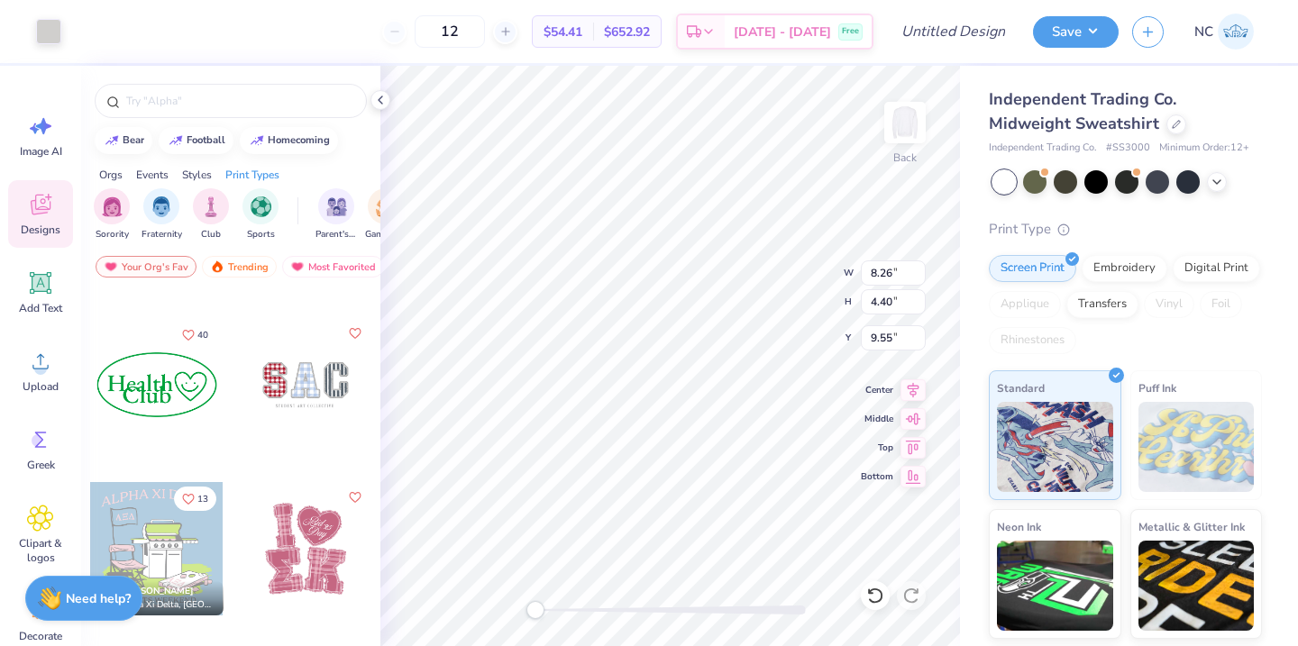
type input "2.36"
type input "3.49"
type input "3.77"
type input "2.34"
type input "3.46"
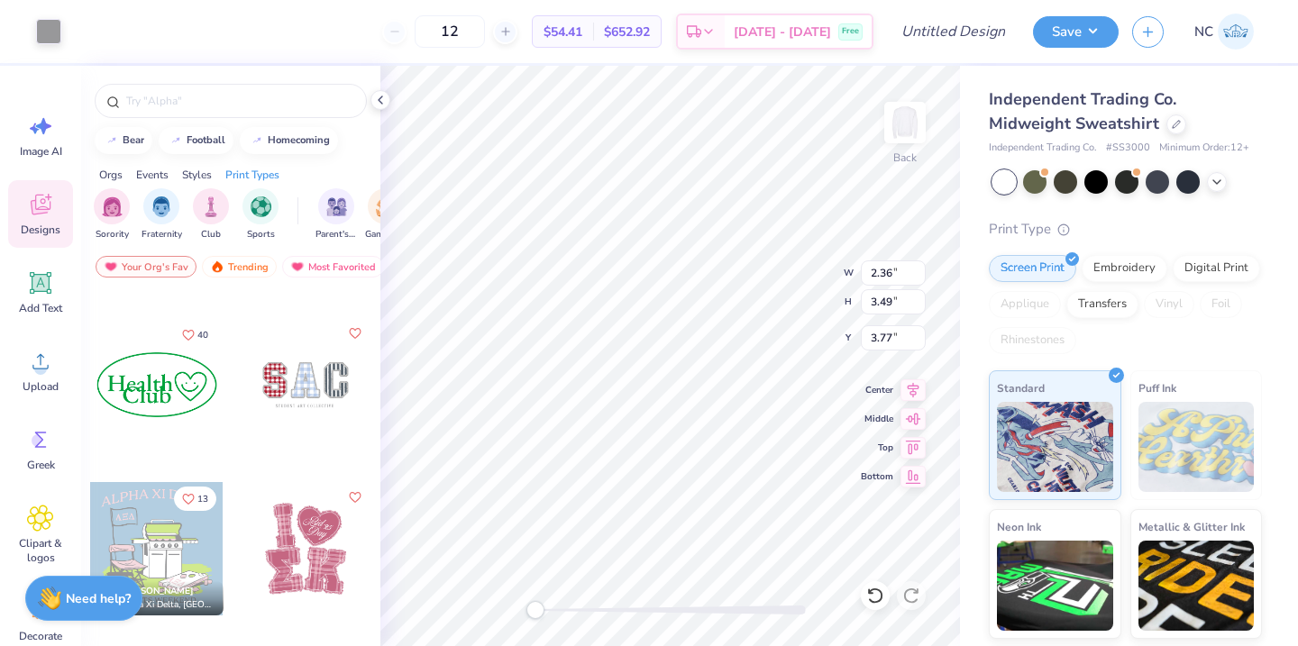
type input "3.79"
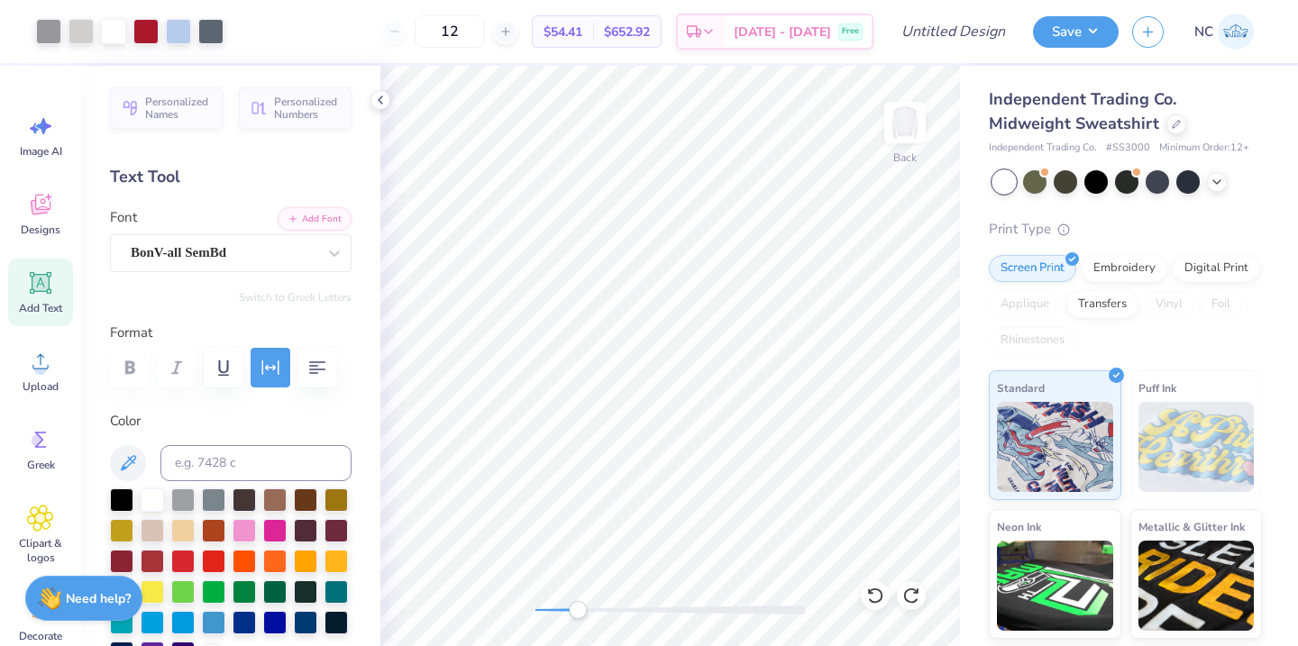
click at [578, 562] on div "Back" at bounding box center [669, 356] width 579 height 580
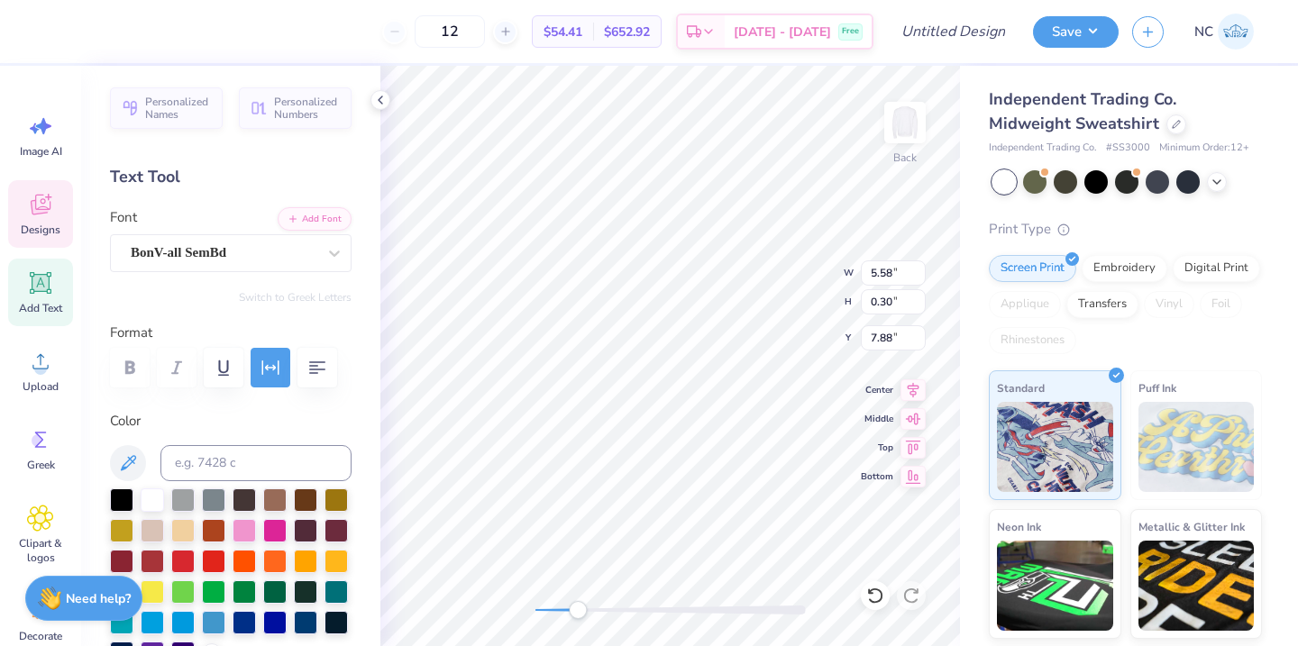
scroll to position [0, 0]
type textarea "S"
type textarea "Pepperdine"
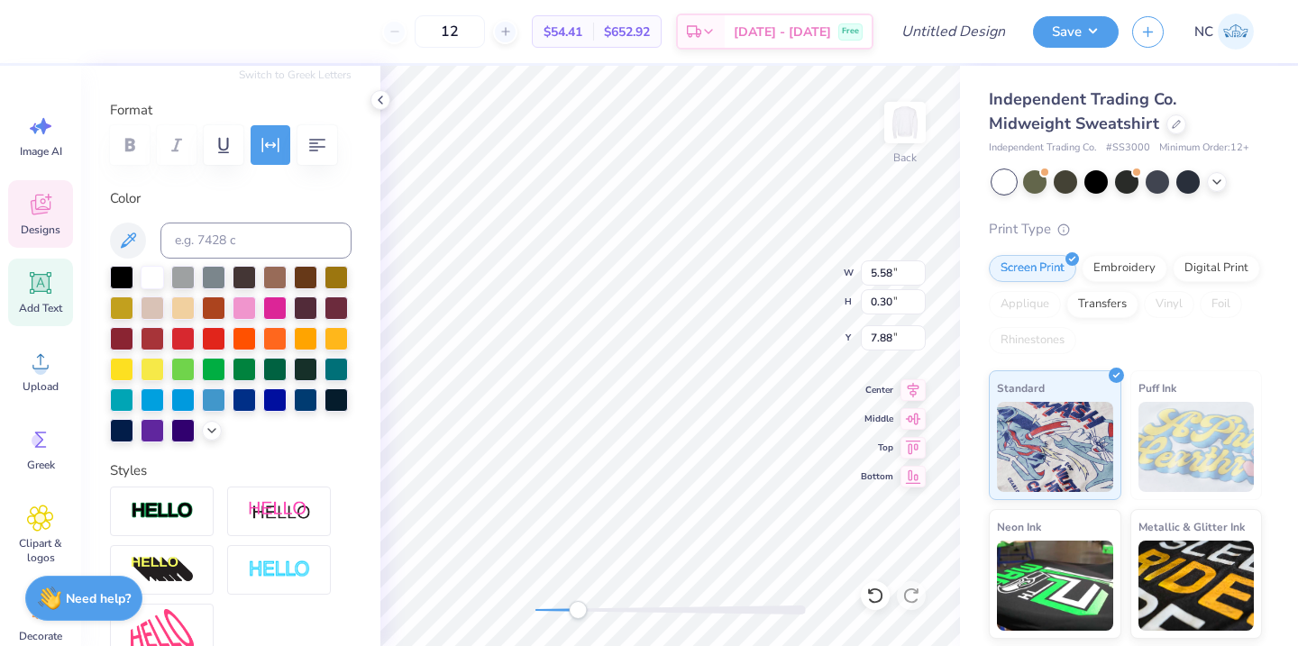
scroll to position [0, 0]
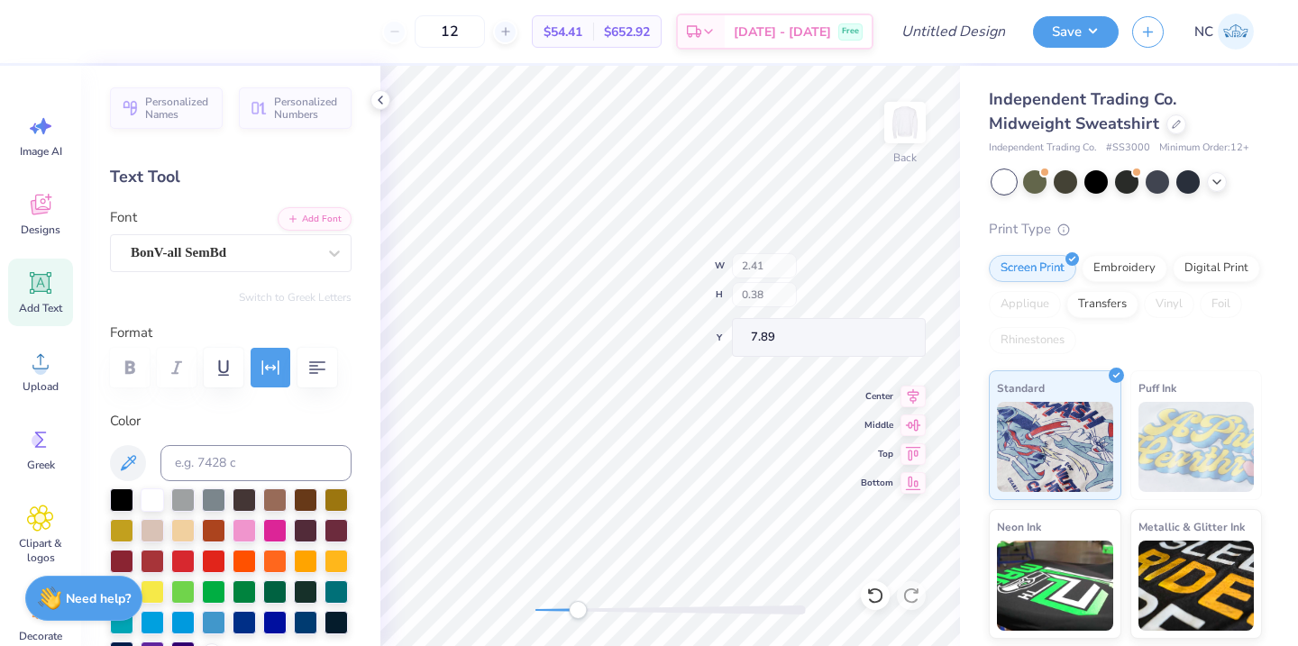
type input "2.41"
type input "0.38"
type input "7.89"
type input "4.57"
type input "0.72"
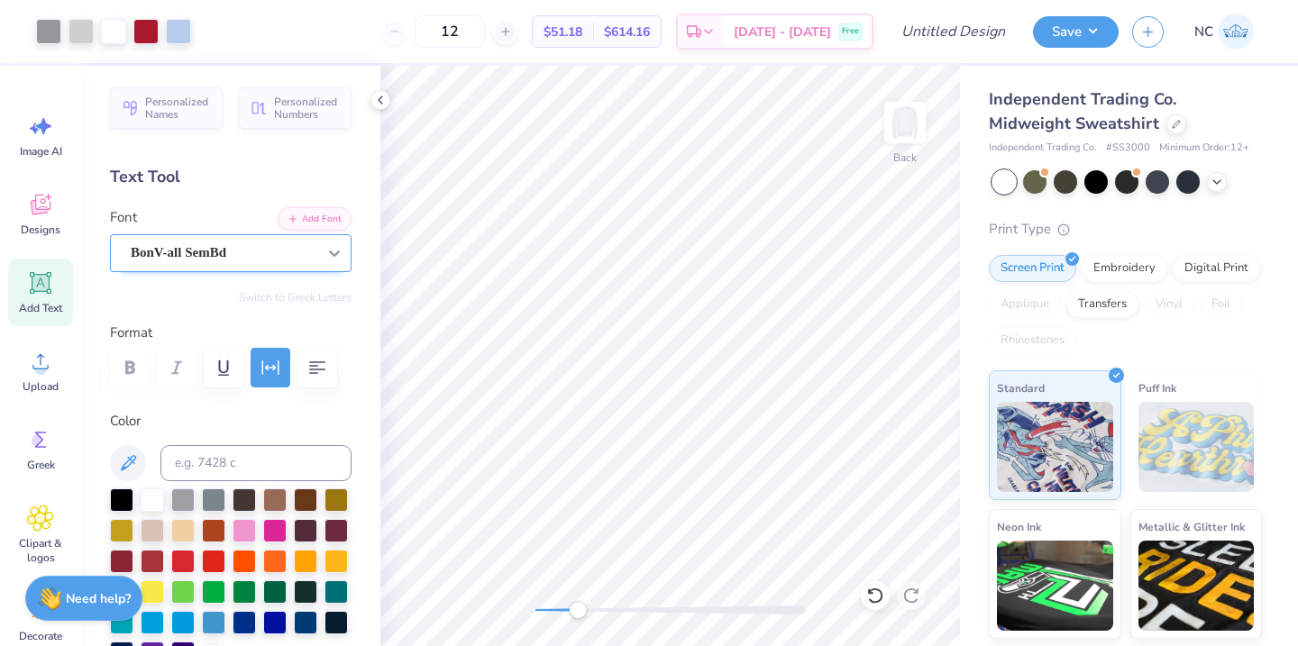
click at [334, 260] on icon at bounding box center [334, 253] width 18 height 18
click at [327, 251] on icon at bounding box center [334, 253] width 18 height 18
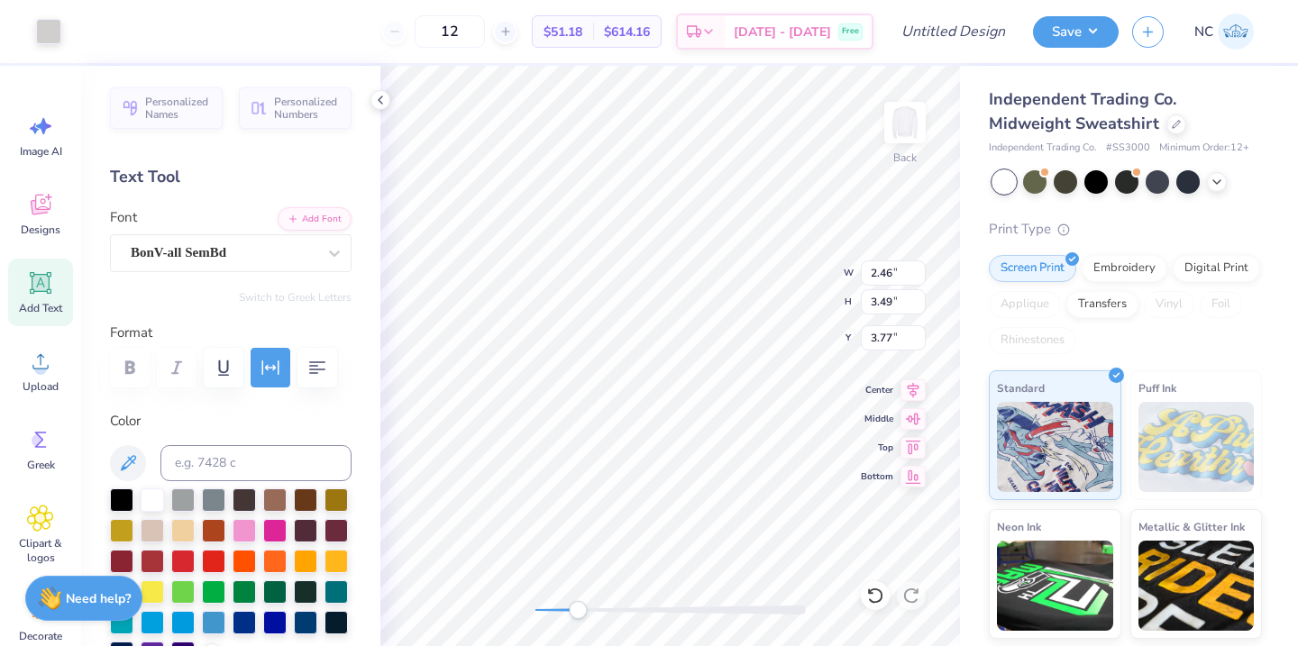
type input "2.55"
type input "3.19"
type input "3.92"
drag, startPoint x: 575, startPoint y: 612, endPoint x: 551, endPoint y: 608, distance: 24.6
click at [551, 608] on div "Accessibility label" at bounding box center [551, 610] width 18 height 18
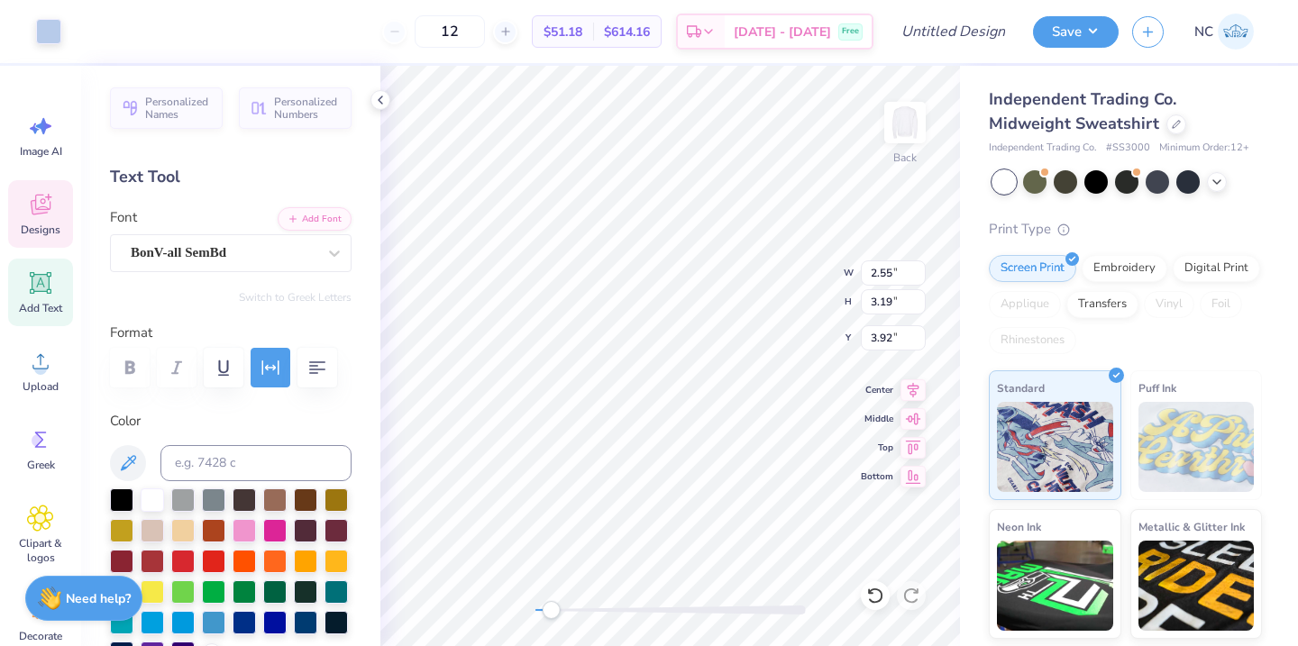
type input "4.57"
type input "0.72"
type input "7.73"
type input "2.55"
type input "3.19"
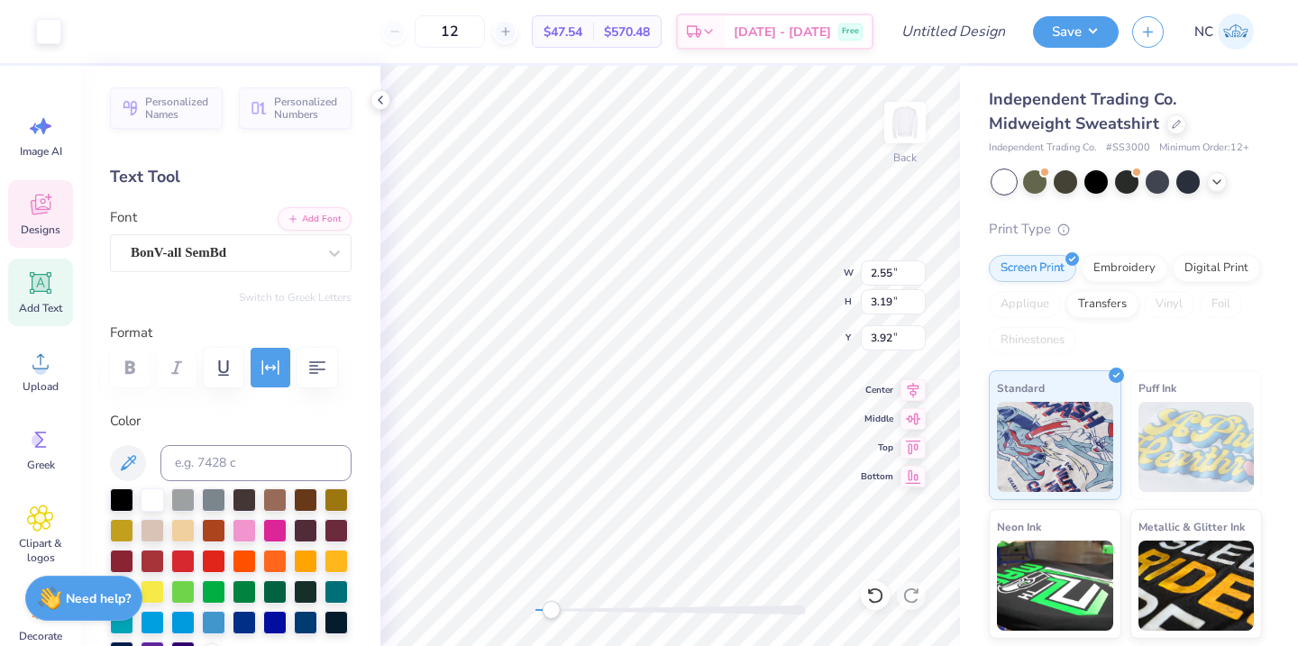
type input "3.92"
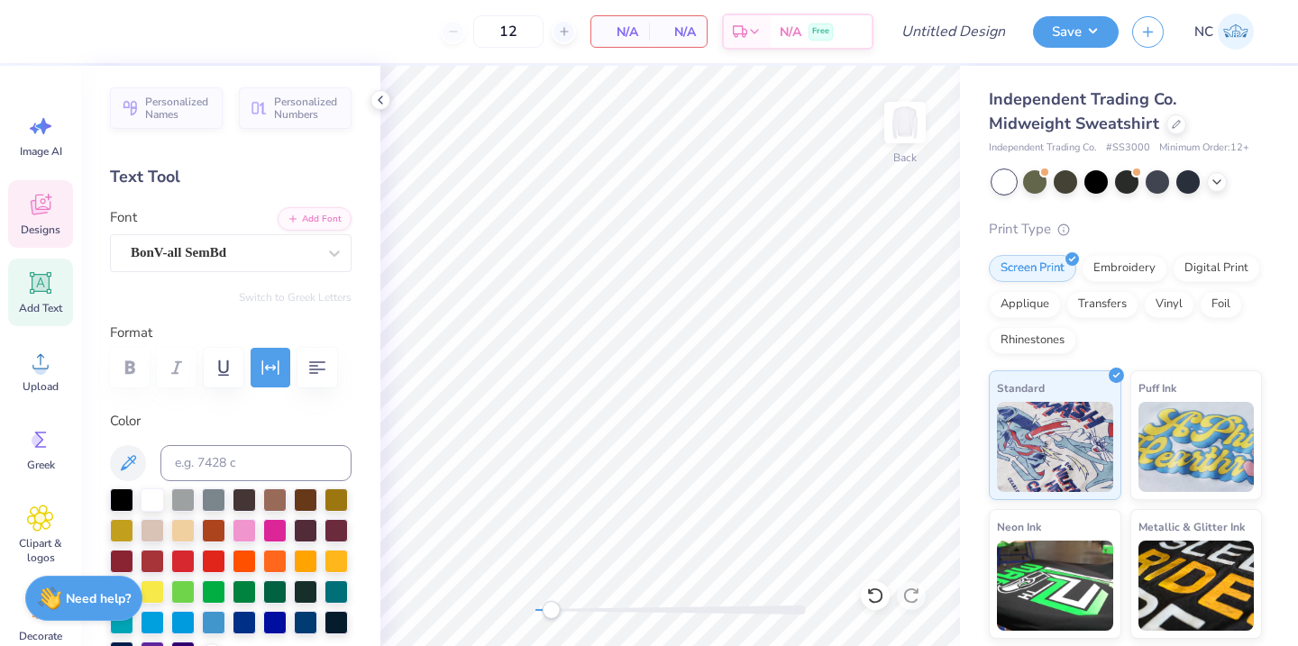
click at [32, 206] on icon at bounding box center [41, 205] width 20 height 21
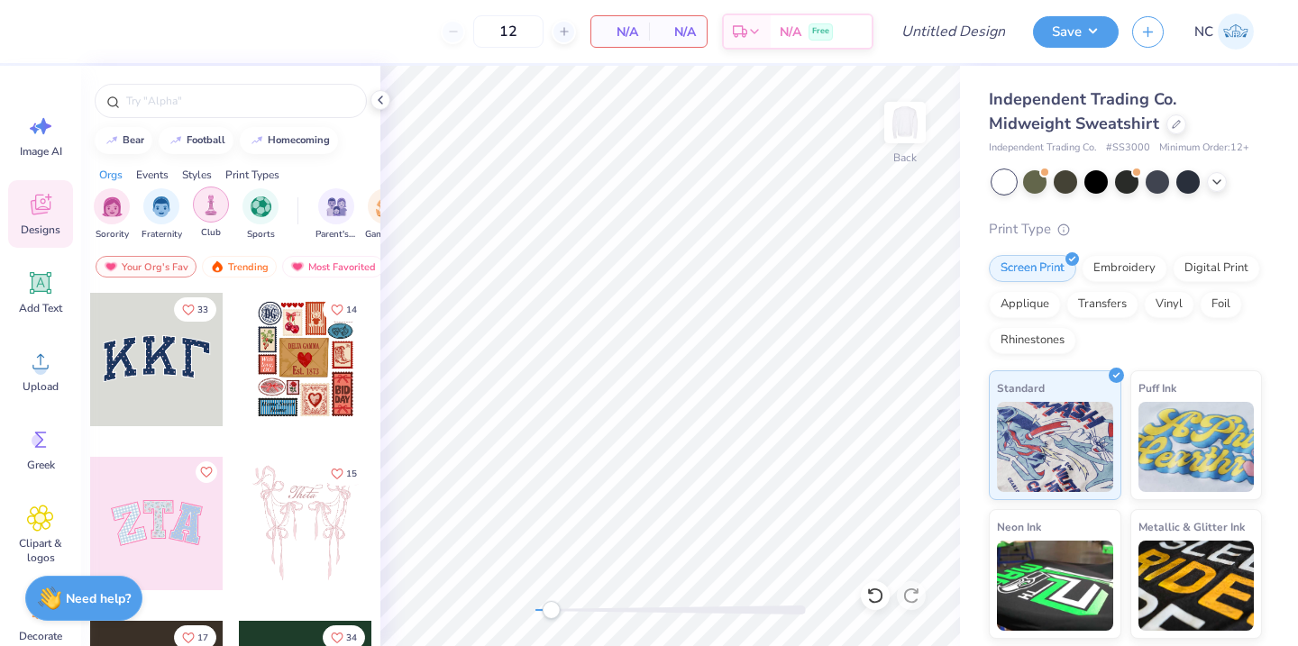
click at [203, 210] on img "filter for Club" at bounding box center [211, 205] width 20 height 21
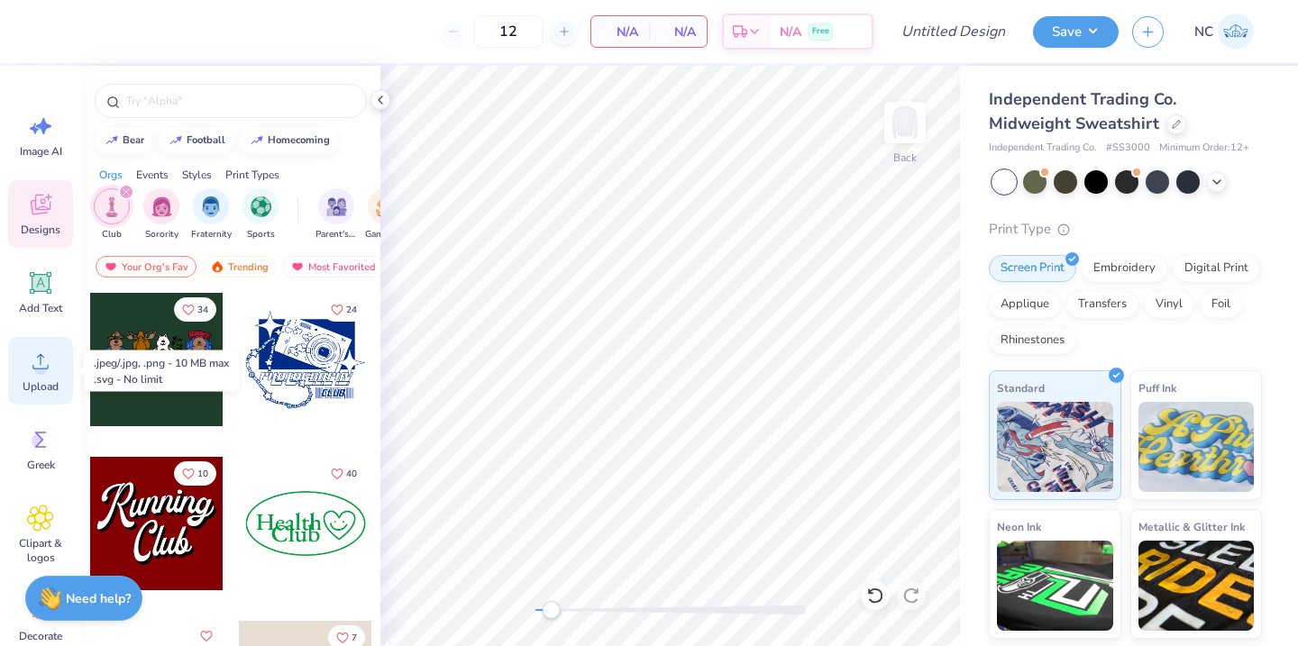
click at [50, 367] on icon at bounding box center [40, 361] width 27 height 27
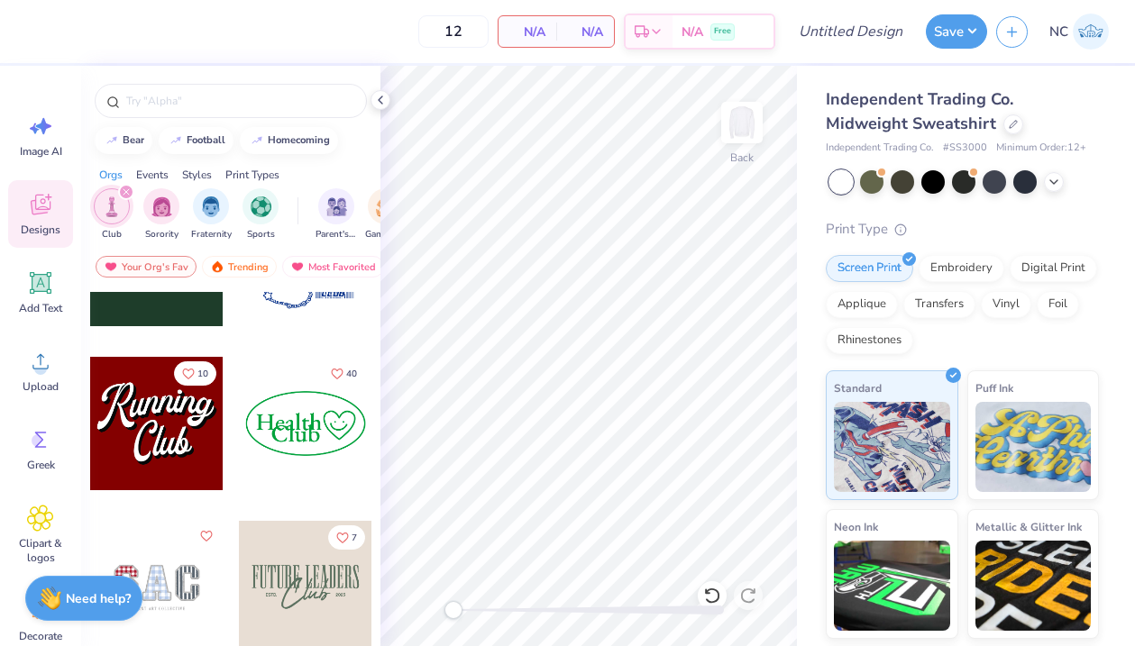
scroll to position [101, 0]
click at [41, 354] on icon at bounding box center [40, 361] width 27 height 27
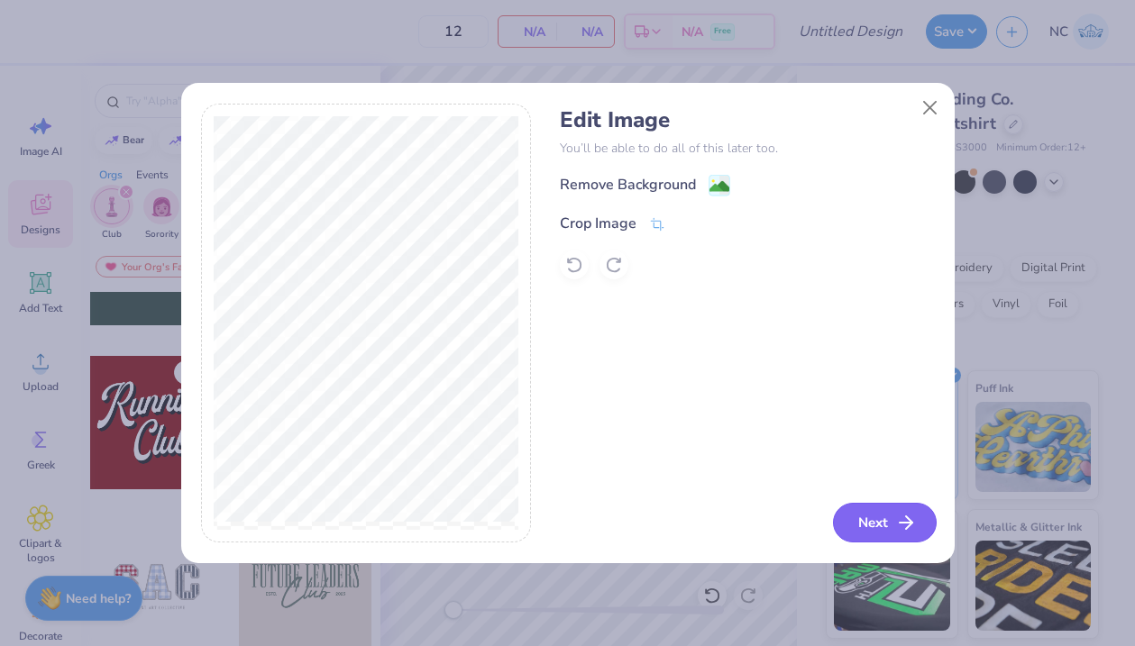
click at [855, 504] on button "Next" at bounding box center [885, 523] width 104 height 40
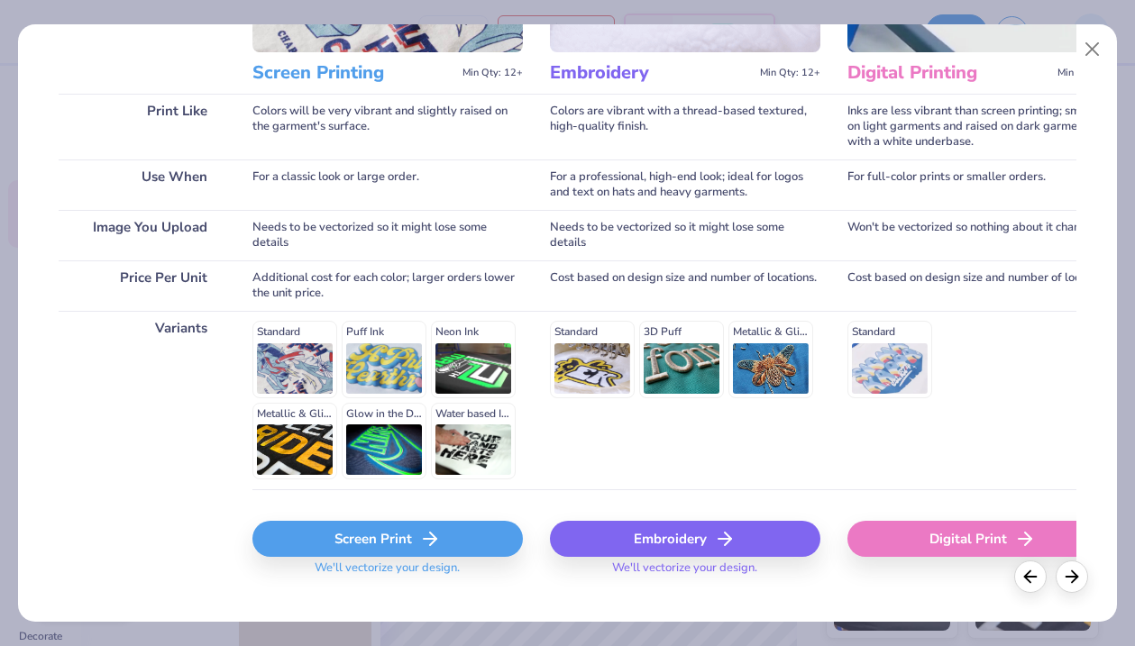
scroll to position [226, 0]
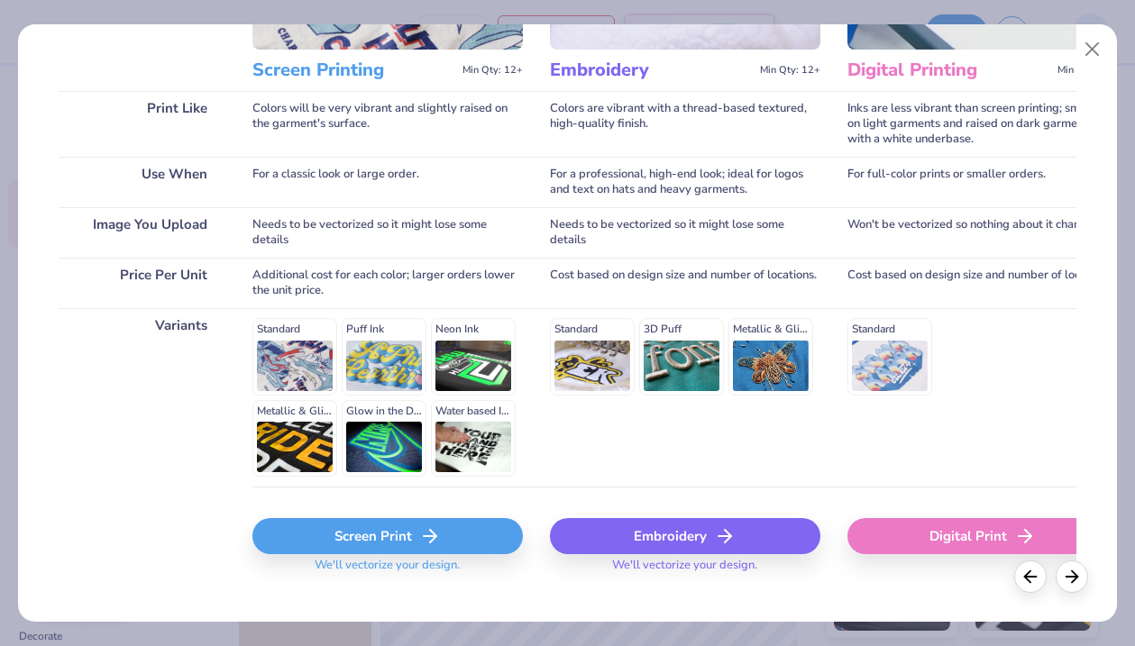
click at [899, 541] on div "Digital Print" at bounding box center [982, 536] width 270 height 36
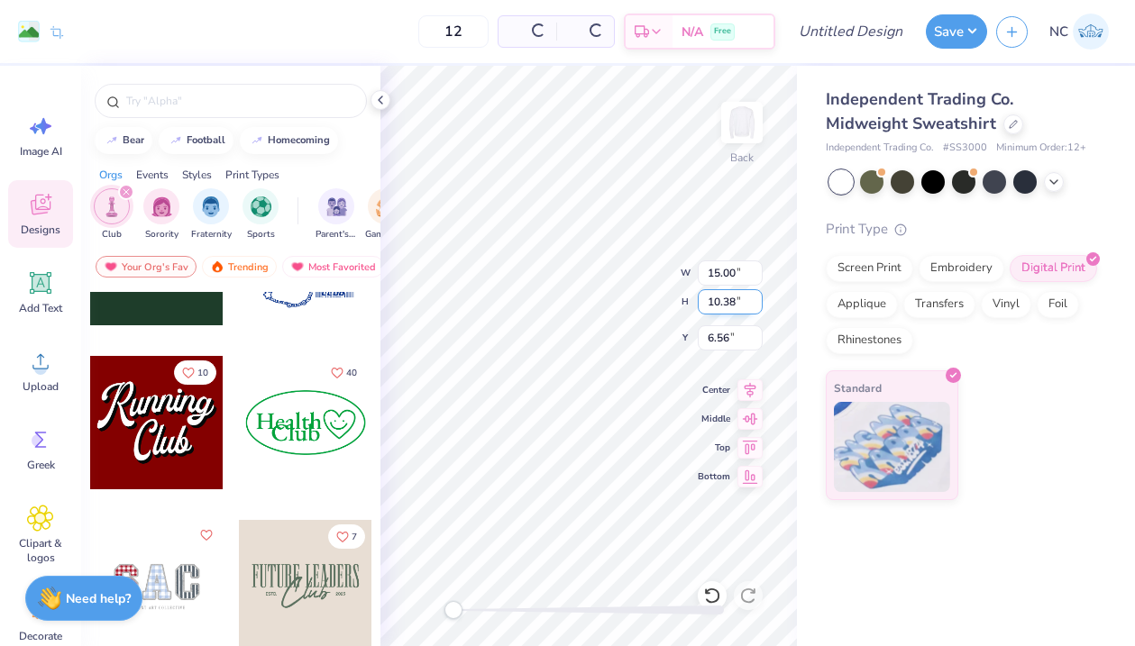
type input "5.17"
type input "3.58"
type input "3.83"
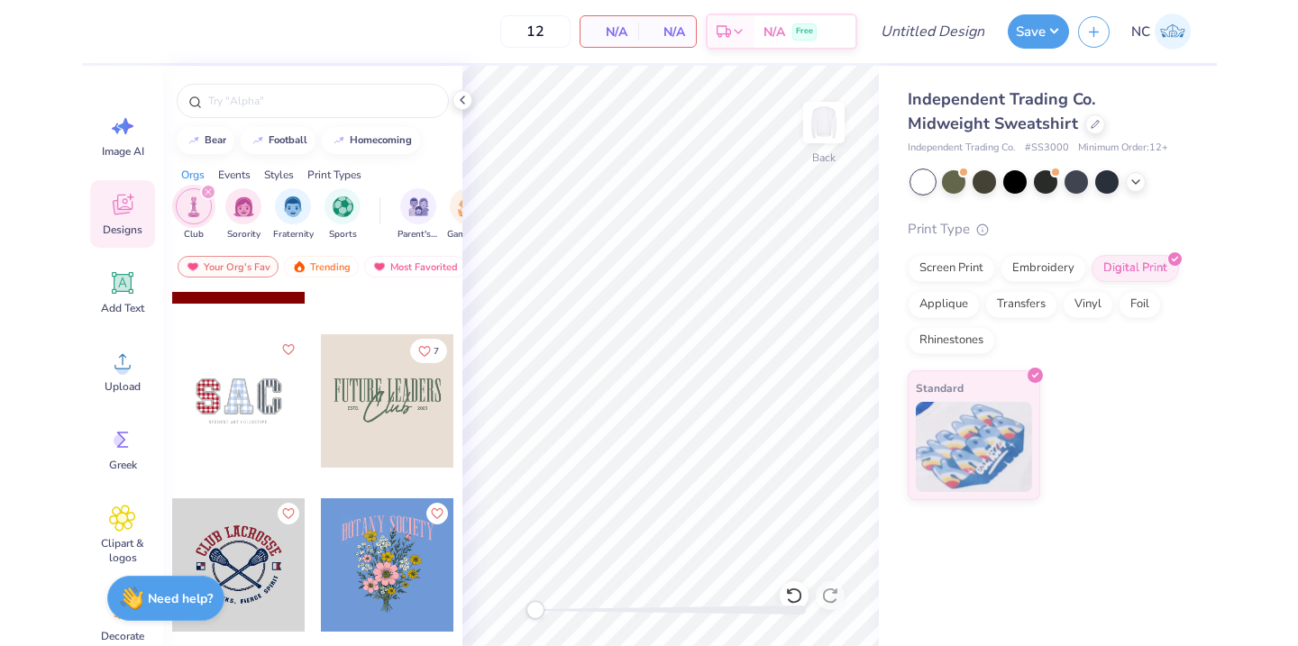
scroll to position [285, 0]
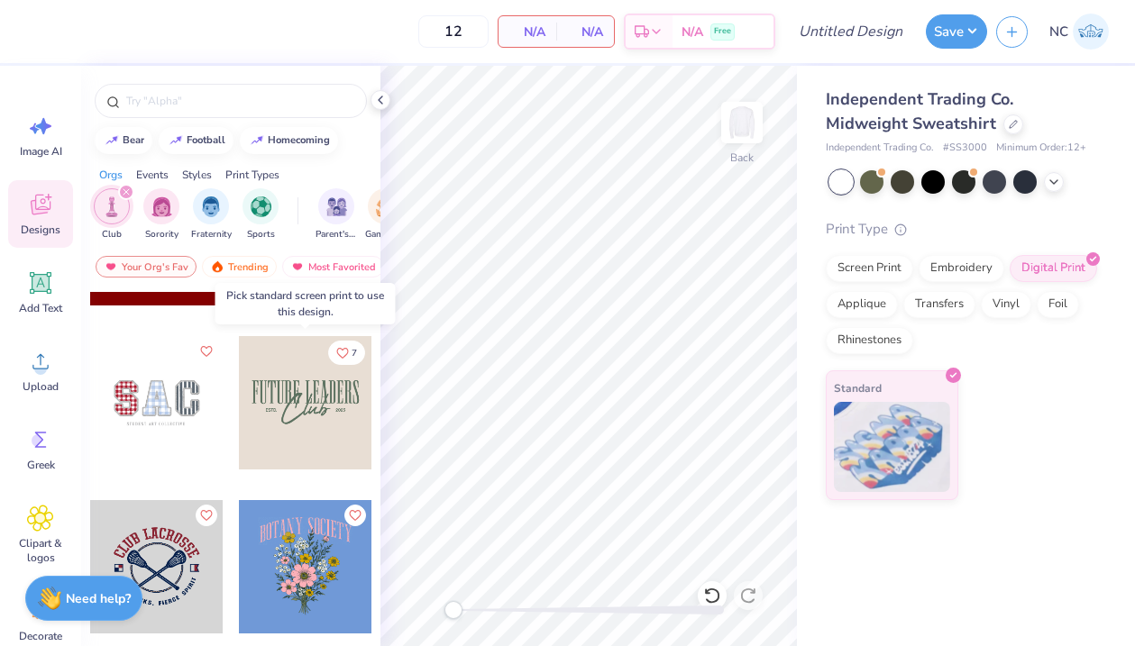
click at [271, 389] on div at bounding box center [305, 402] width 133 height 133
click at [304, 408] on div at bounding box center [305, 402] width 133 height 133
click at [312, 435] on div at bounding box center [305, 402] width 133 height 133
click at [863, 273] on div "Screen Print" at bounding box center [869, 265] width 87 height 27
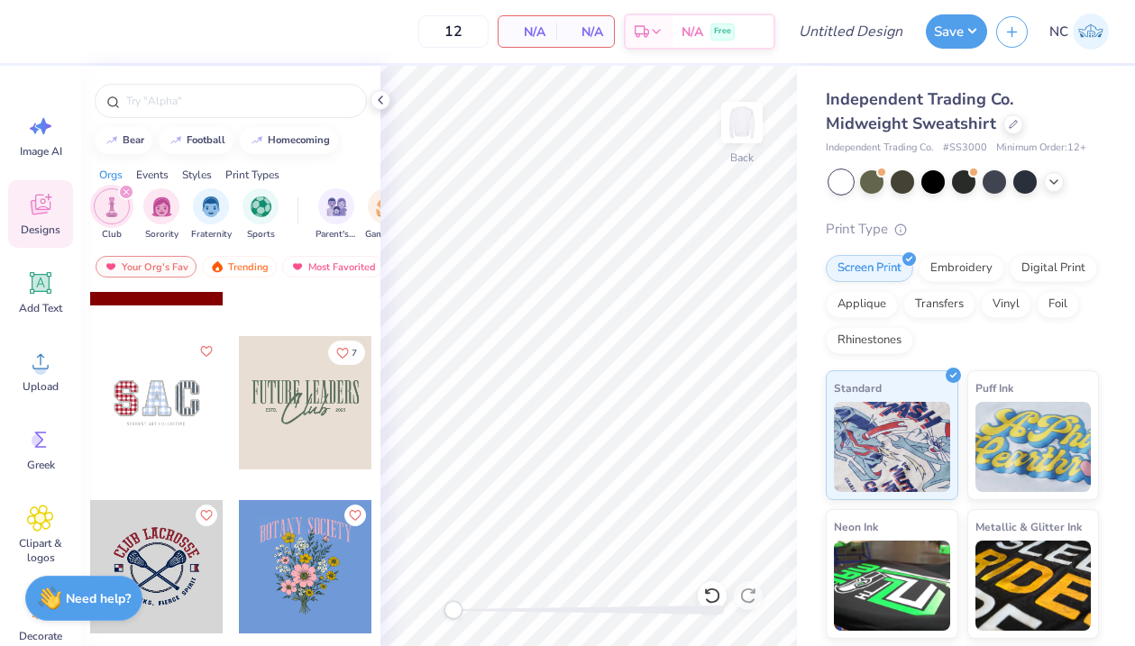
click at [308, 416] on div at bounding box center [305, 402] width 133 height 133
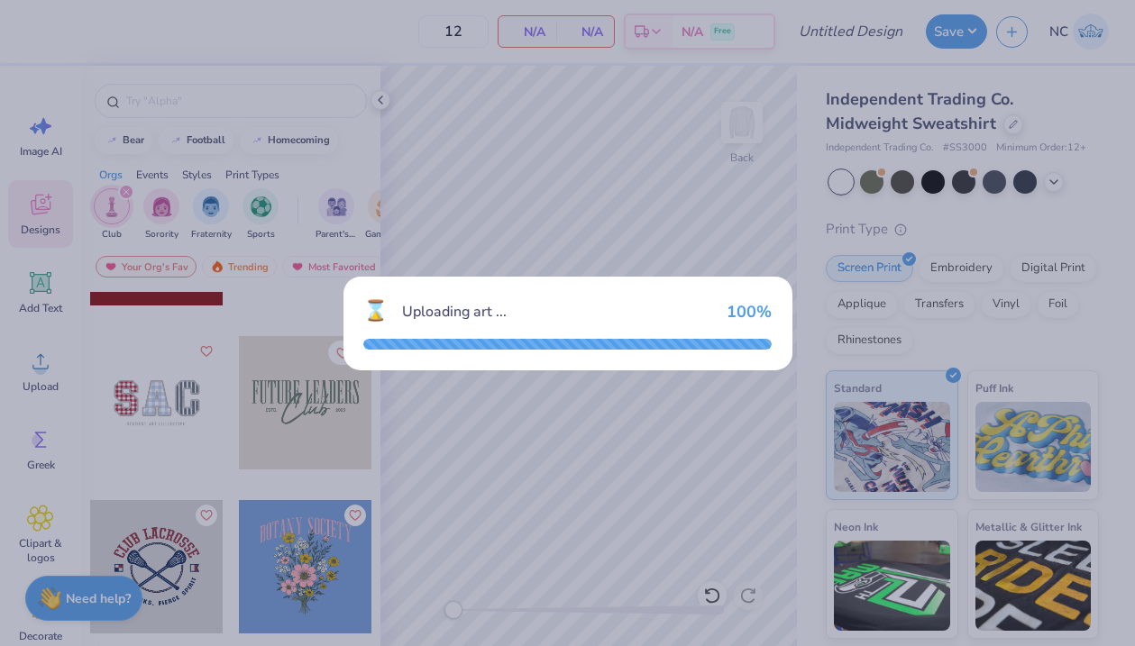
click at [1112, 140] on div "⌛ Uploading art ... 100 %" at bounding box center [567, 323] width 1135 height 646
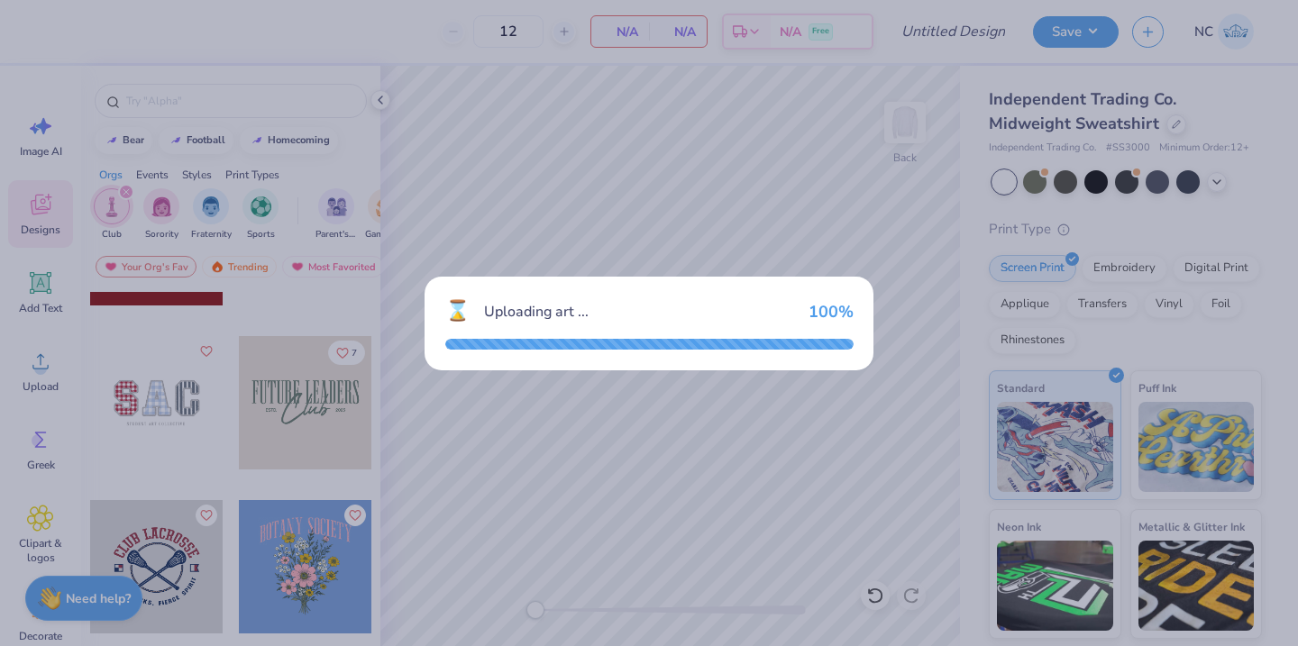
click at [268, 74] on div "⌛ Uploading art ... 100 %" at bounding box center [649, 323] width 1298 height 646
click at [489, 197] on div "⌛ Uploading art ... 100 %" at bounding box center [649, 323] width 1298 height 646
click at [864, 226] on div "⌛ Uploading art ... 100 %" at bounding box center [649, 323] width 1298 height 646
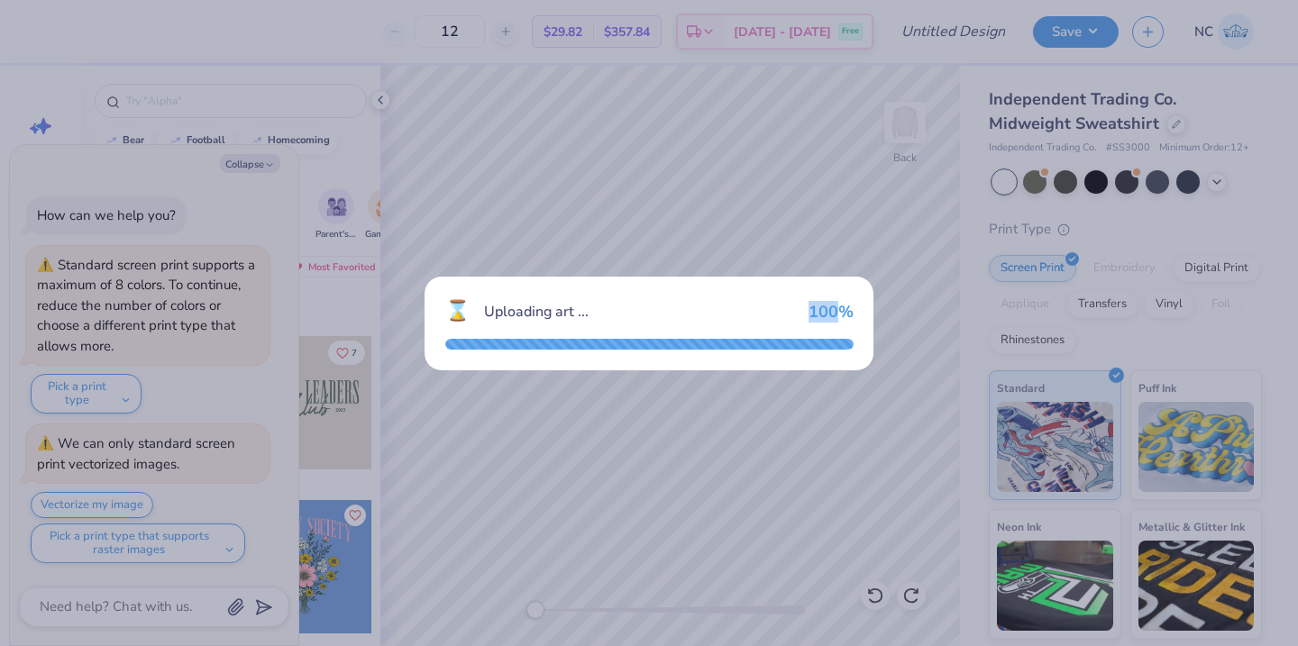
click at [811, 317] on div "100 %" at bounding box center [830, 312] width 45 height 20
type textarea "x"
click at [880, 96] on div "⌛ Uploading art ... 100 %" at bounding box center [649, 323] width 1298 height 646
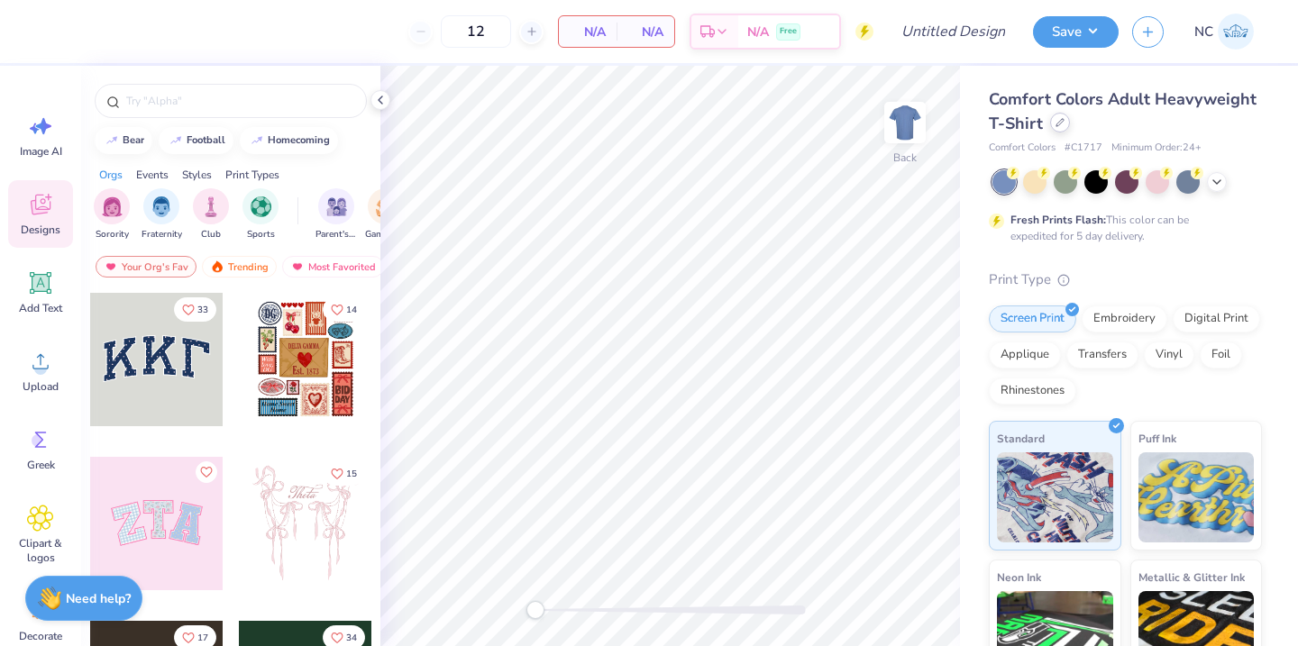
click at [1057, 126] on div at bounding box center [1060, 123] width 20 height 20
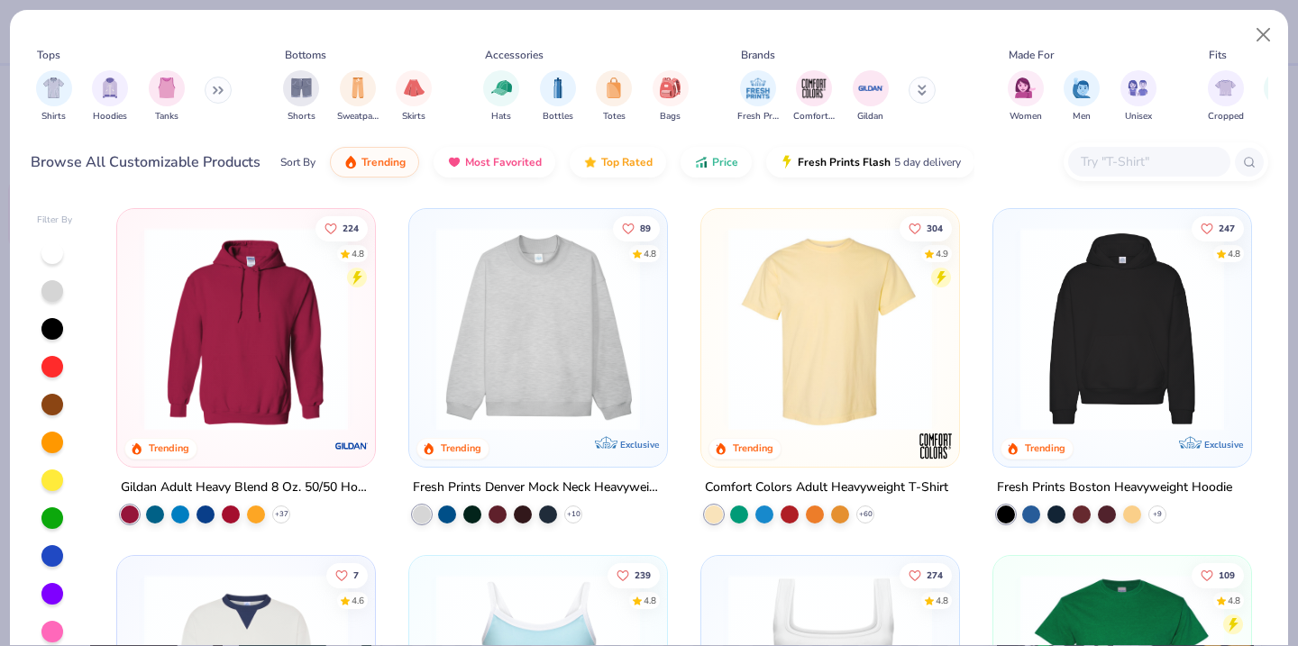
click at [1108, 159] on input "text" at bounding box center [1148, 161] width 139 height 21
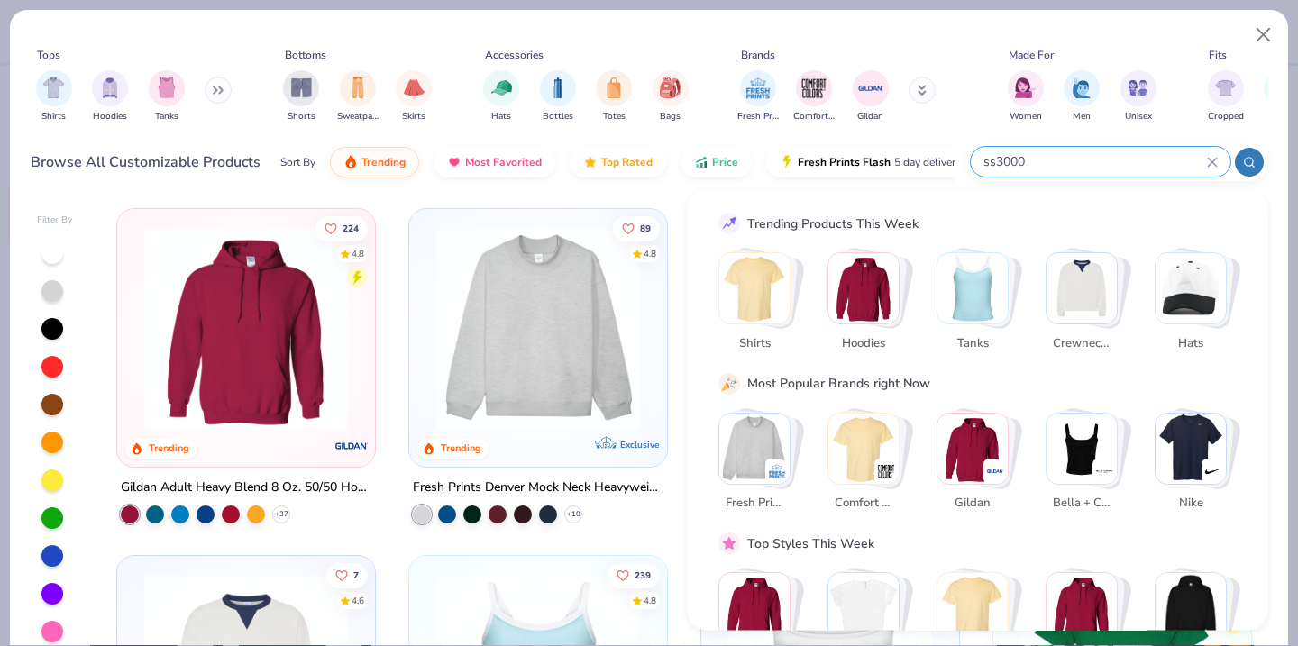
type input "ss3000"
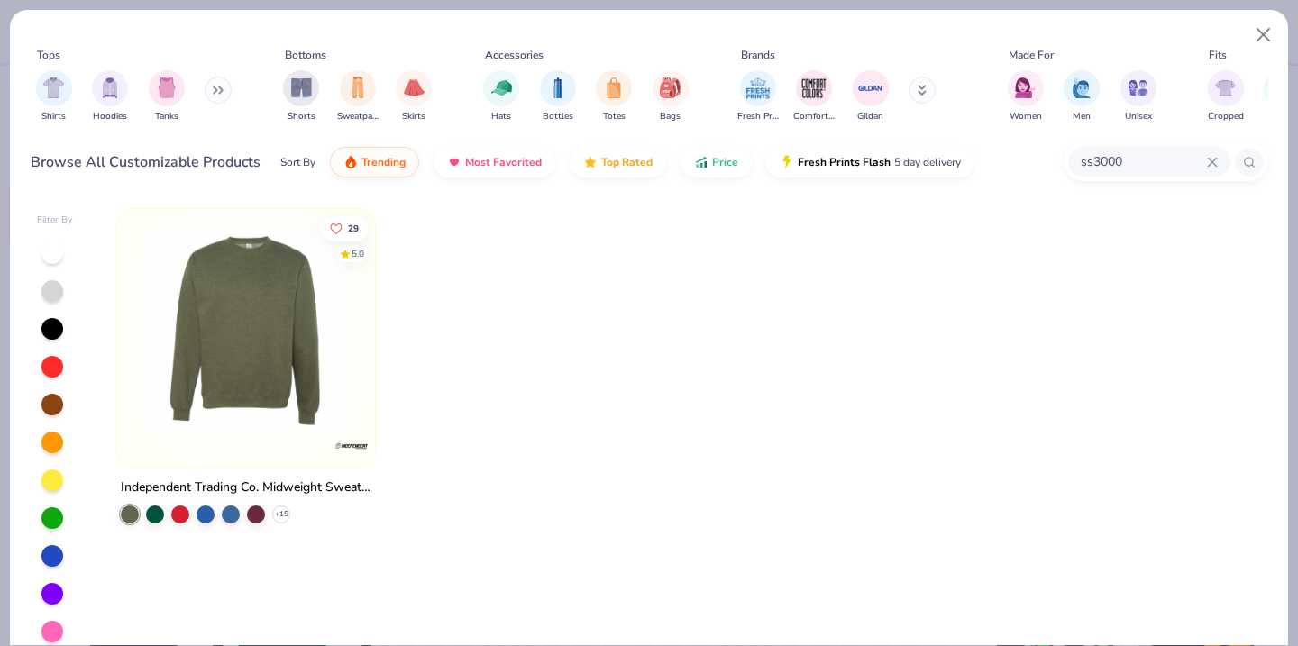
click at [264, 351] on img at bounding box center [246, 329] width 222 height 204
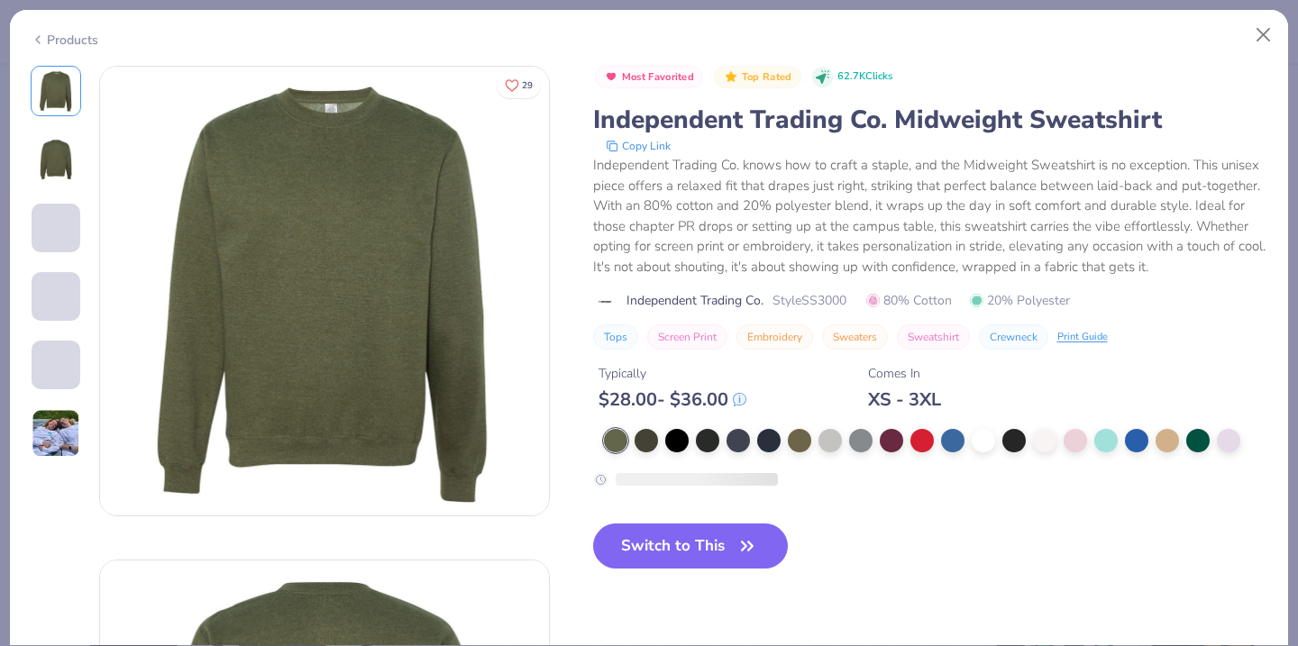
click at [638, 550] on div "Most Favorited Top Rated 62.7K Clicks Independent Trading Co. Midweight Sweatsh…" at bounding box center [930, 332] width 675 height 533
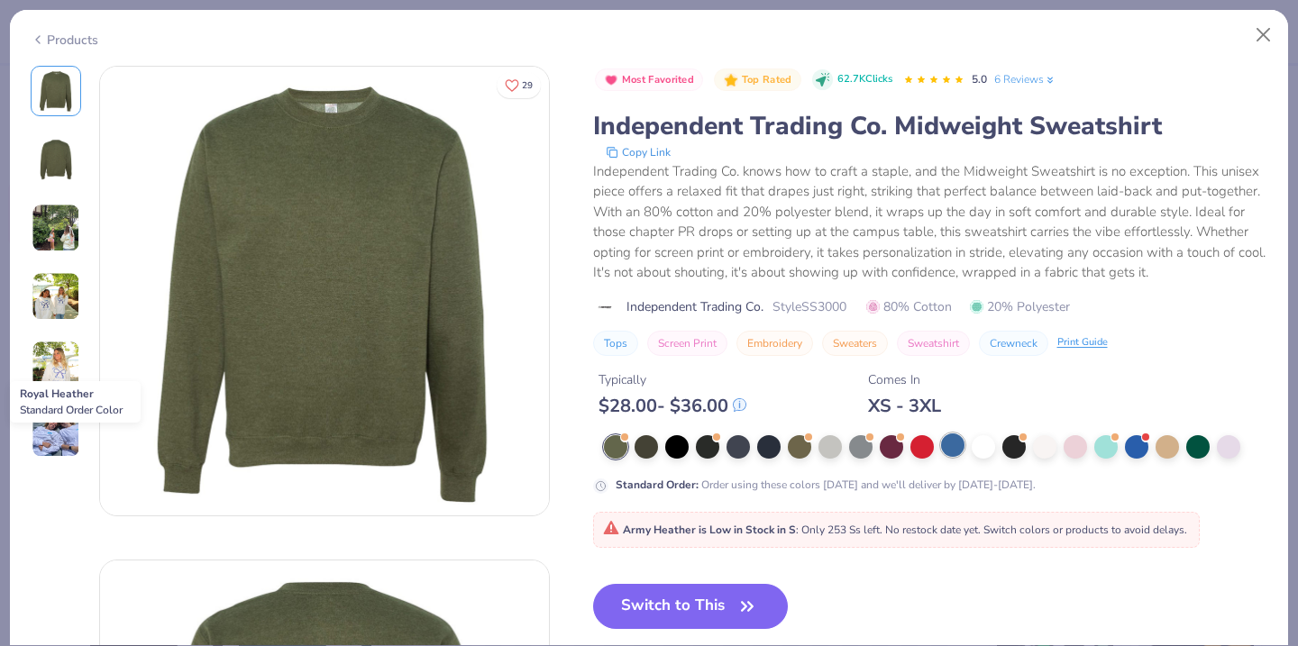
click at [960, 436] on div at bounding box center [952, 444] width 23 height 23
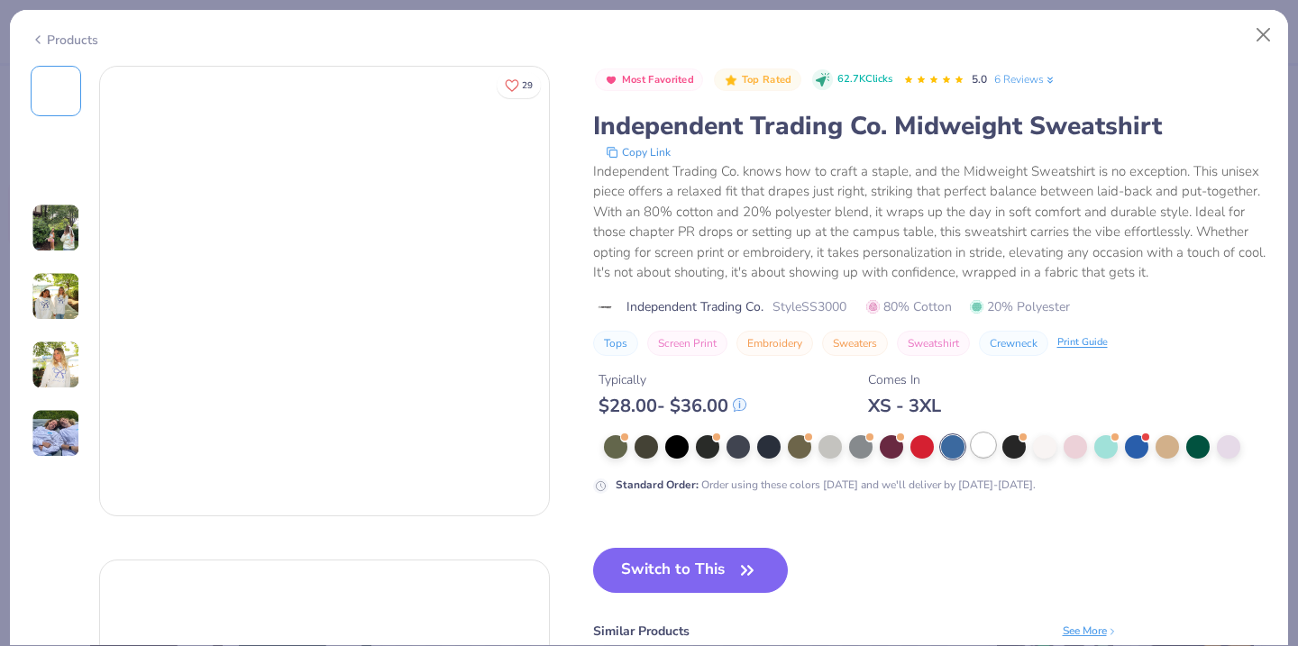
click at [979, 443] on div at bounding box center [983, 444] width 23 height 23
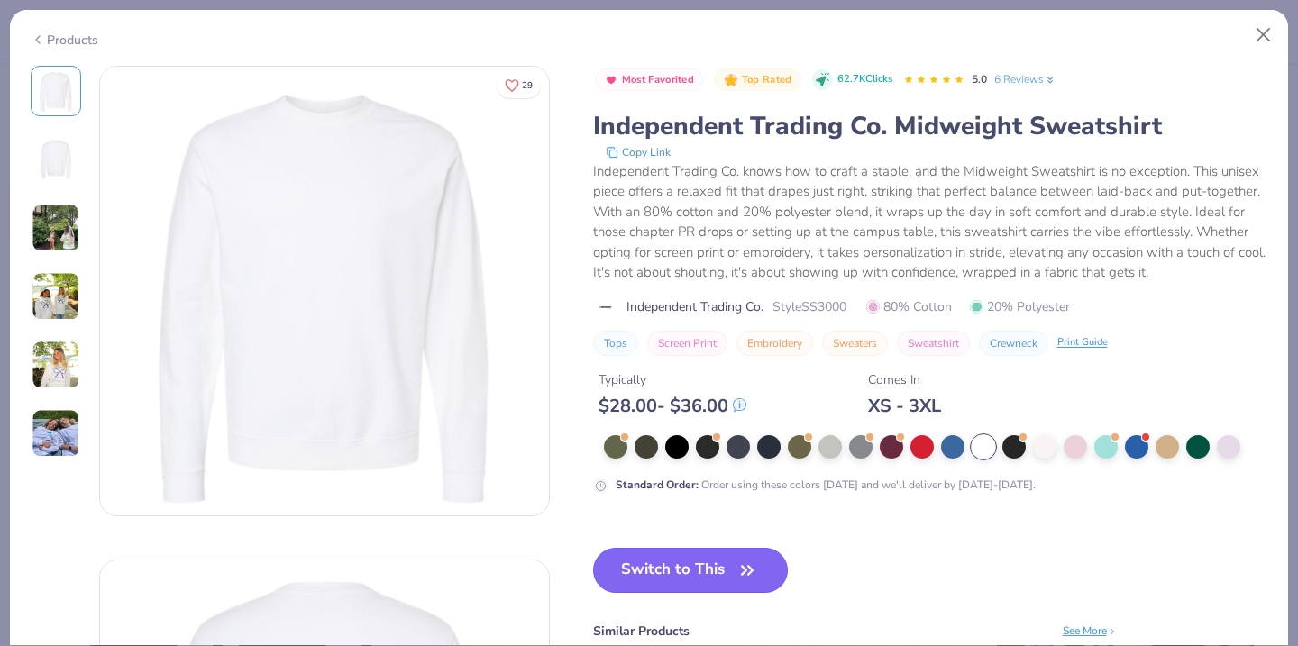
click at [666, 569] on button "Switch to This" at bounding box center [691, 570] width 196 height 45
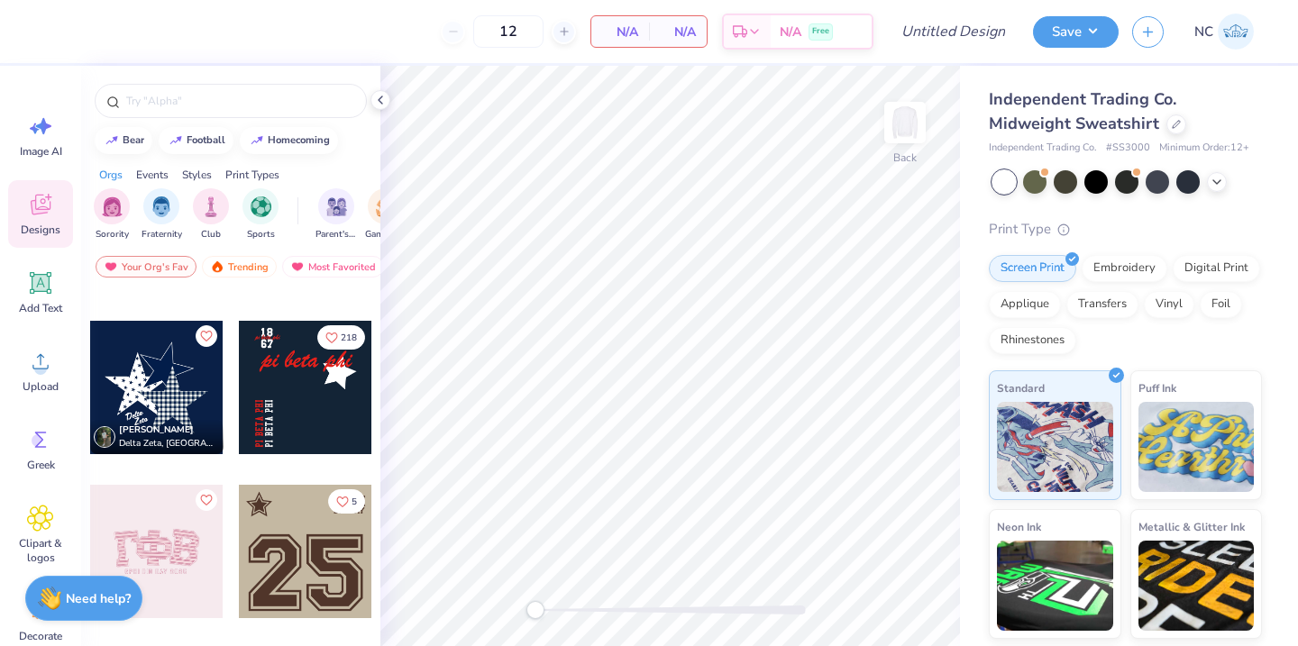
scroll to position [1610, 0]
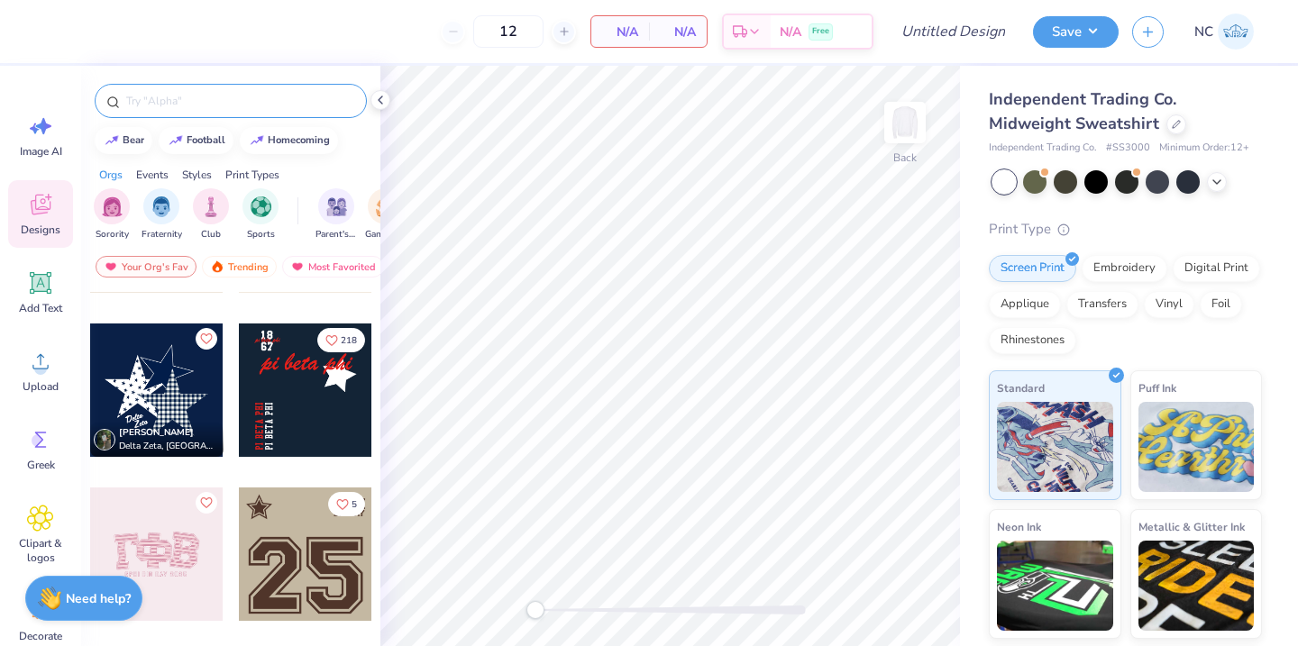
click at [166, 96] on input "text" at bounding box center [239, 101] width 231 height 18
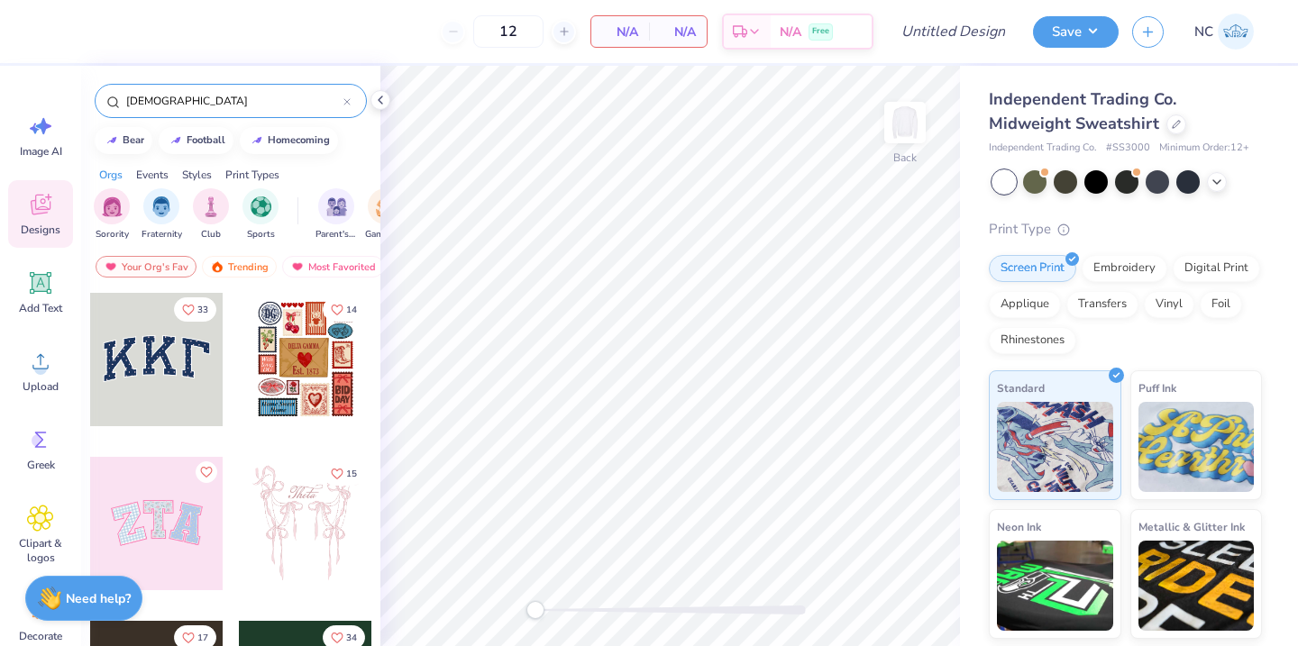
type input "christain"
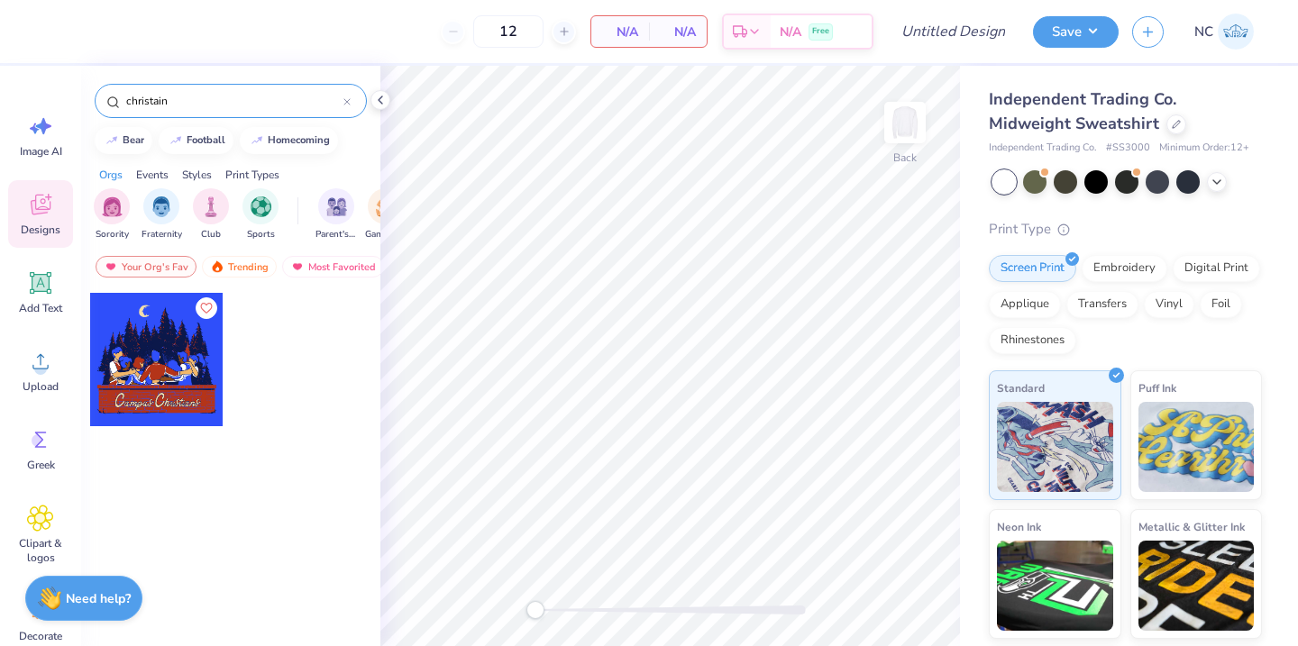
drag, startPoint x: 196, startPoint y: 106, endPoint x: 122, endPoint y: 101, distance: 74.1
click at [122, 102] on div "christain" at bounding box center [231, 101] width 272 height 34
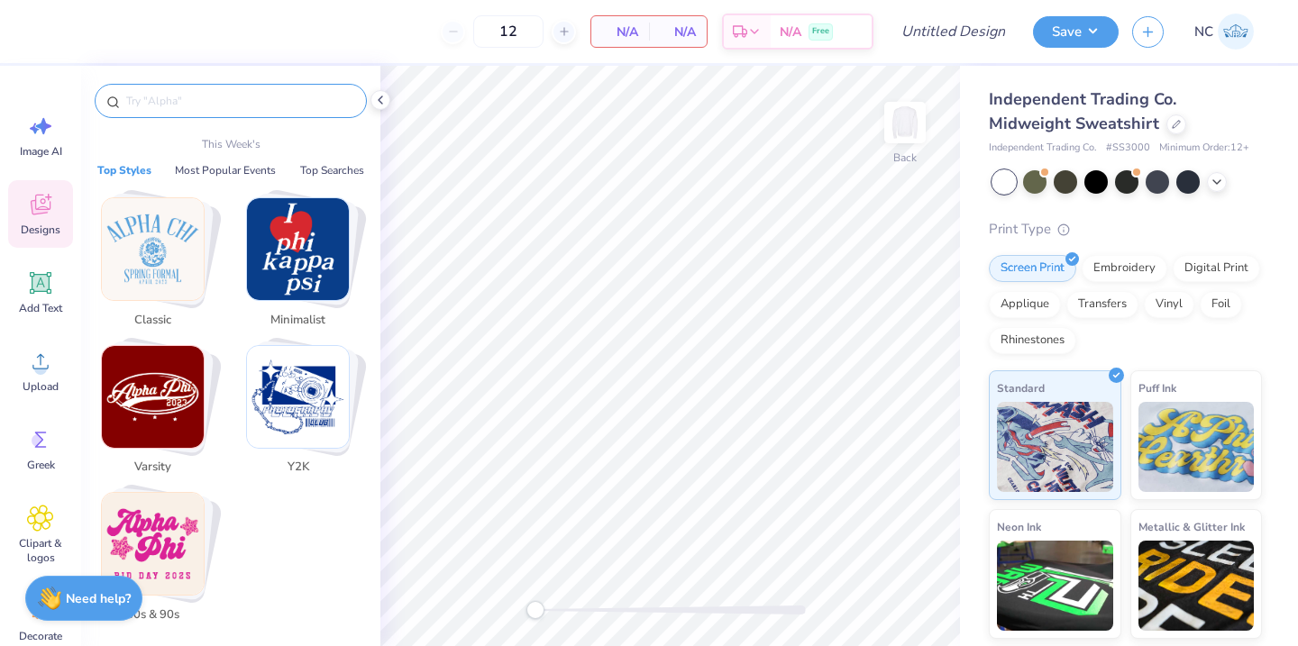
click at [163, 257] on img "Stack Card Button Classic" at bounding box center [153, 249] width 102 height 102
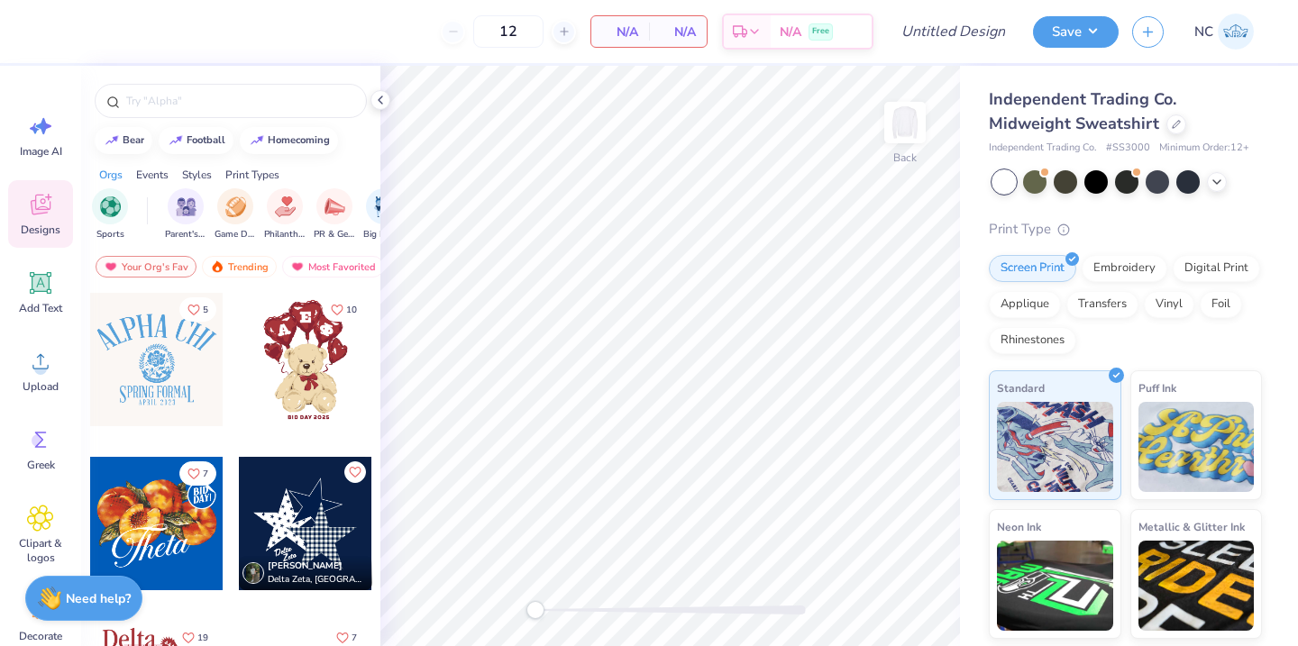
scroll to position [0, 0]
drag, startPoint x: 145, startPoint y: 175, endPoint x: 206, endPoint y: 253, distance: 99.5
click at [206, 253] on div "bear football homecoming Orgs Events Styles Print Types Sorority Fraternity Clu…" at bounding box center [230, 389] width 299 height 647
click at [208, 214] on img "filter for Club" at bounding box center [211, 205] width 20 height 21
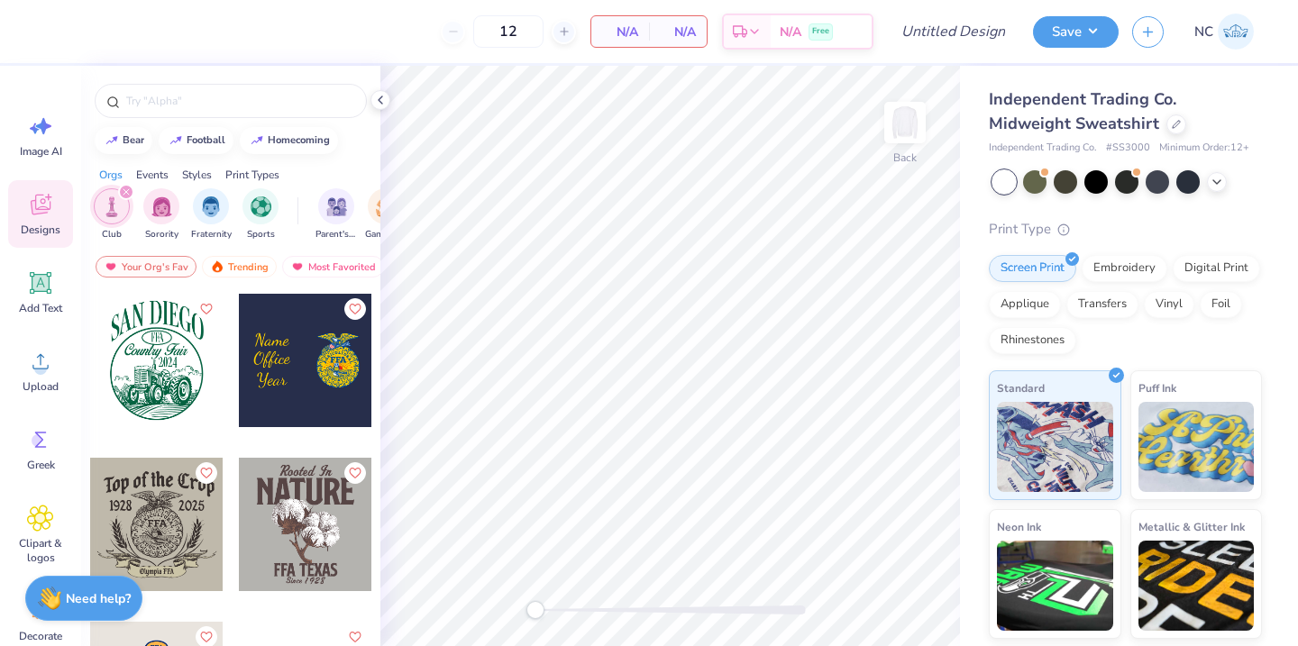
scroll to position [3614, 0]
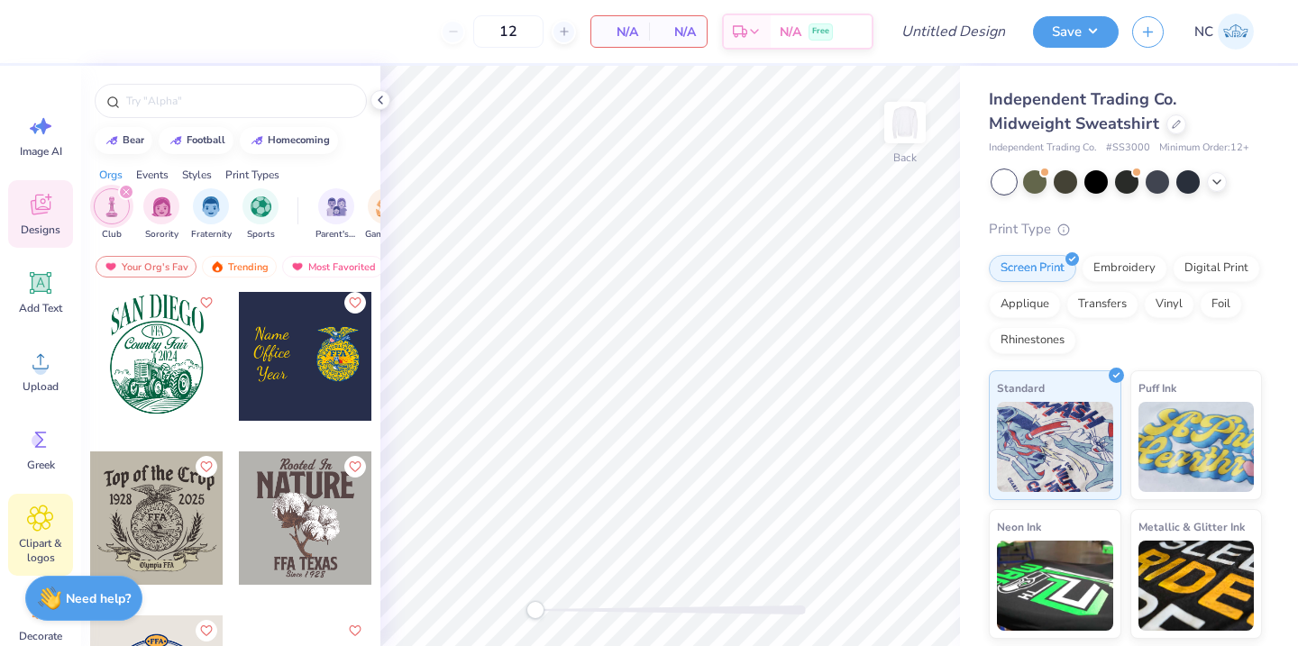
click at [44, 542] on span "Clipart & logos" at bounding box center [40, 550] width 59 height 29
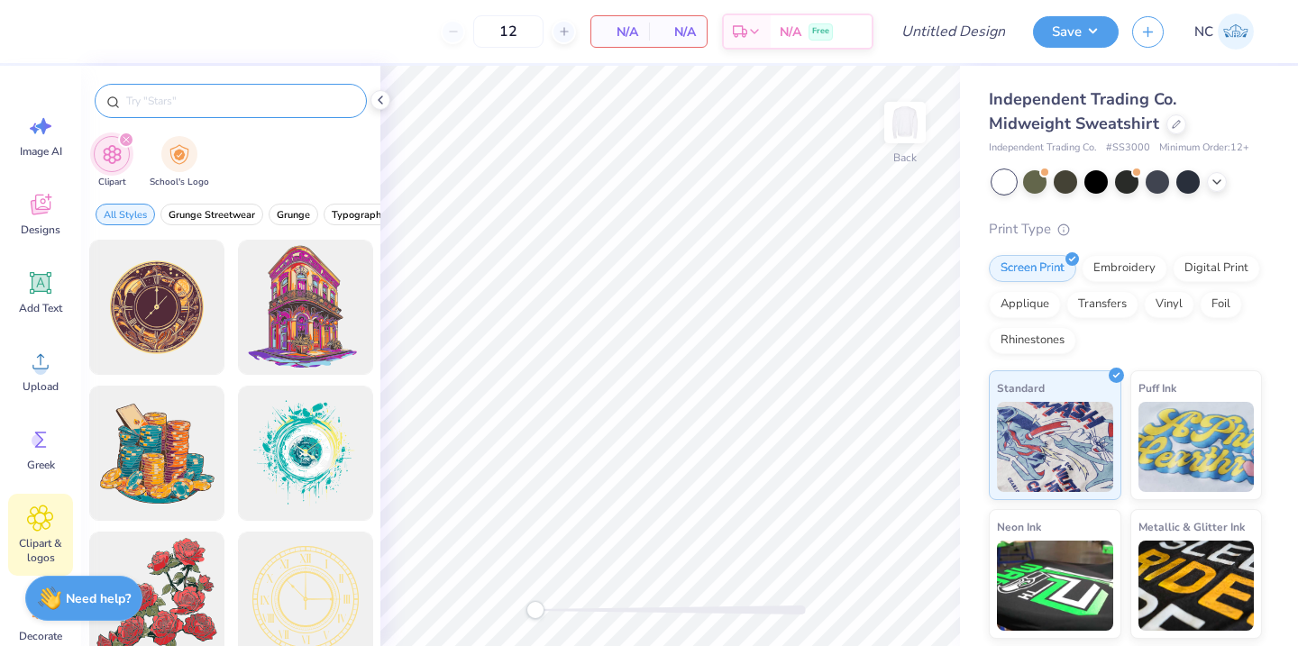
click at [193, 105] on input "text" at bounding box center [239, 101] width 231 height 18
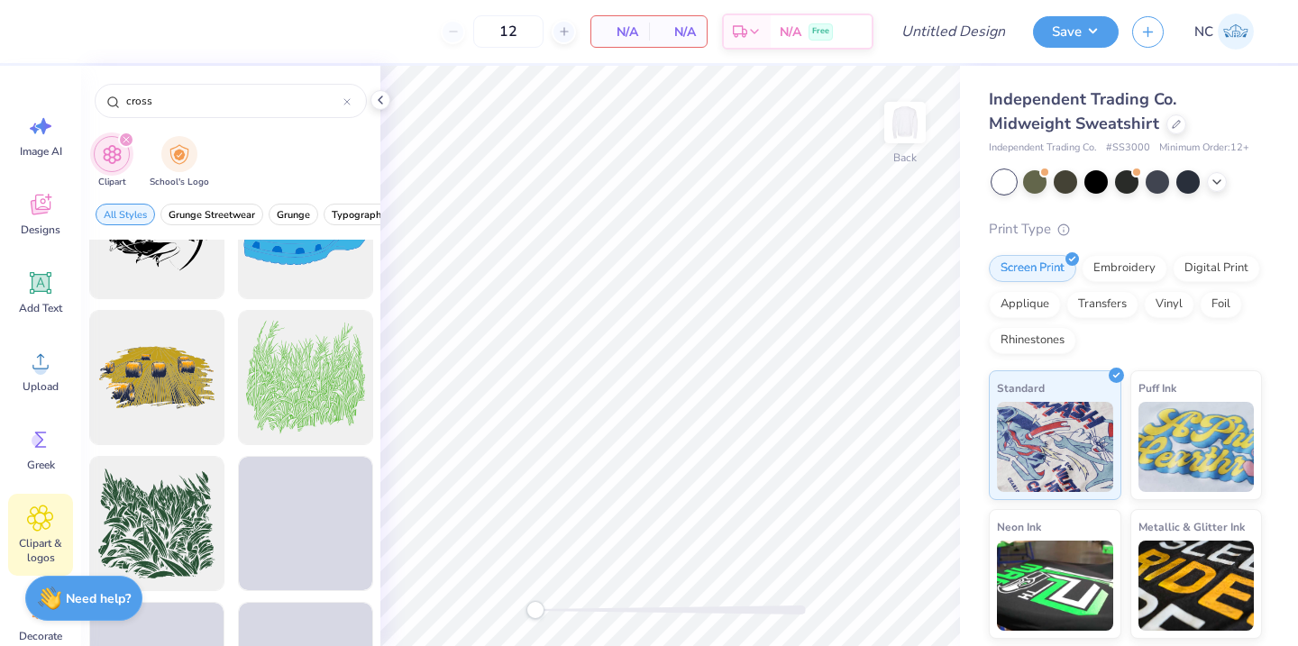
scroll to position [1871, 0]
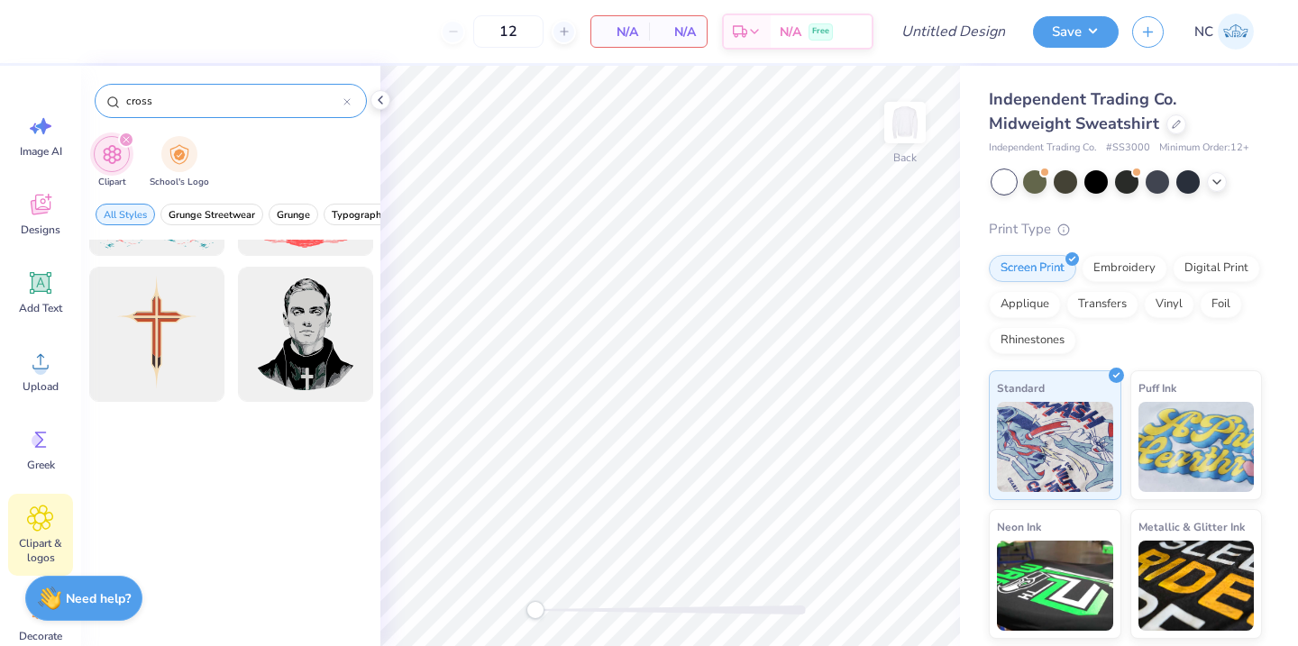
click at [160, 101] on input "cross" at bounding box center [233, 101] width 219 height 18
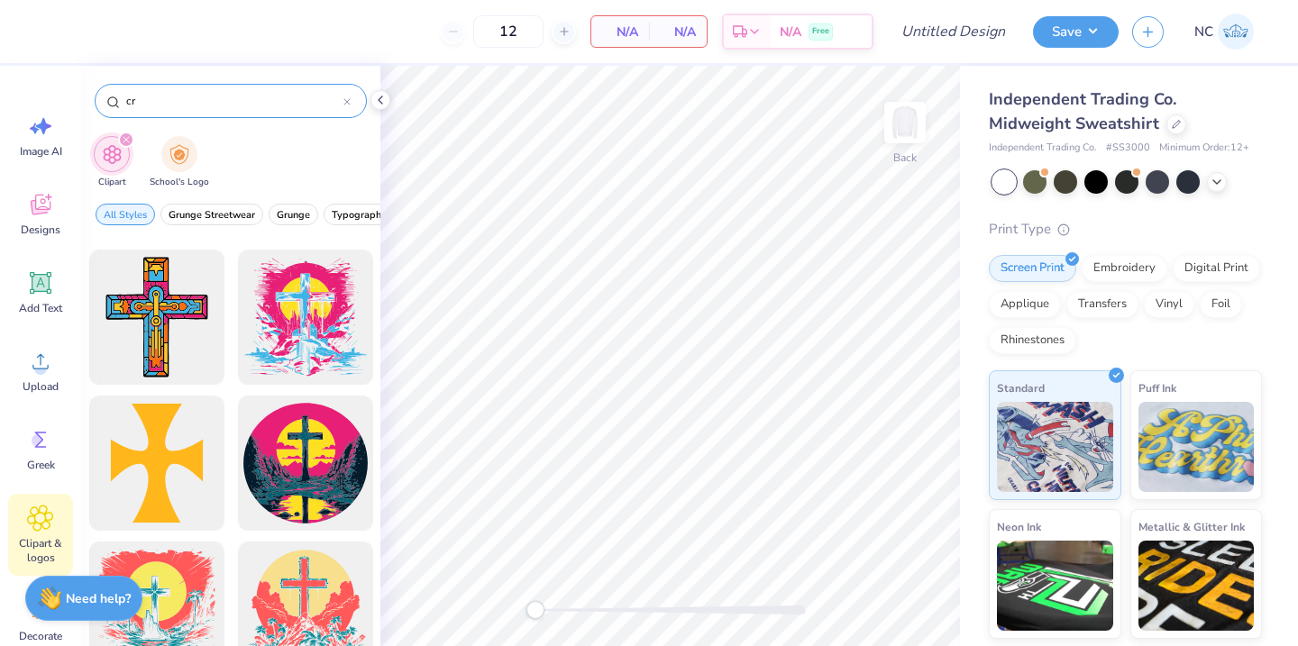
type input "c"
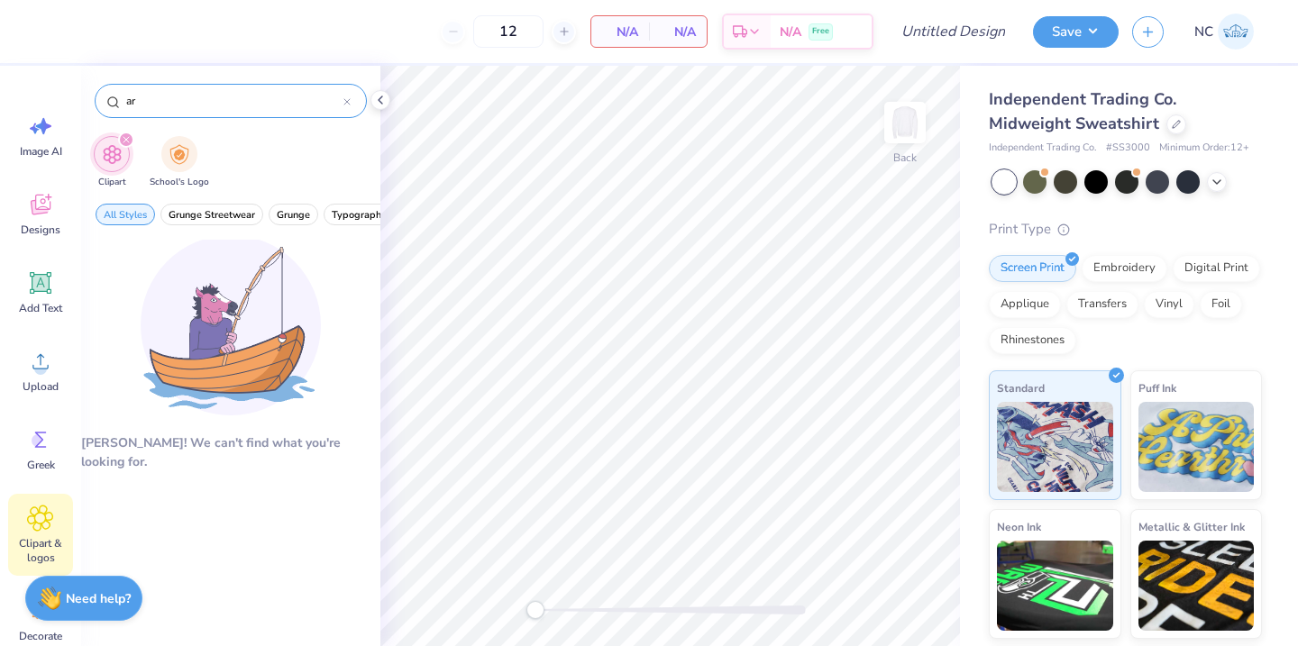
type input "a"
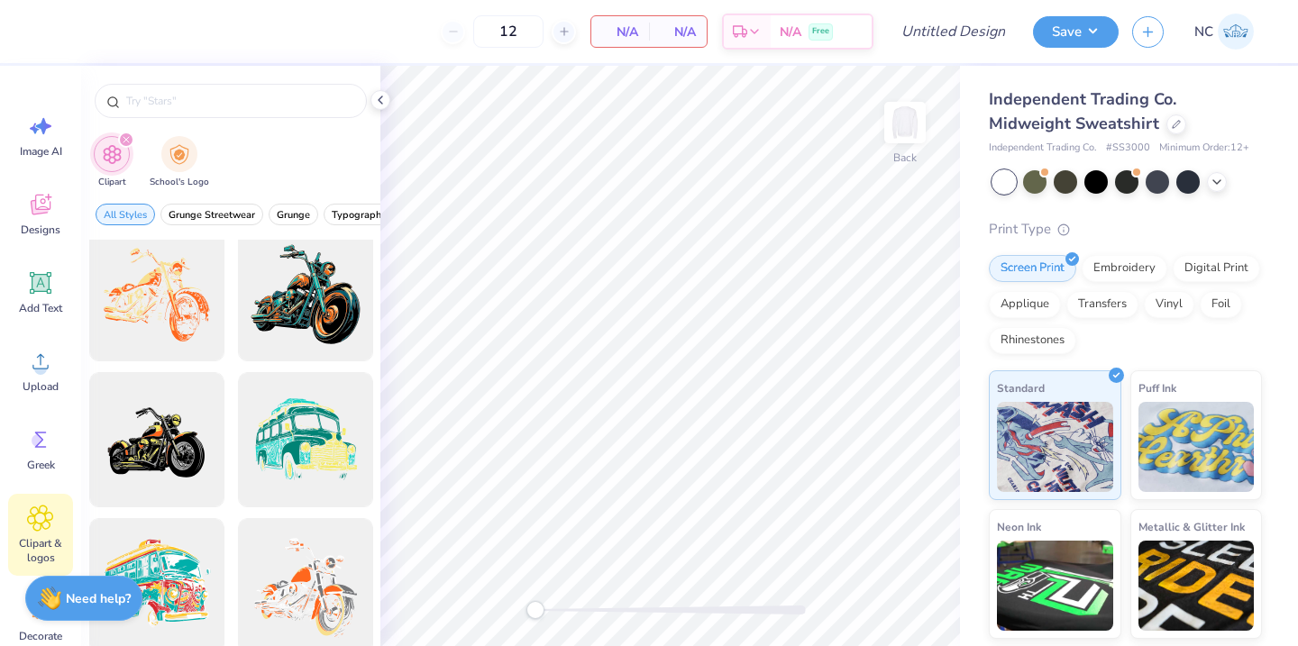
scroll to position [1623, 0]
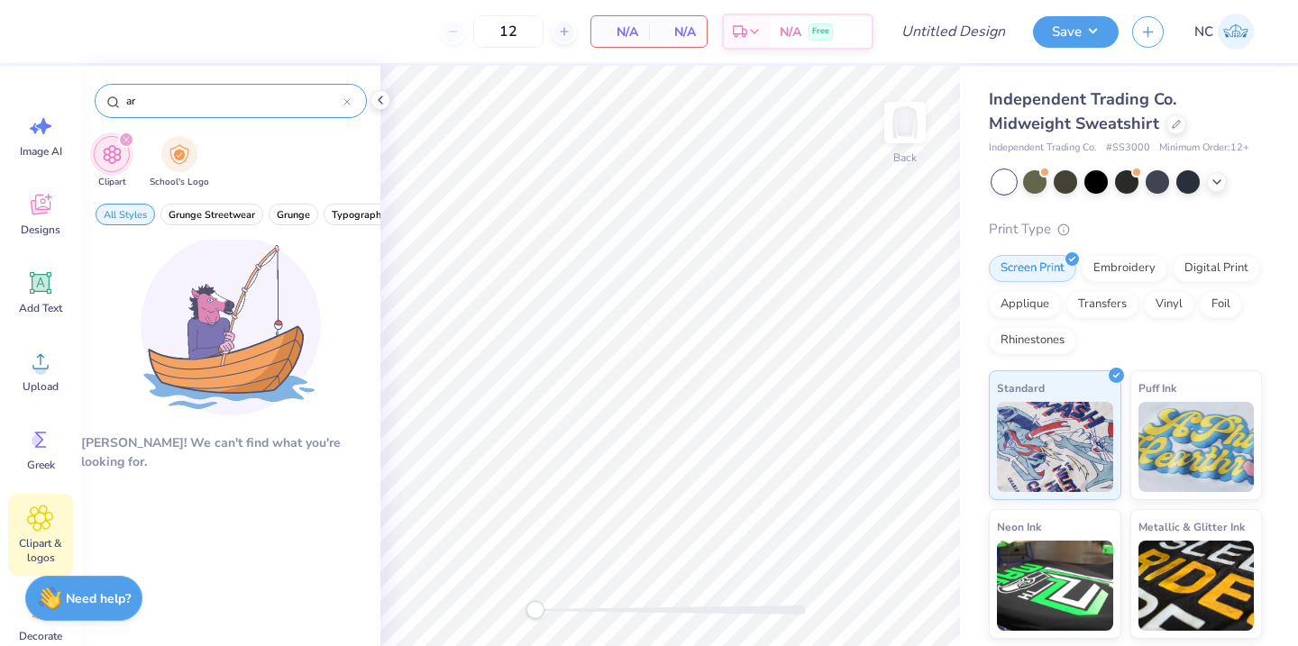
type input "a"
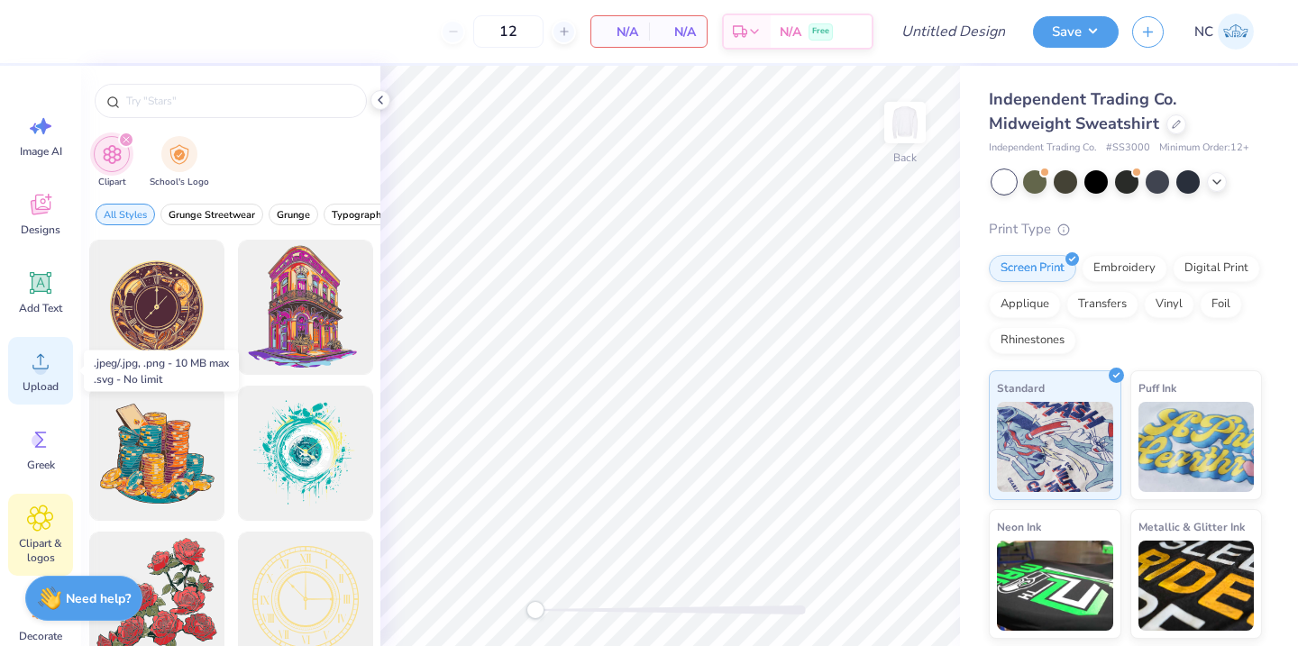
click at [44, 375] on div "Upload" at bounding box center [40, 371] width 65 height 68
click at [38, 214] on icon at bounding box center [41, 205] width 20 height 21
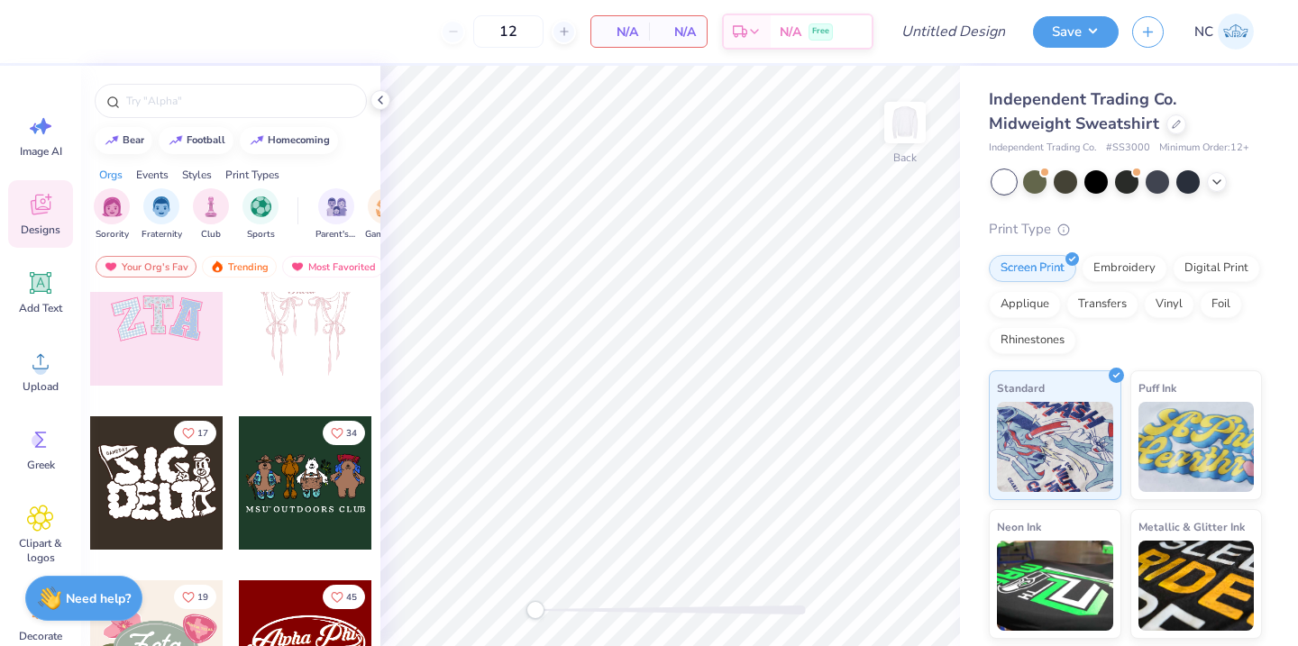
scroll to position [0, 0]
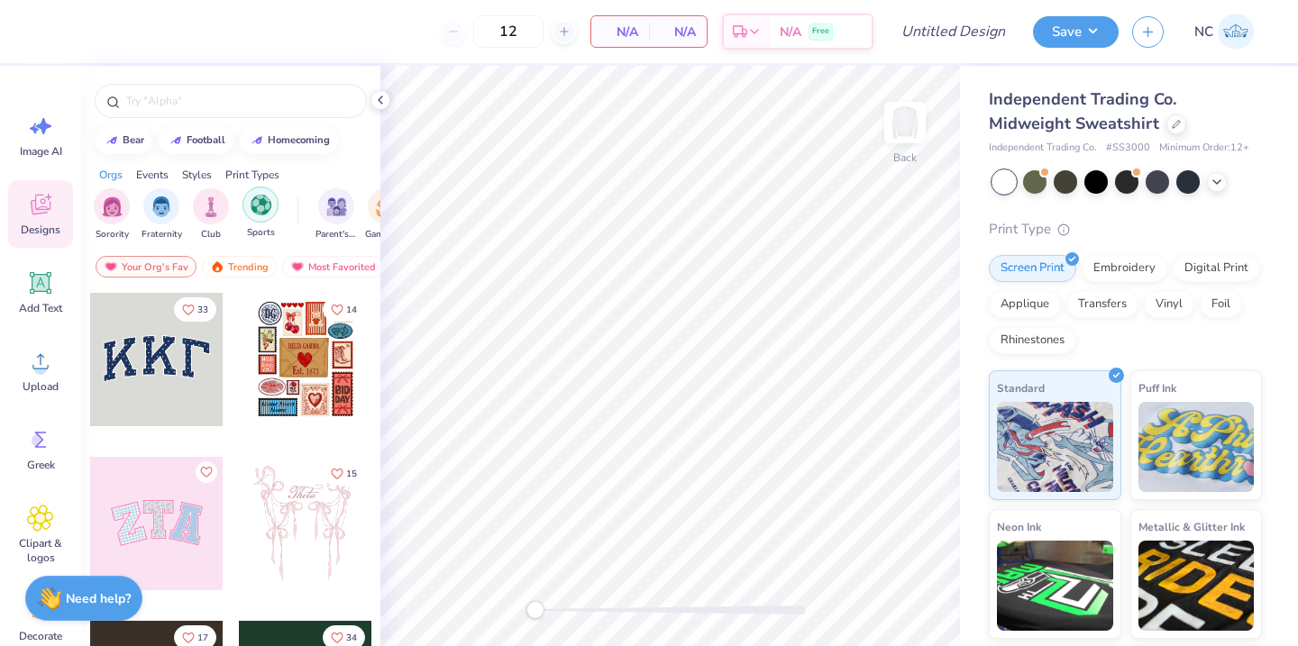
click at [256, 209] on img "filter for Sports" at bounding box center [261, 205] width 21 height 21
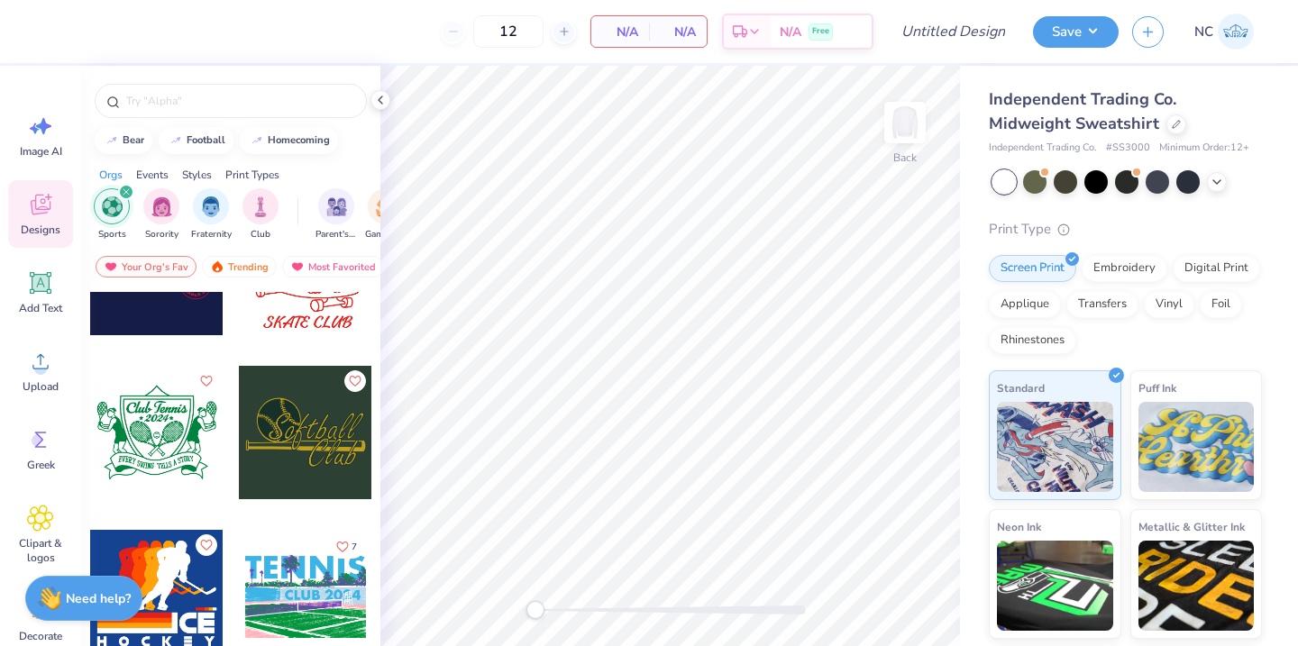
scroll to position [5862, 0]
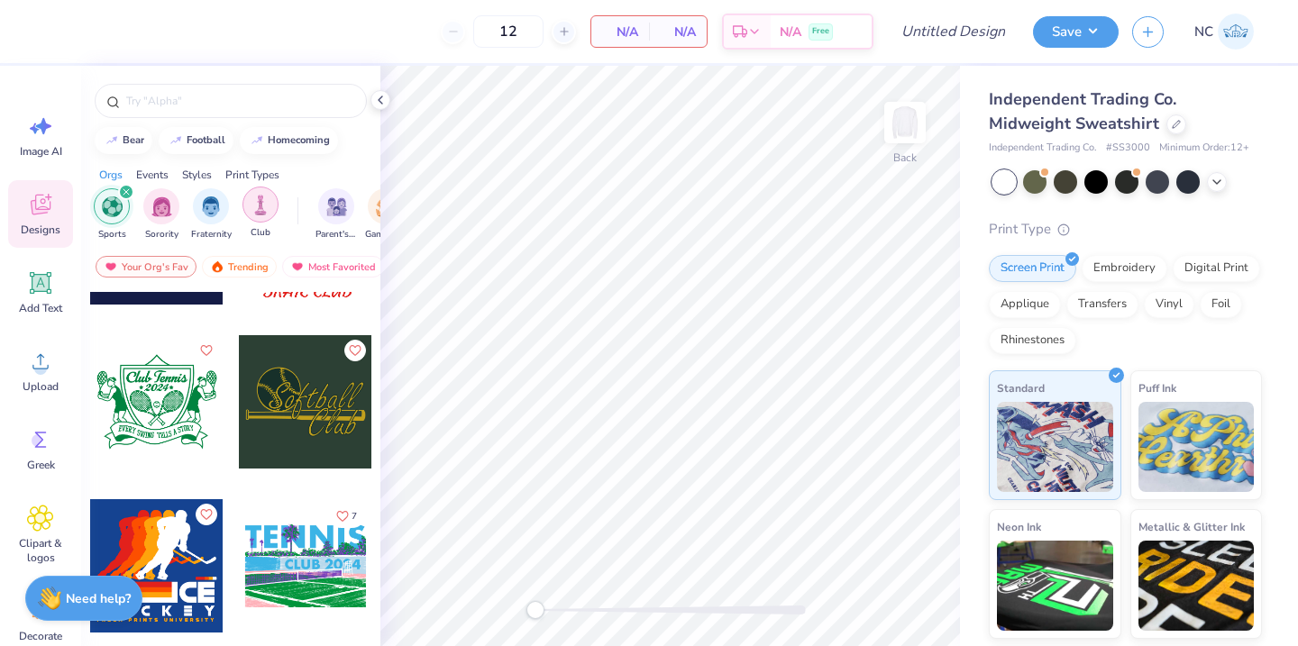
click at [256, 214] on img "filter for Club" at bounding box center [261, 205] width 20 height 21
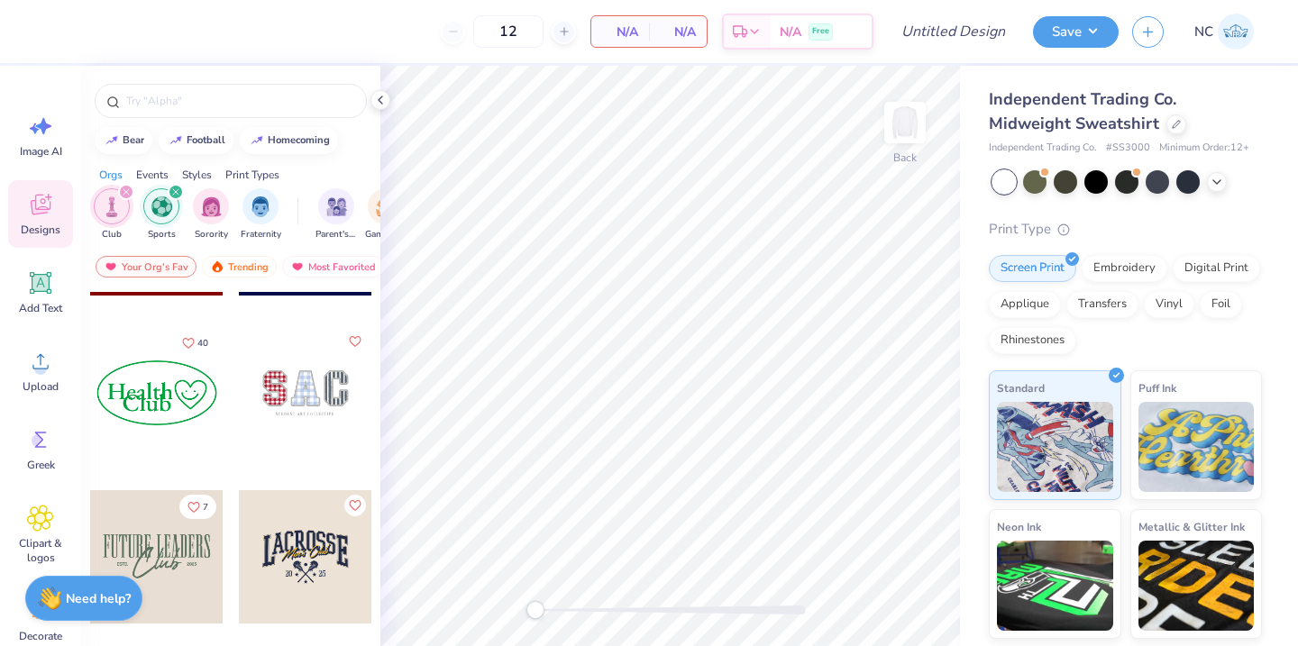
scroll to position [296, 0]
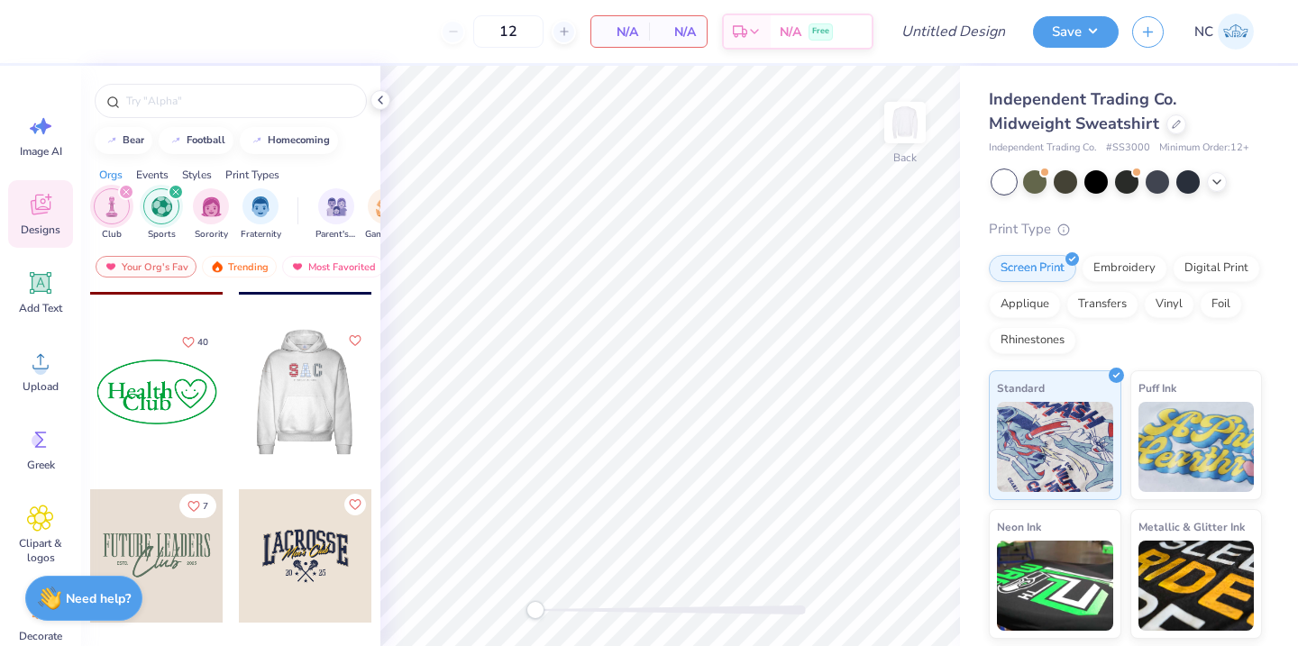
click at [239, 396] on div at bounding box center [171, 391] width 133 height 133
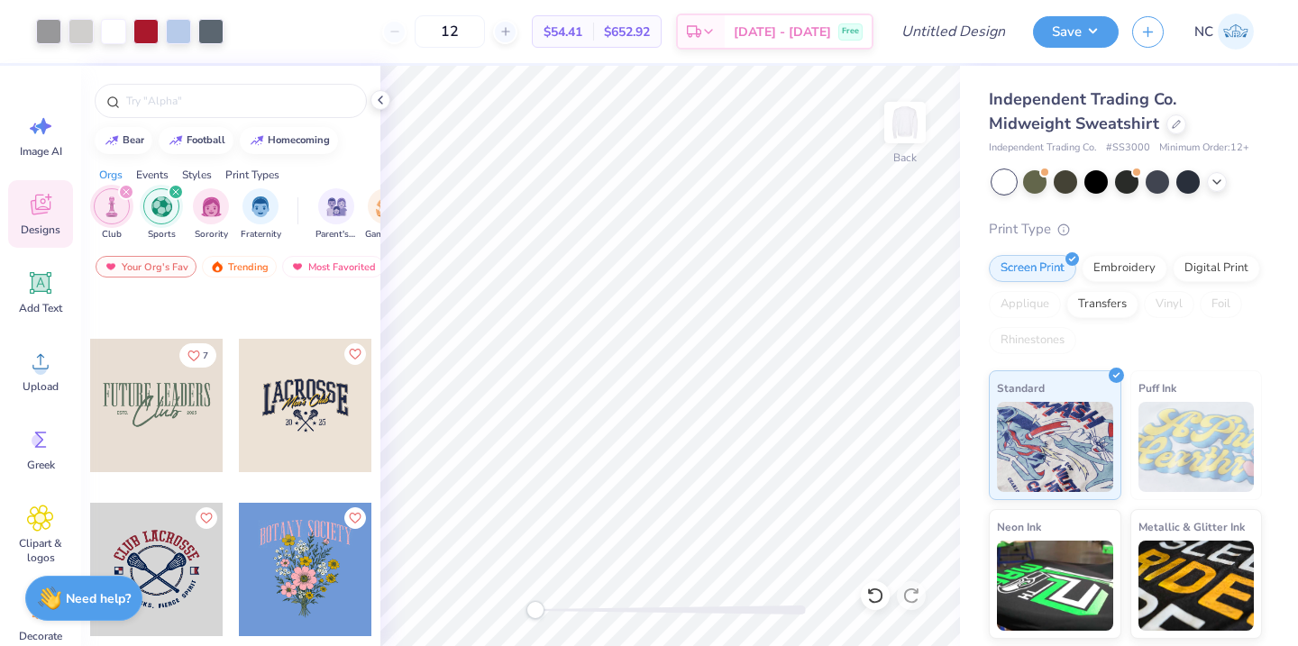
scroll to position [453, 0]
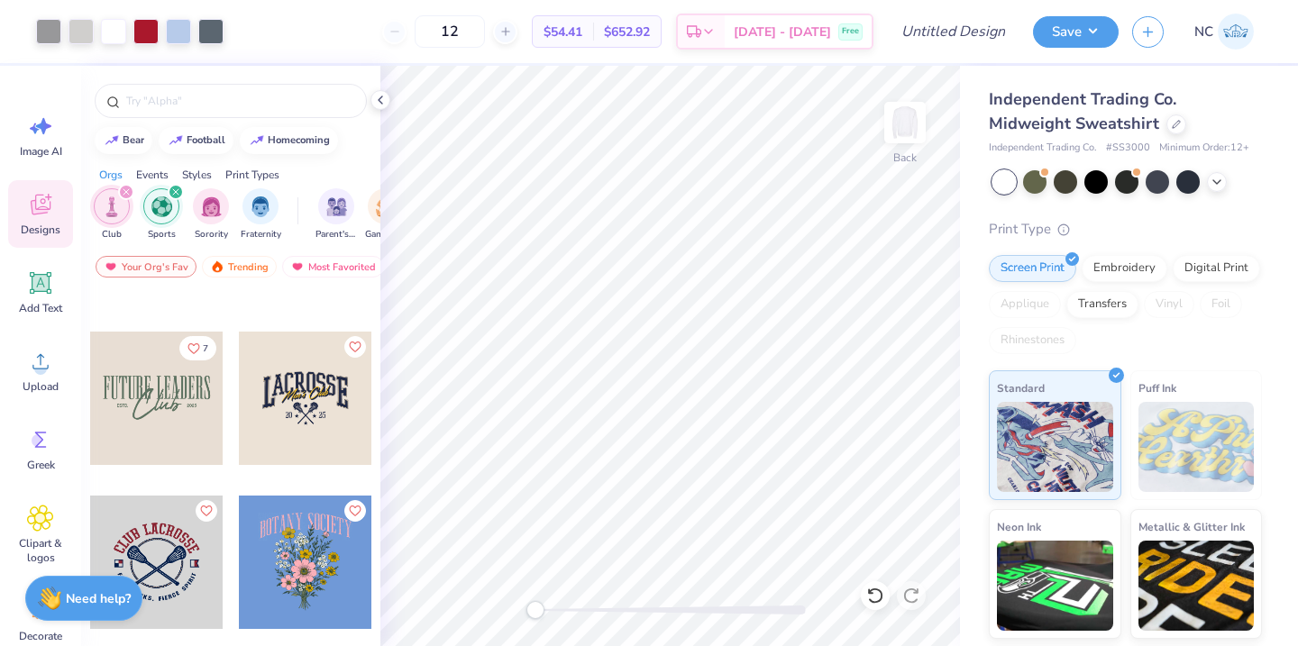
click at [148, 418] on div at bounding box center [156, 398] width 133 height 133
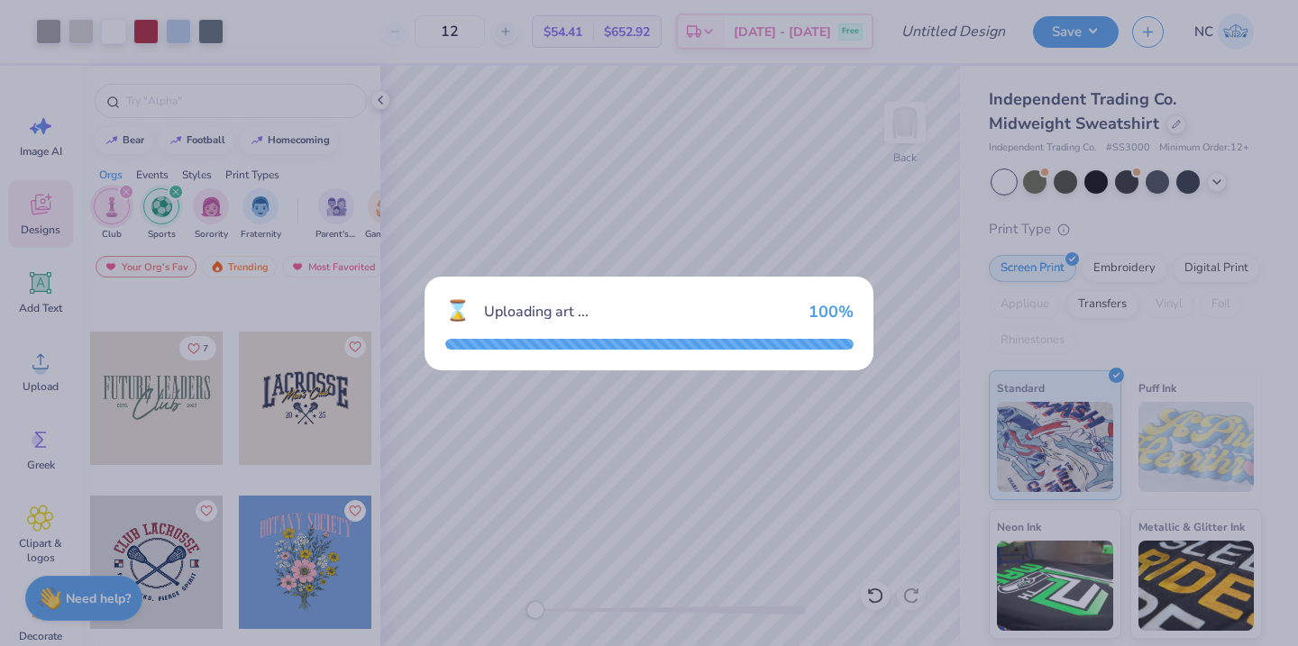
click at [492, 488] on div "⌛ Uploading art ... 100 %" at bounding box center [649, 323] width 1298 height 646
click at [502, 481] on div "⌛ Uploading art ... 100 %" at bounding box center [649, 323] width 1298 height 646
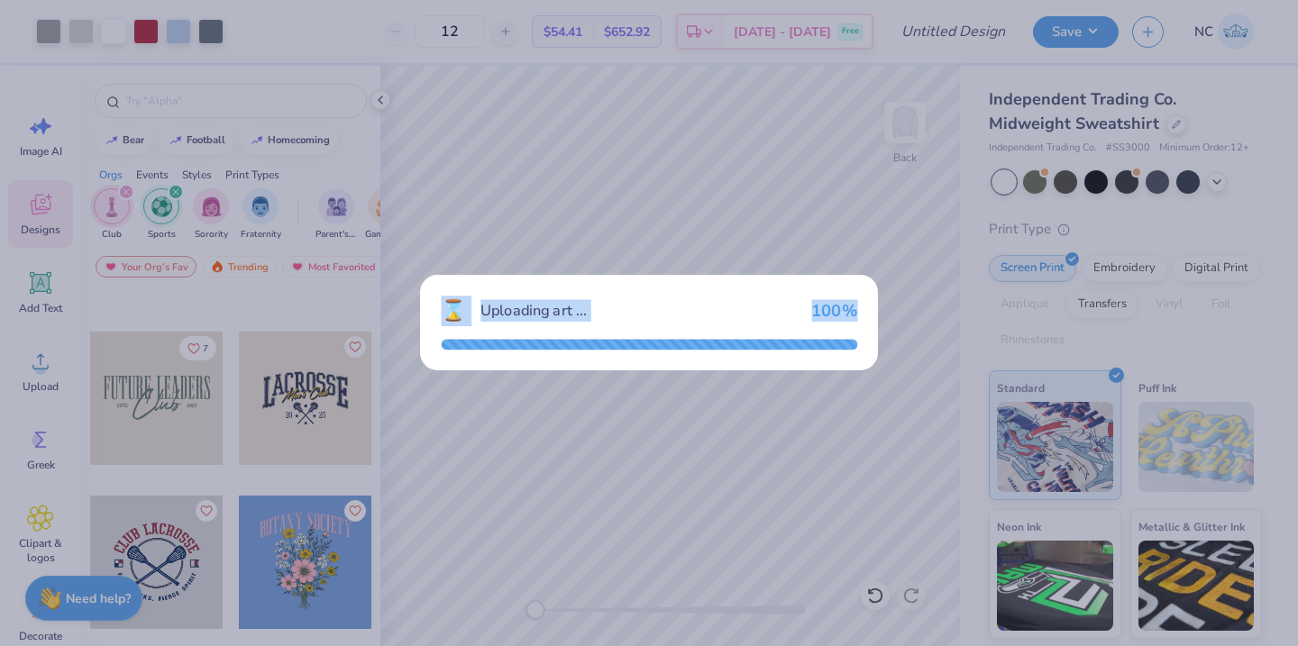
click at [502, 481] on div "⌛ Uploading art ... 100 %" at bounding box center [649, 323] width 1298 height 646
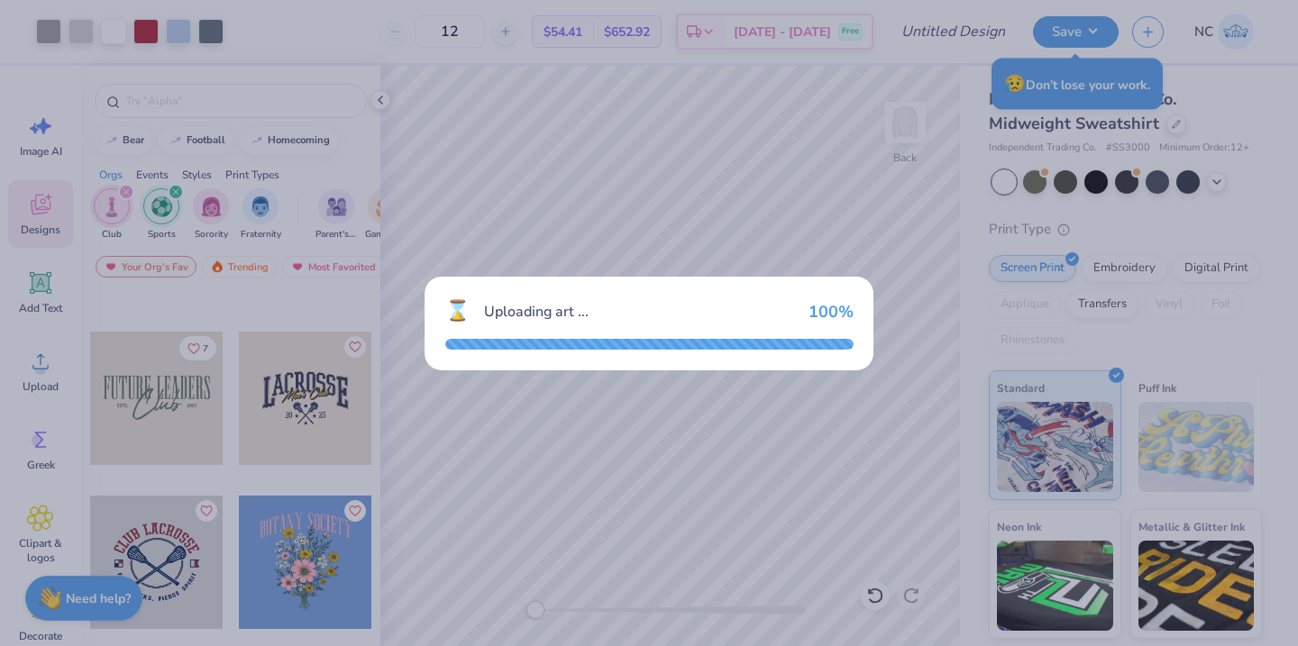
click at [441, 160] on div "⌛ Uploading art ... 100 %" at bounding box center [649, 323] width 1298 height 646
click at [527, 301] on div "Uploading art ..." at bounding box center [639, 312] width 310 height 22
